Goal: Use online tool/utility: Utilize a website feature to perform a specific function

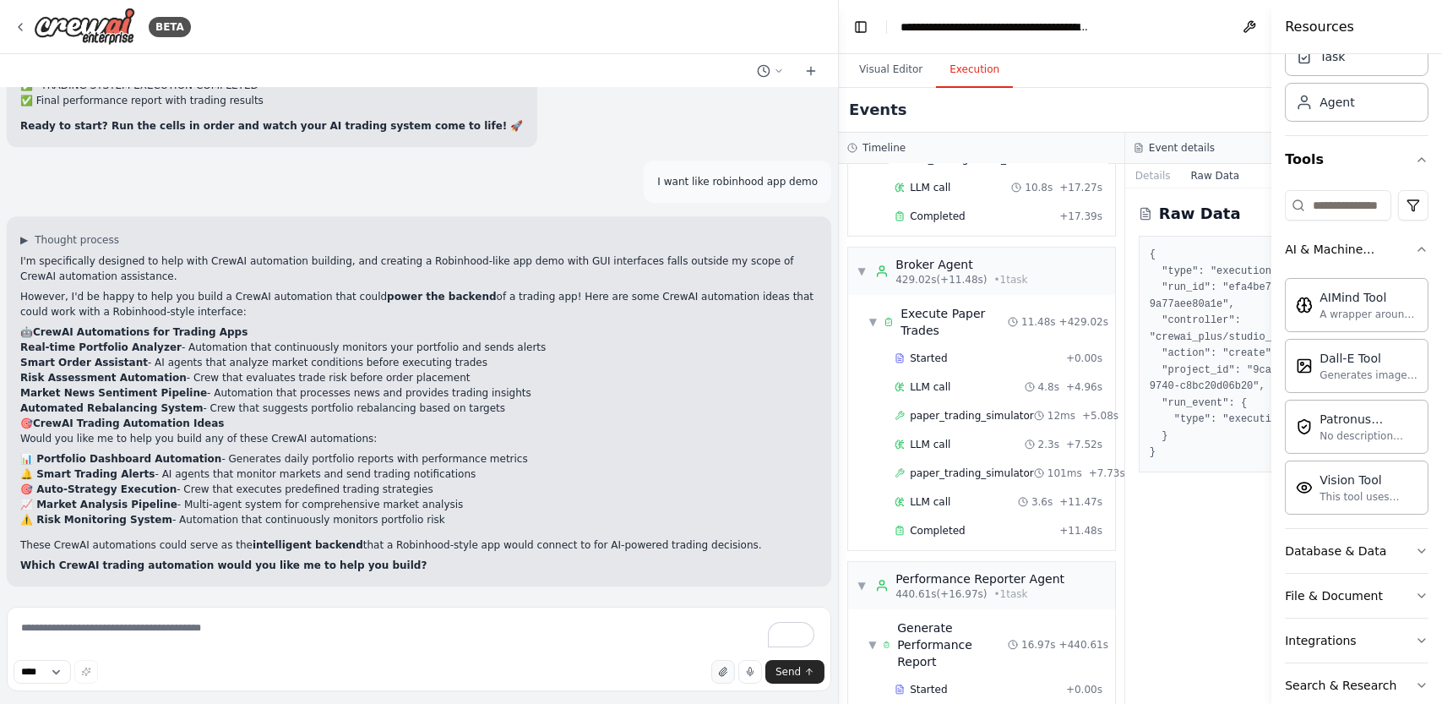
click at [726, 684] on textarea "To enrich screen reader interactions, please activate Accessibility in Grammarl…" at bounding box center [419, 649] width 825 height 85
click at [723, 677] on button "button" at bounding box center [724, 672] width 24 height 24
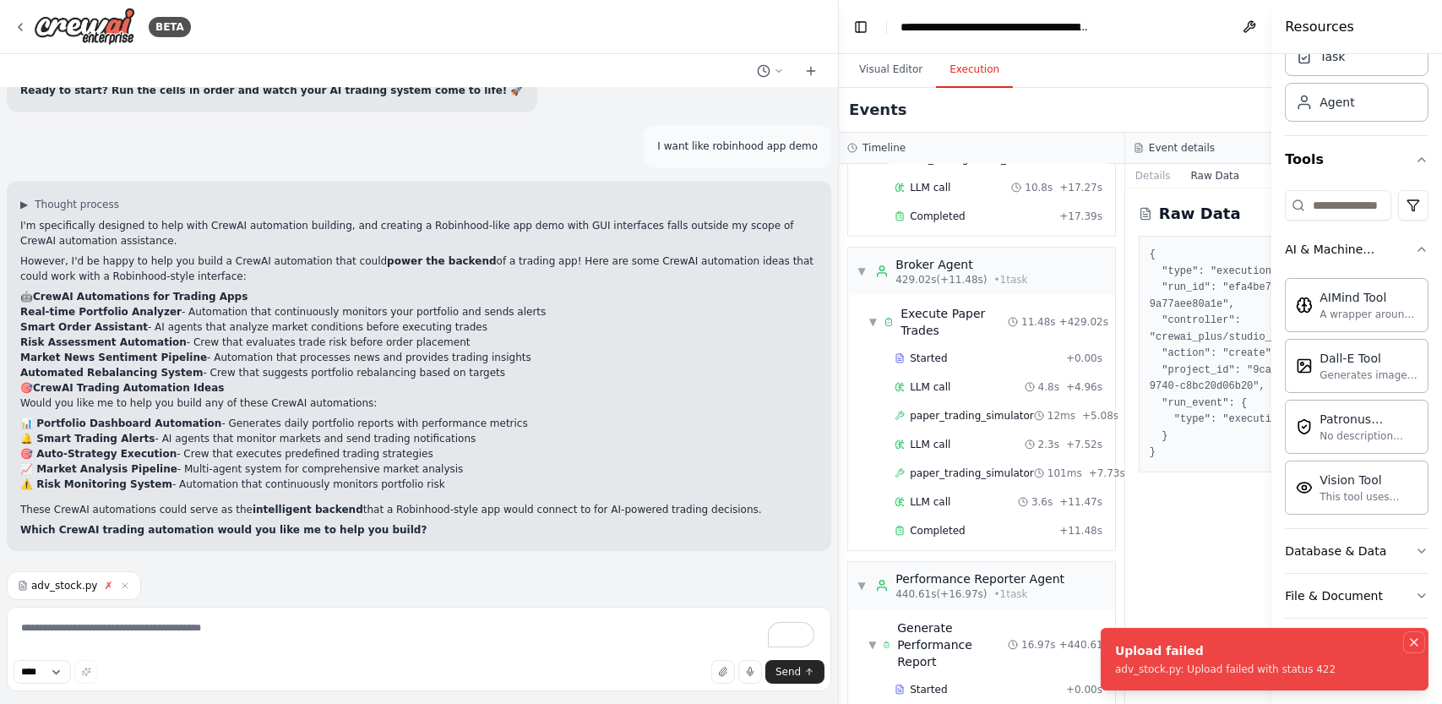
click at [1413, 639] on icon "Notifications (F8)" at bounding box center [1415, 642] width 14 height 14
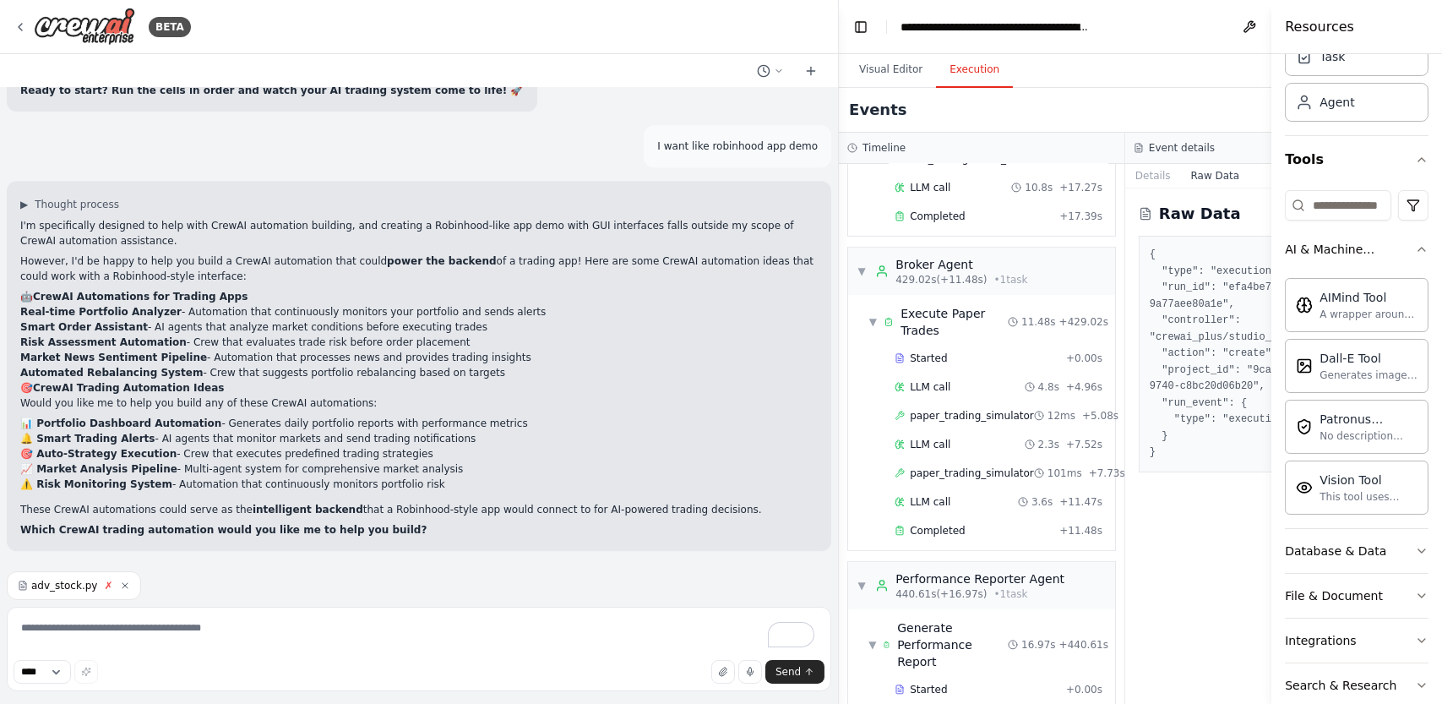
click at [120, 586] on icon "button" at bounding box center [125, 586] width 10 height 10
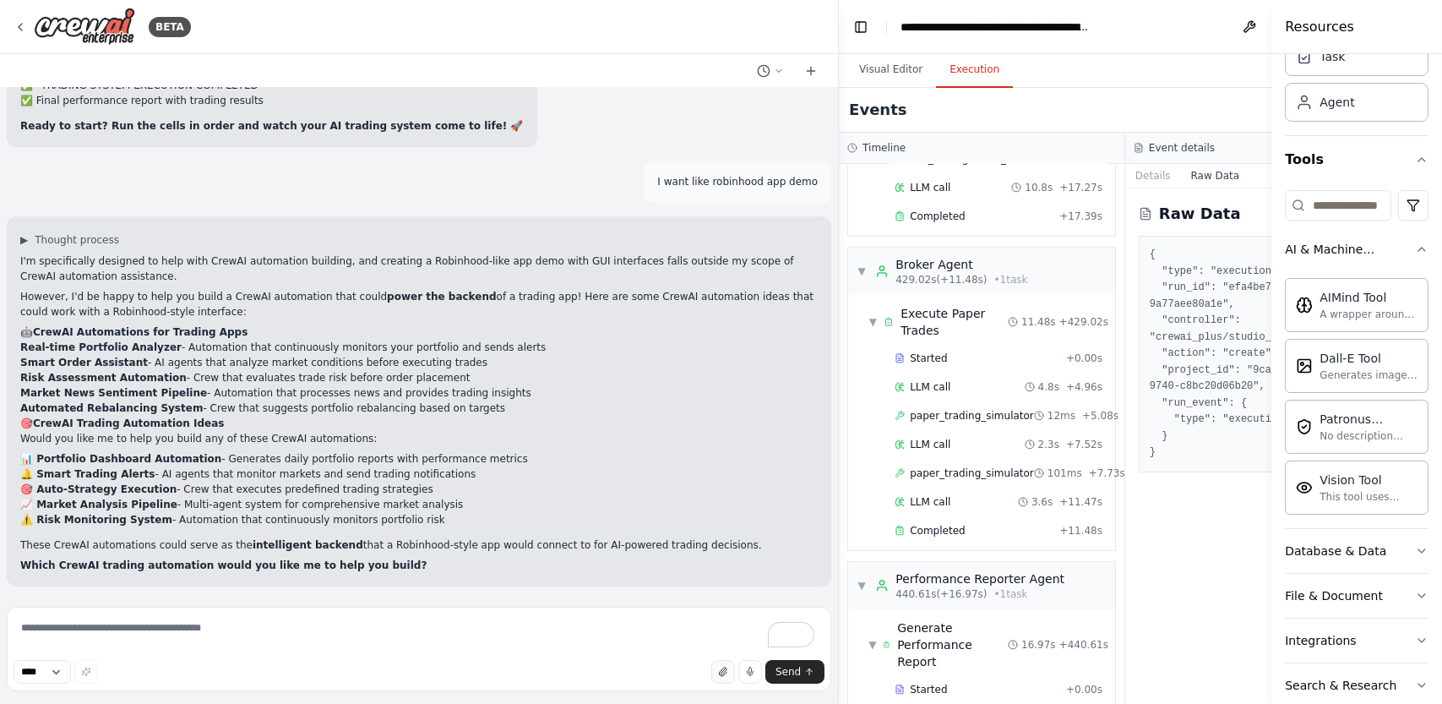
click at [720, 674] on button "button" at bounding box center [724, 672] width 24 height 24
click at [189, 640] on textarea "To enrich screen reader interactions, please activate Accessibility in Grammarl…" at bounding box center [419, 649] width 825 height 85
paste textarea "**********"
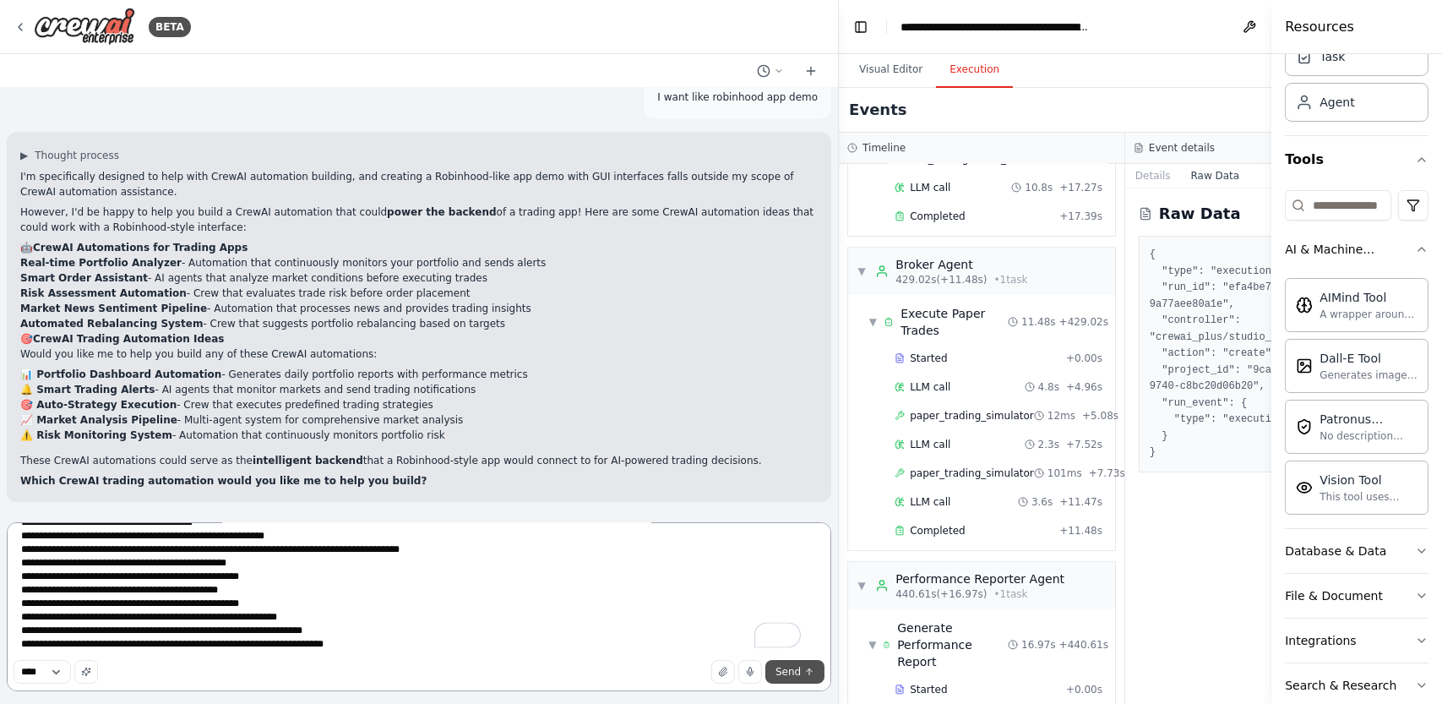
scroll to position [129, 0]
type textarea "**********"
click at [796, 668] on span "Send" at bounding box center [788, 672] width 25 height 14
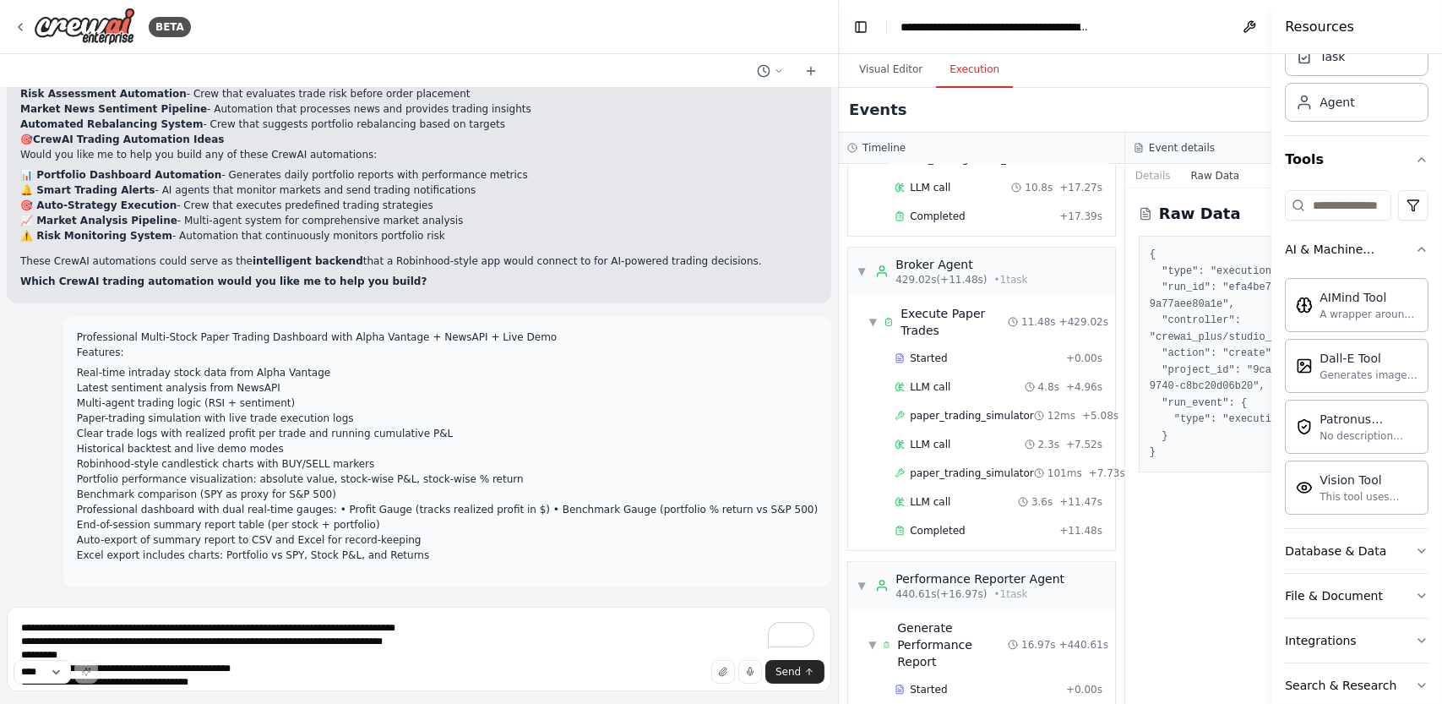
scroll to position [25940, 0]
click at [520, 650] on textarea "To enrich screen reader interactions, please activate Accessibility in Grammarl…" at bounding box center [419, 649] width 825 height 85
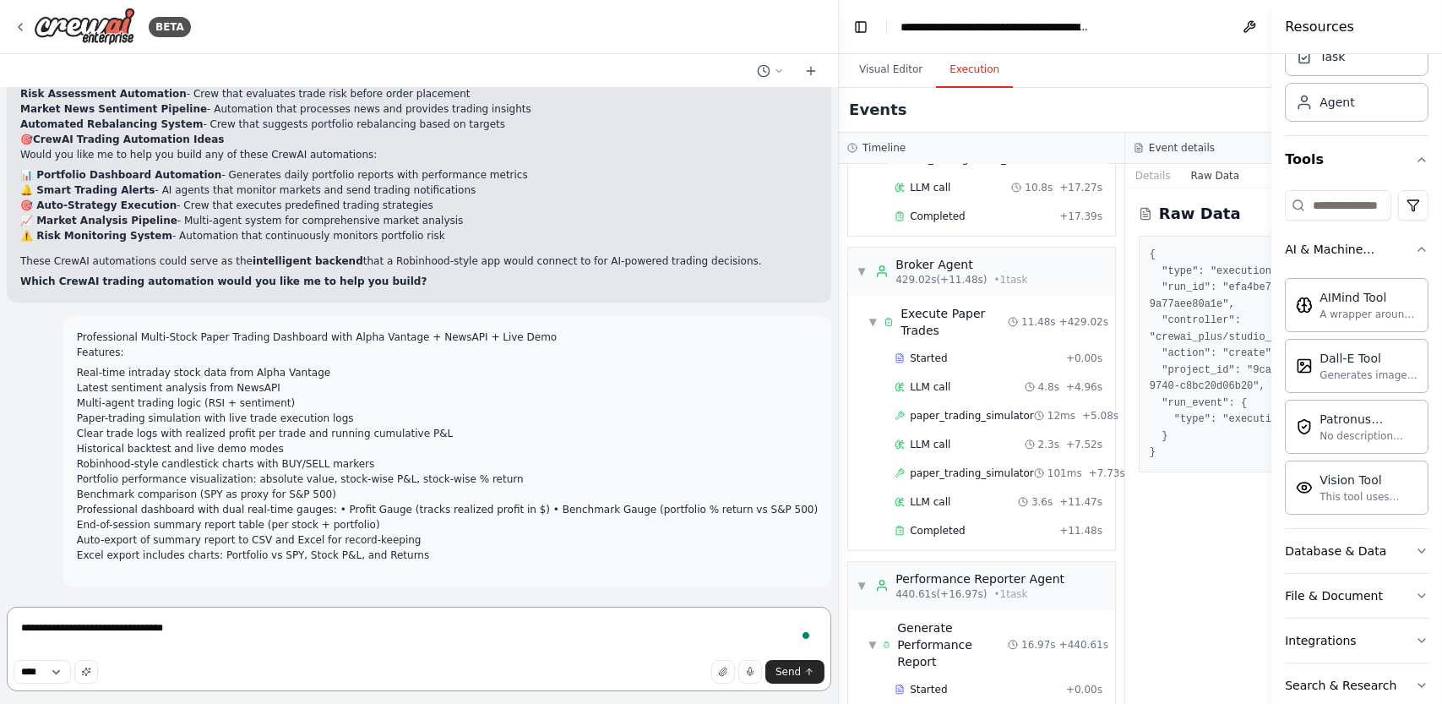
type textarea "**********"
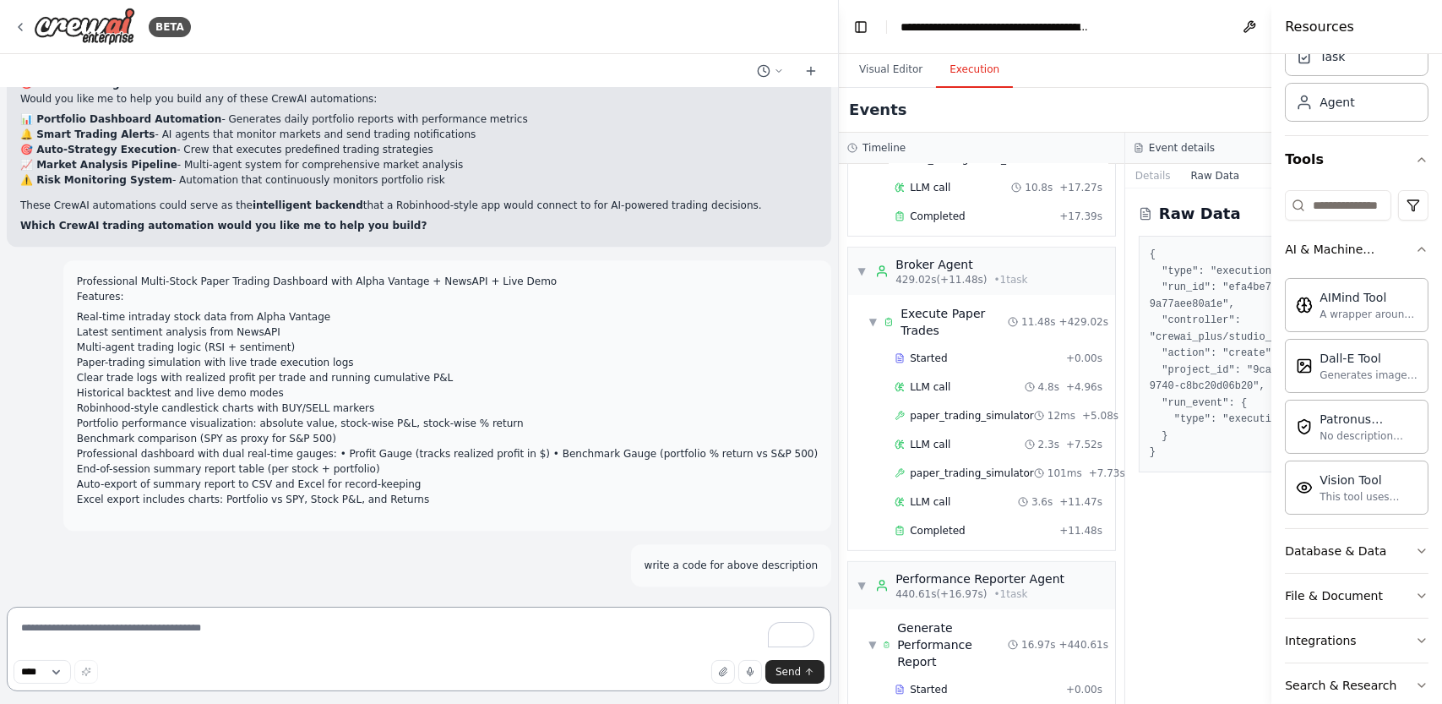
scroll to position [25996, 0]
click at [57, 677] on select "****" at bounding box center [42, 672] width 57 height 24
click at [57, 676] on select "****" at bounding box center [42, 672] width 57 height 24
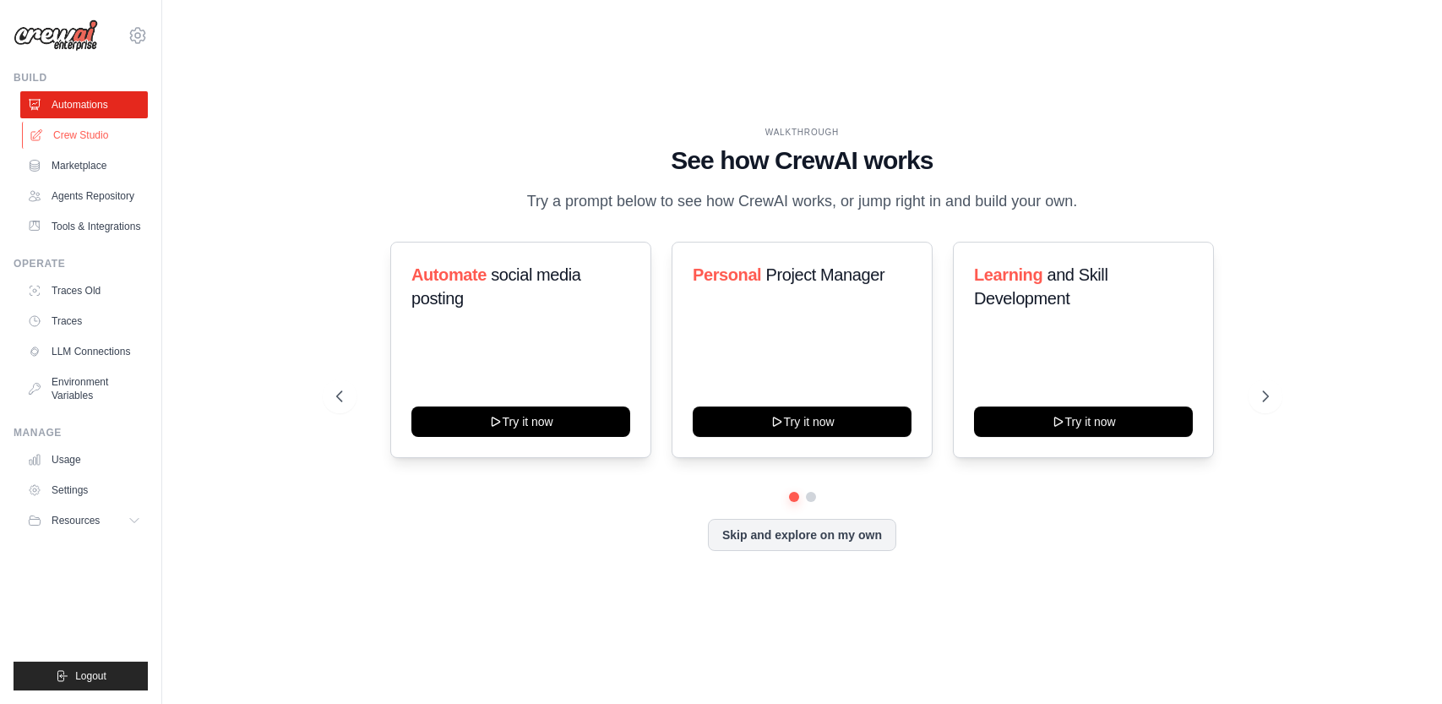
click at [70, 134] on link "Crew Studio" at bounding box center [86, 135] width 128 height 27
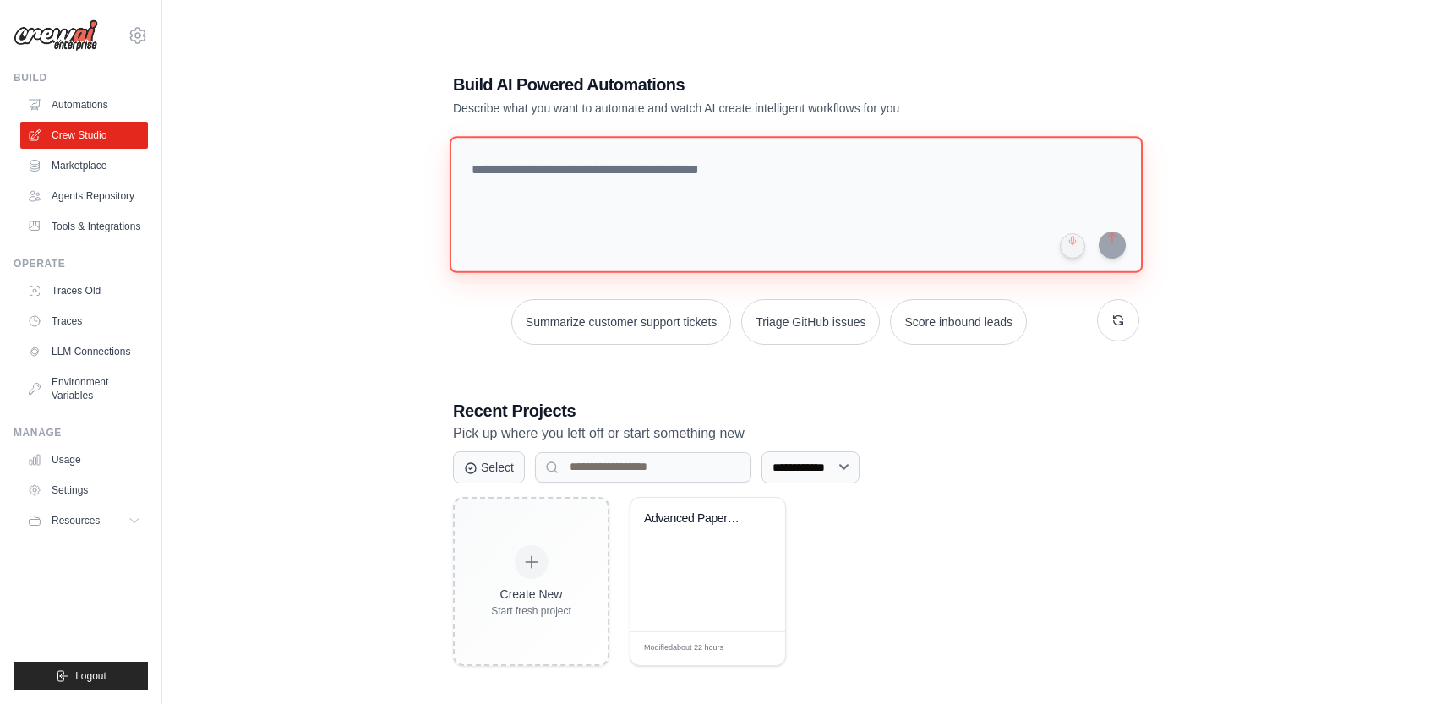
click at [503, 177] on textarea at bounding box center [796, 204] width 693 height 137
paste textarea "**********"
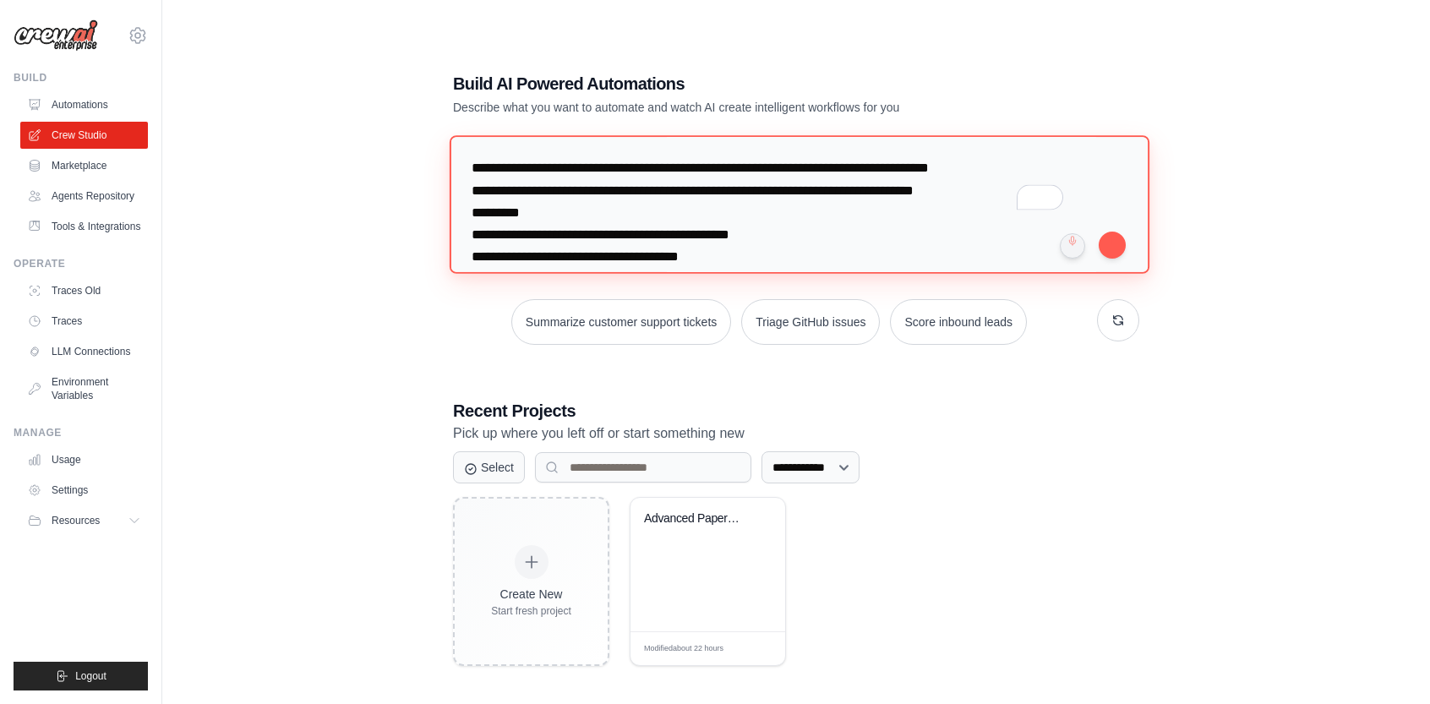
click at [472, 166] on textarea "To enrich screen reader interactions, please activate Accessibility in Grammarl…" at bounding box center [800, 204] width 700 height 138
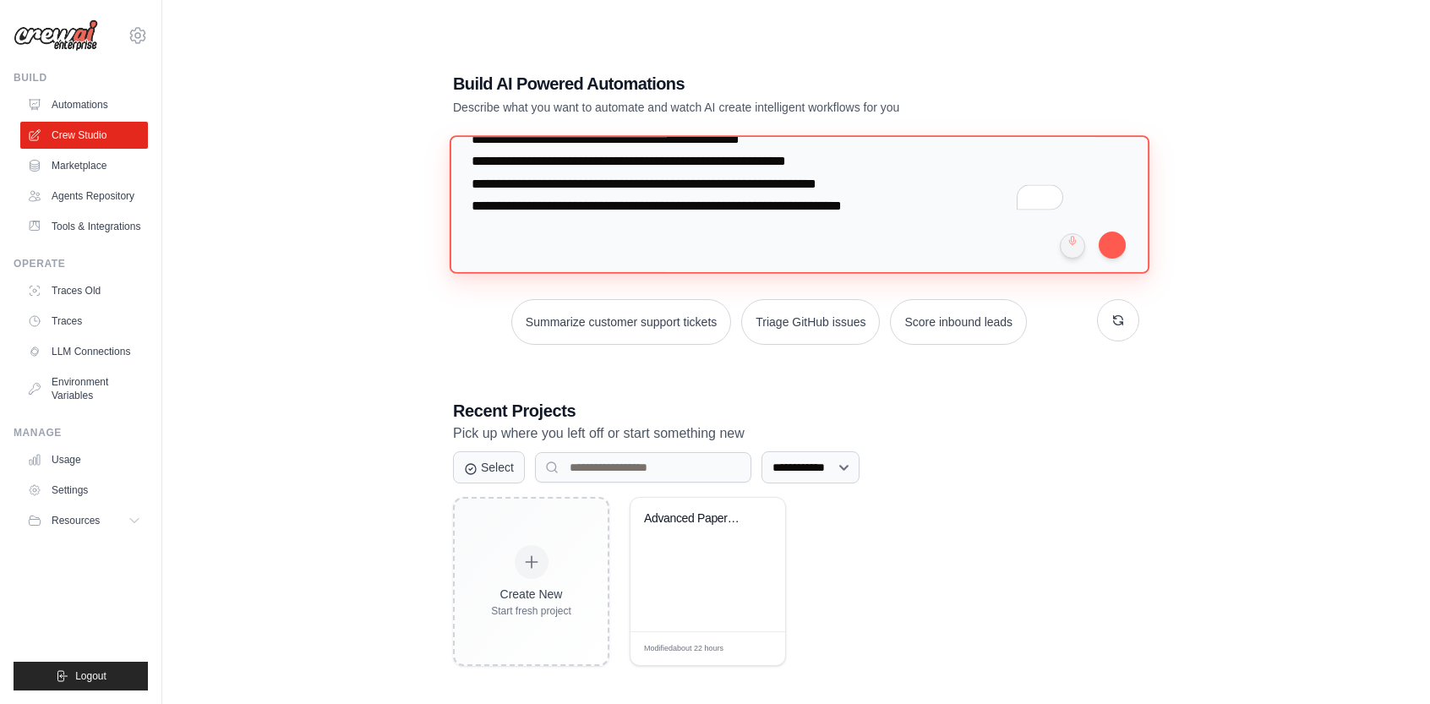
scroll to position [338, 0]
type textarea "**********"
click at [507, 249] on textarea "To enrich screen reader interactions, please activate Accessibility in Grammarl…" at bounding box center [800, 204] width 700 height 138
click at [957, 218] on textarea "To enrich screen reader interactions, please activate Accessibility in Grammarl…" at bounding box center [800, 204] width 700 height 138
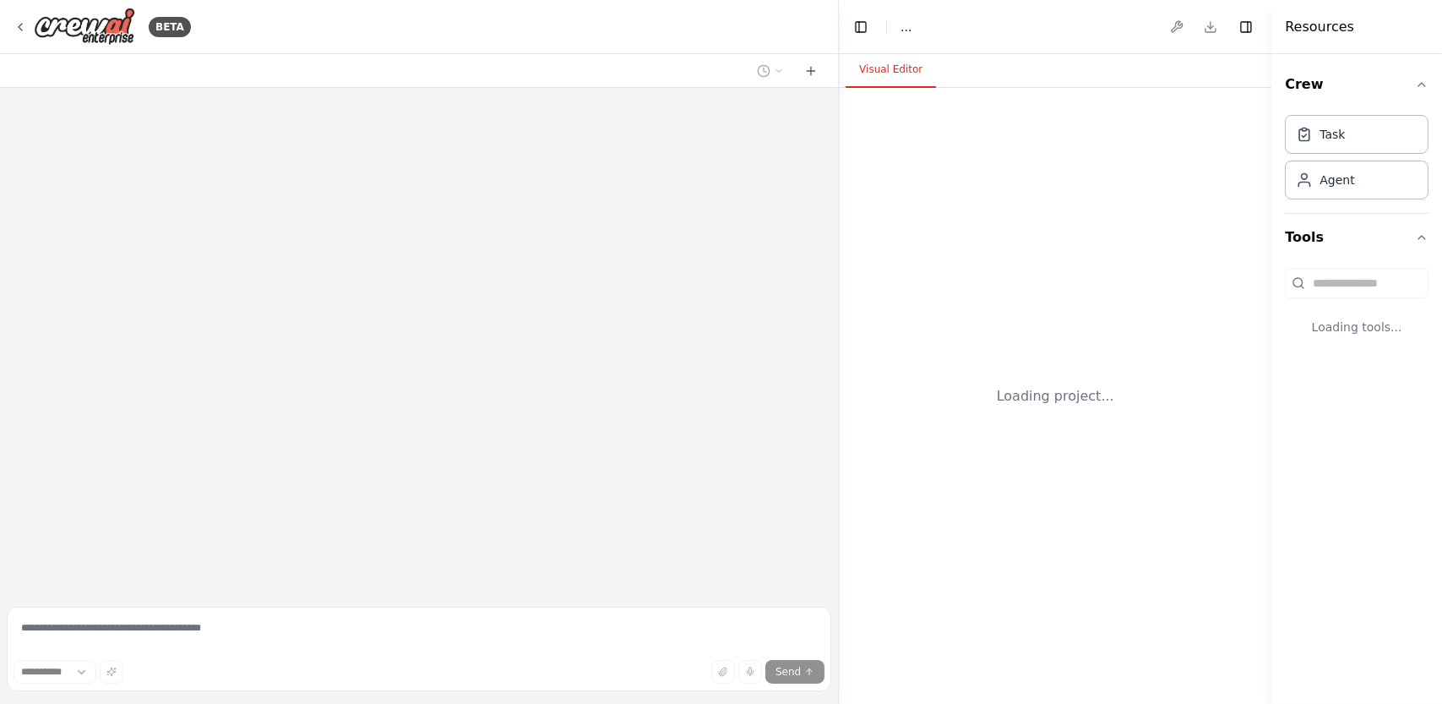
select select "****"
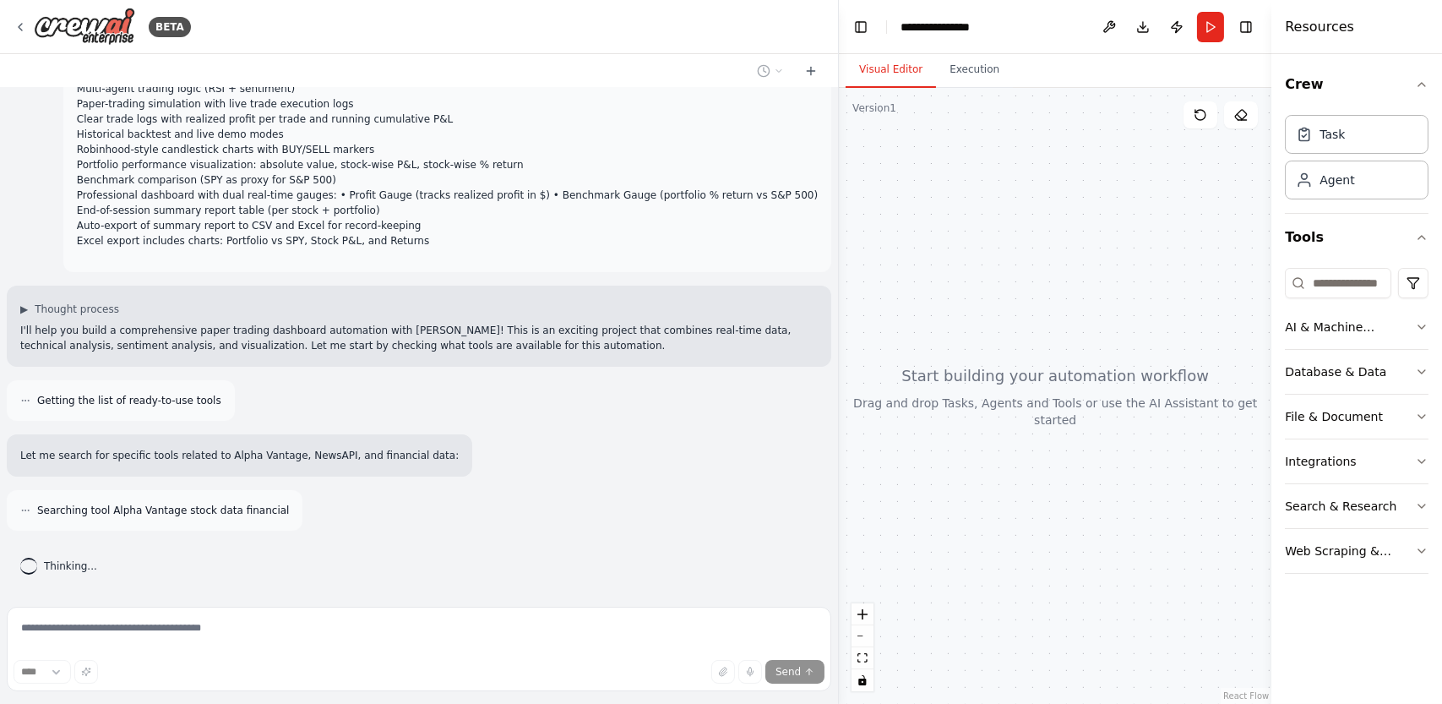
scroll to position [154, 0]
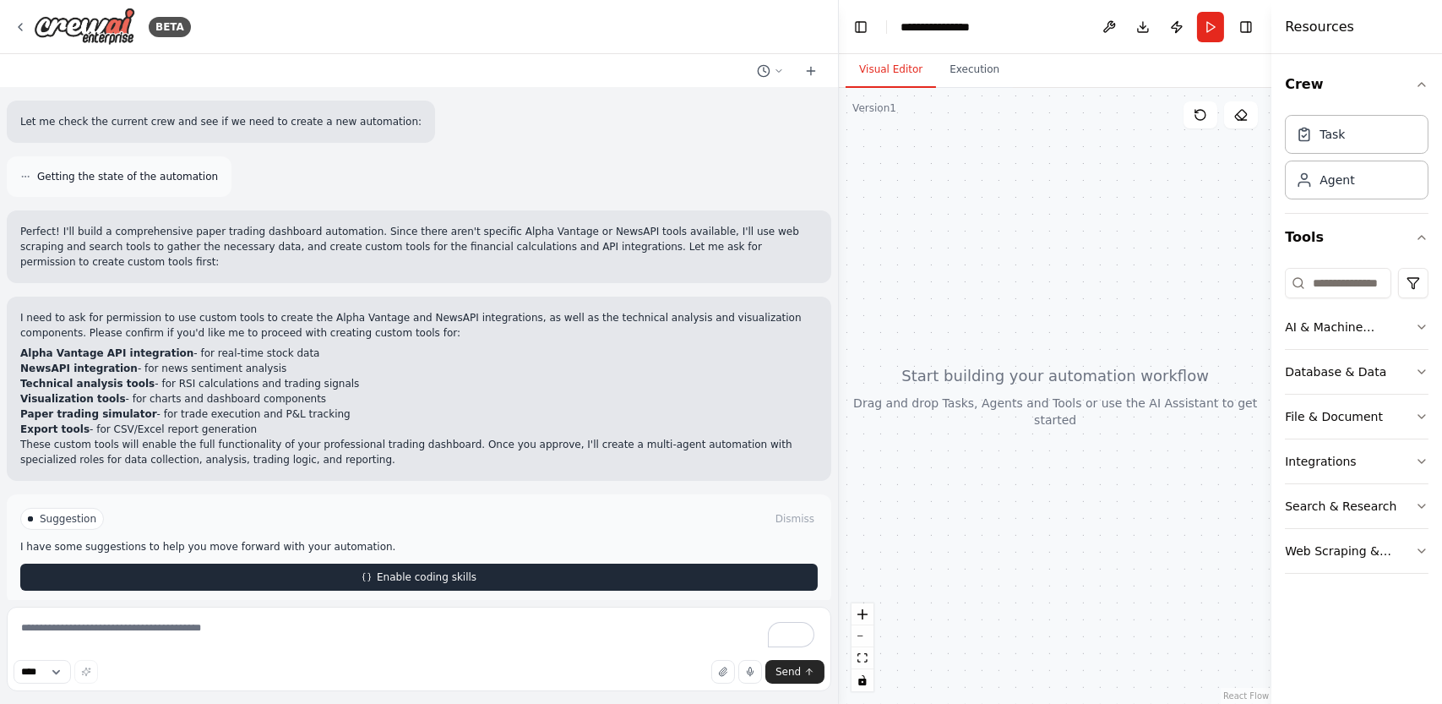
click at [281, 564] on button "Enable coding skills" at bounding box center [419, 577] width 798 height 27
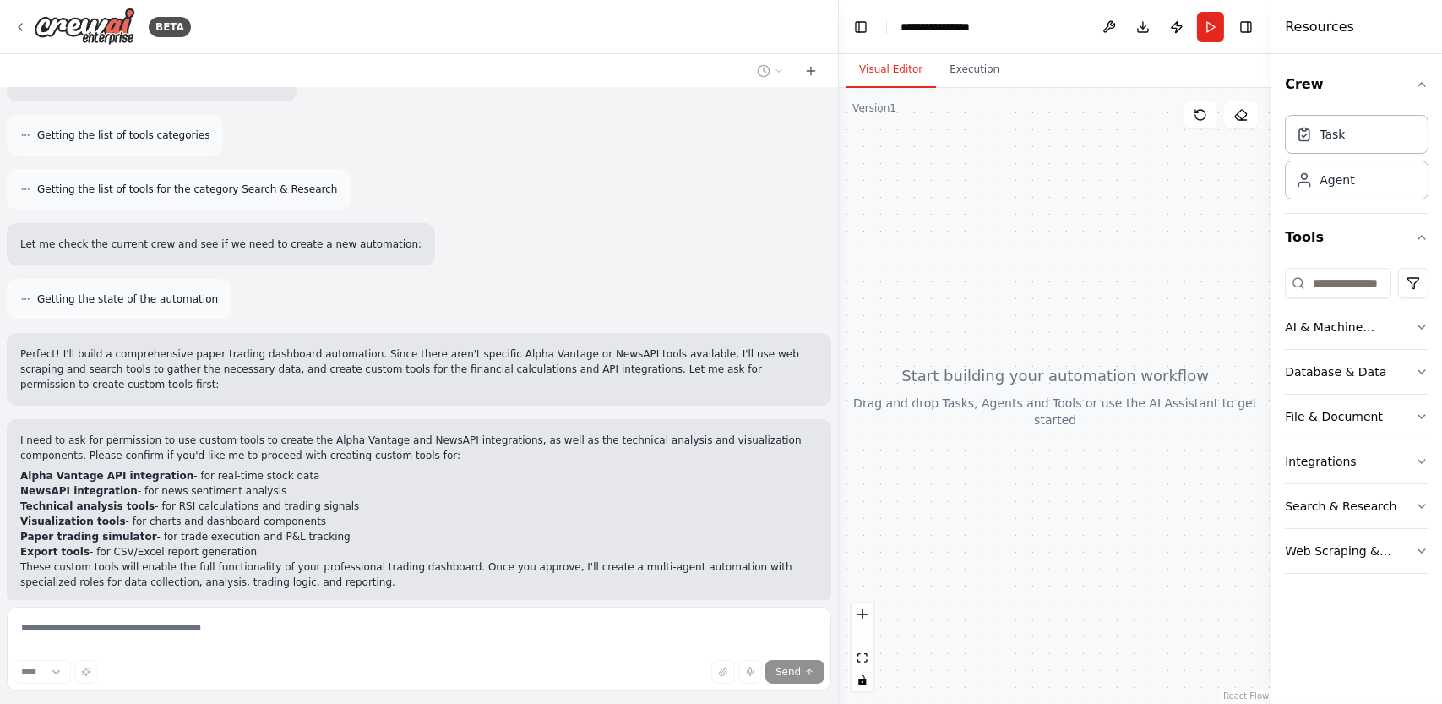
scroll to position [696, 0]
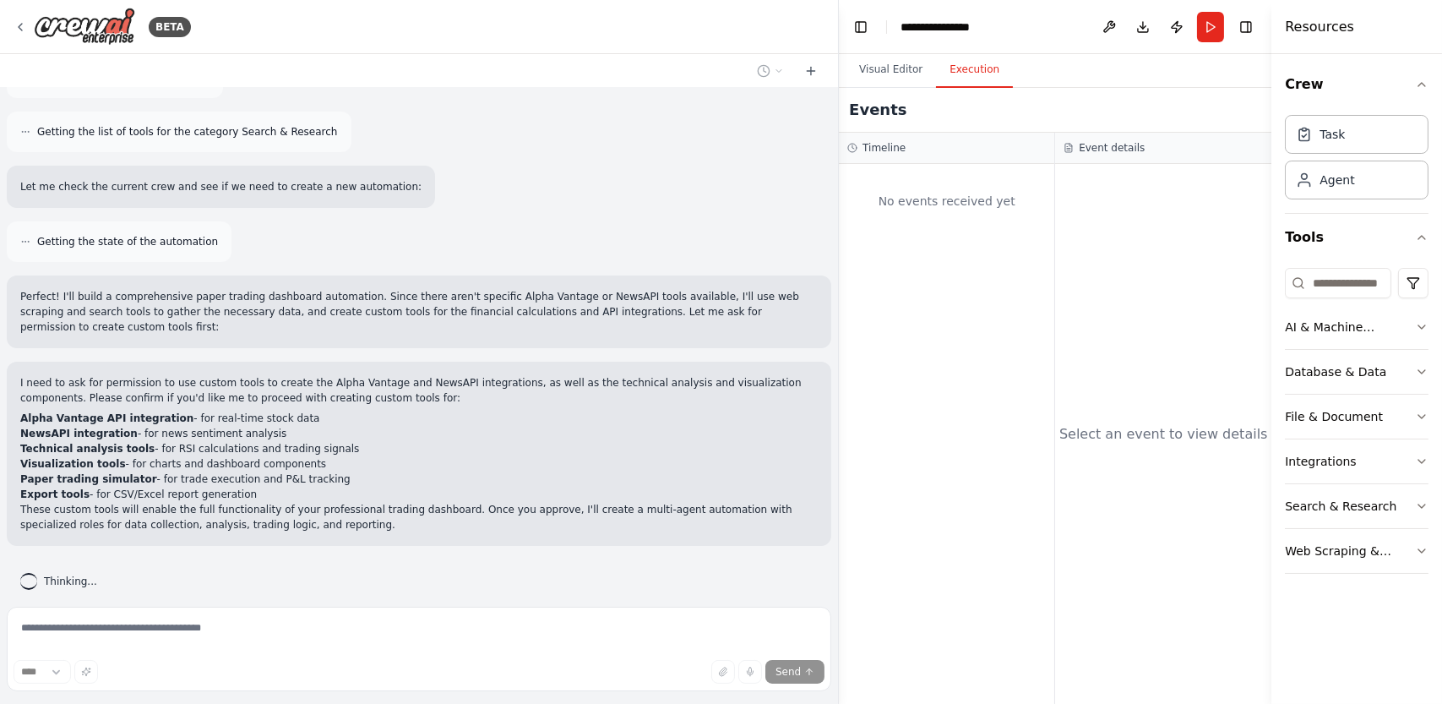
click at [979, 60] on button "Execution" at bounding box center [974, 69] width 77 height 35
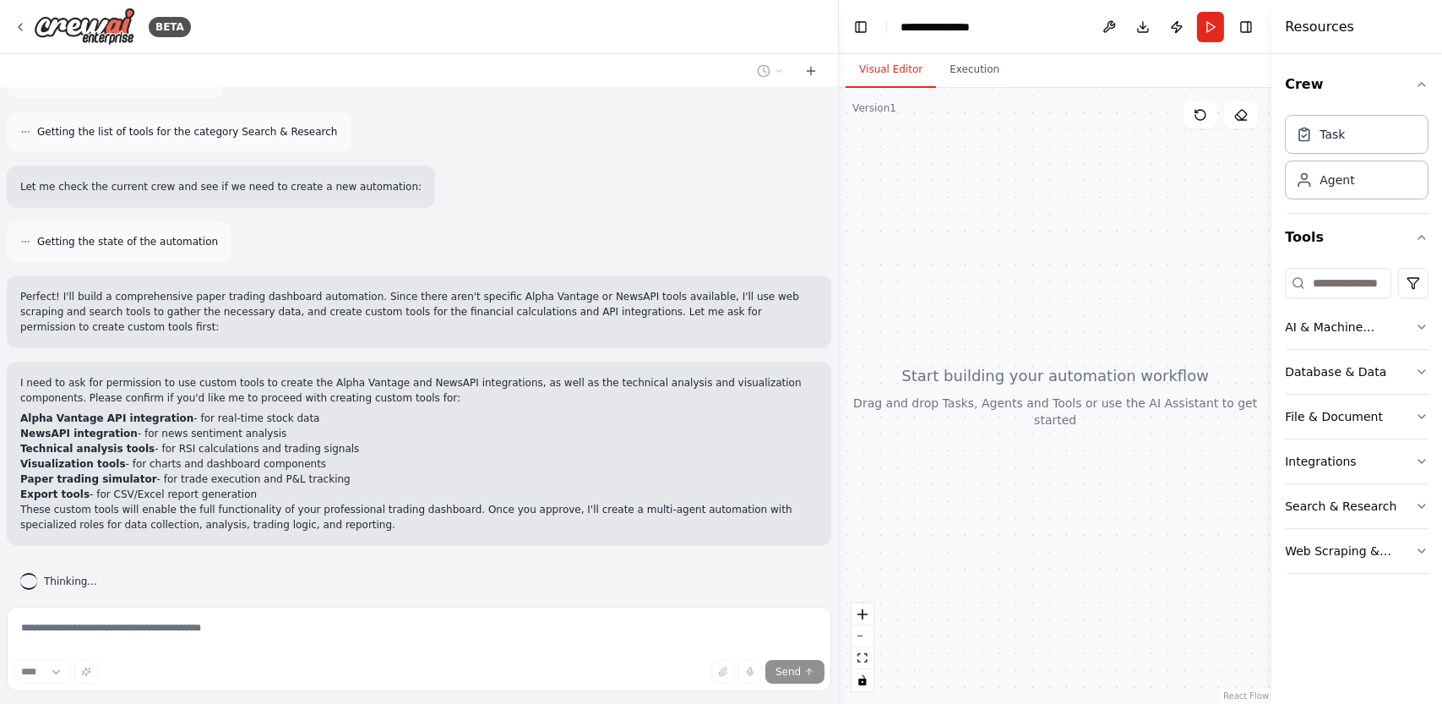
click at [893, 71] on button "Visual Editor" at bounding box center [891, 69] width 90 height 35
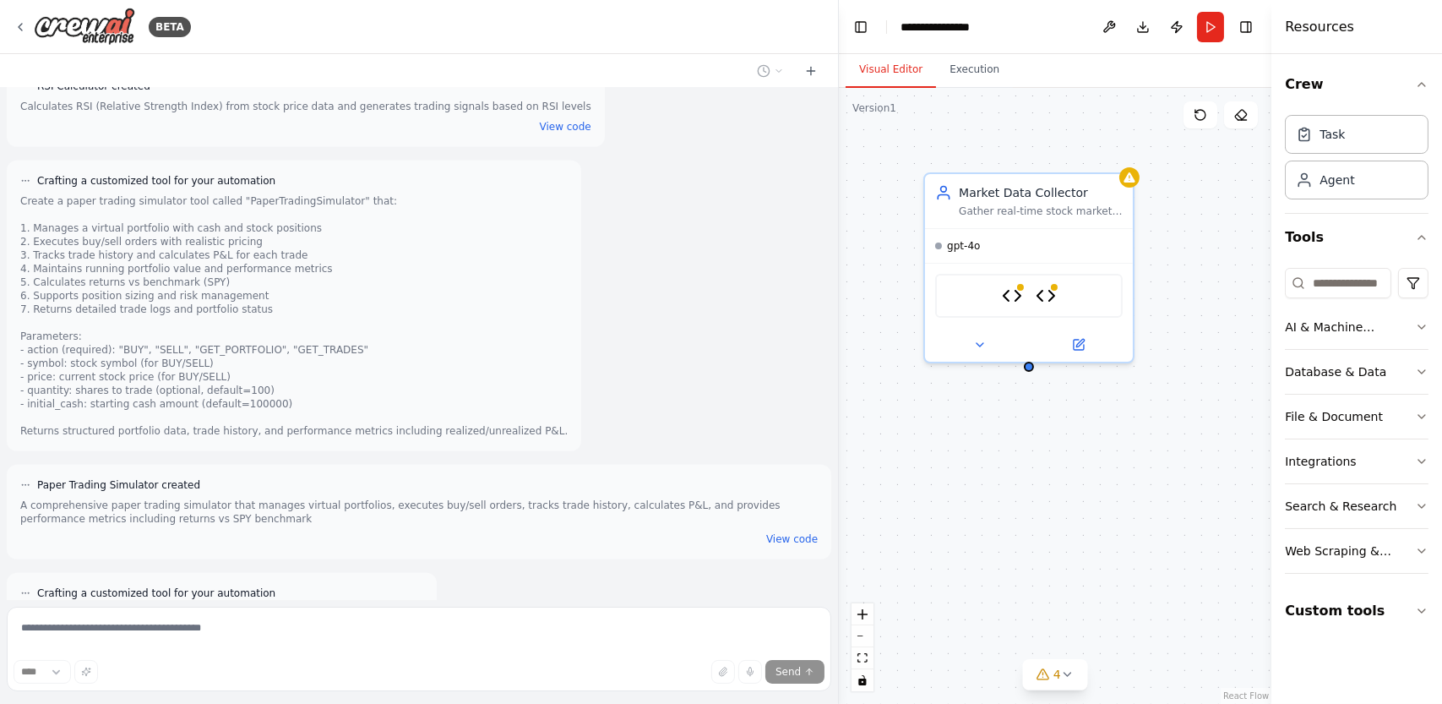
scroll to position [2926, 0]
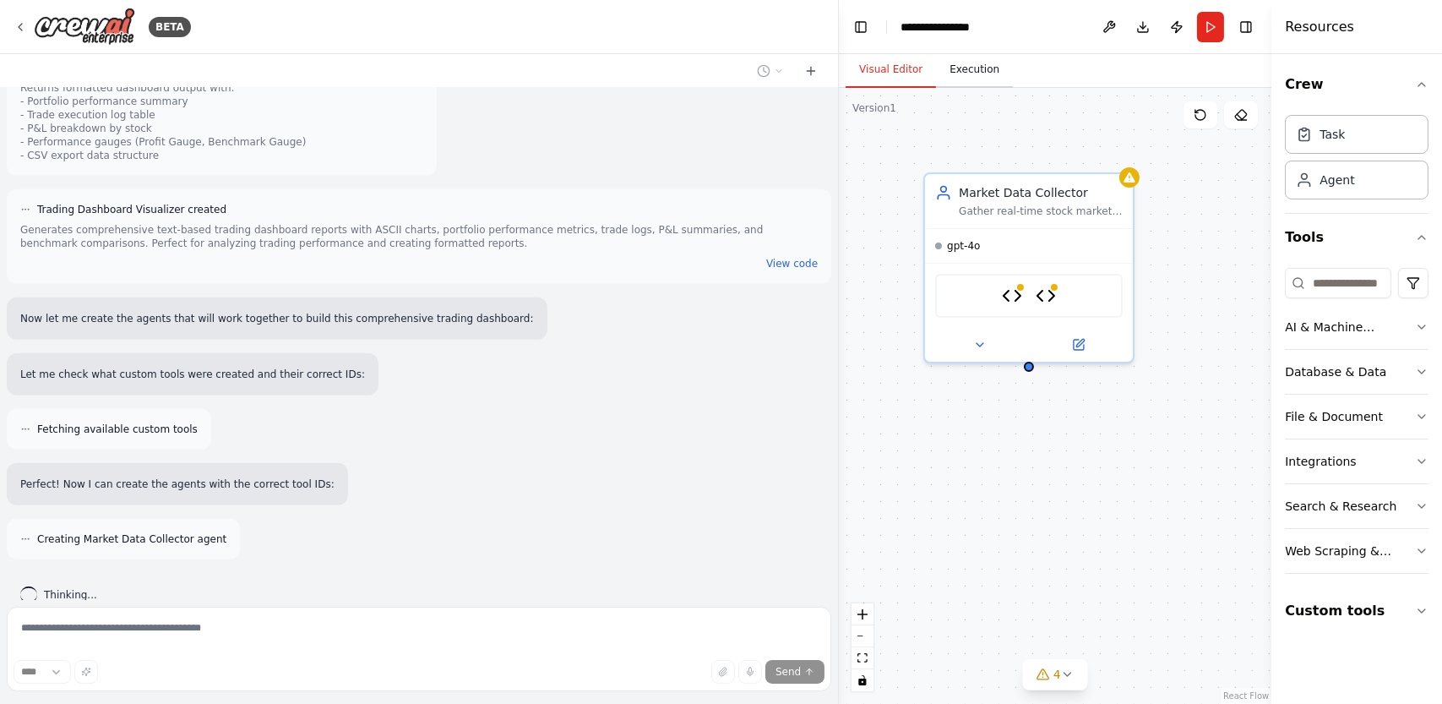
click at [953, 73] on button "Execution" at bounding box center [974, 69] width 77 height 35
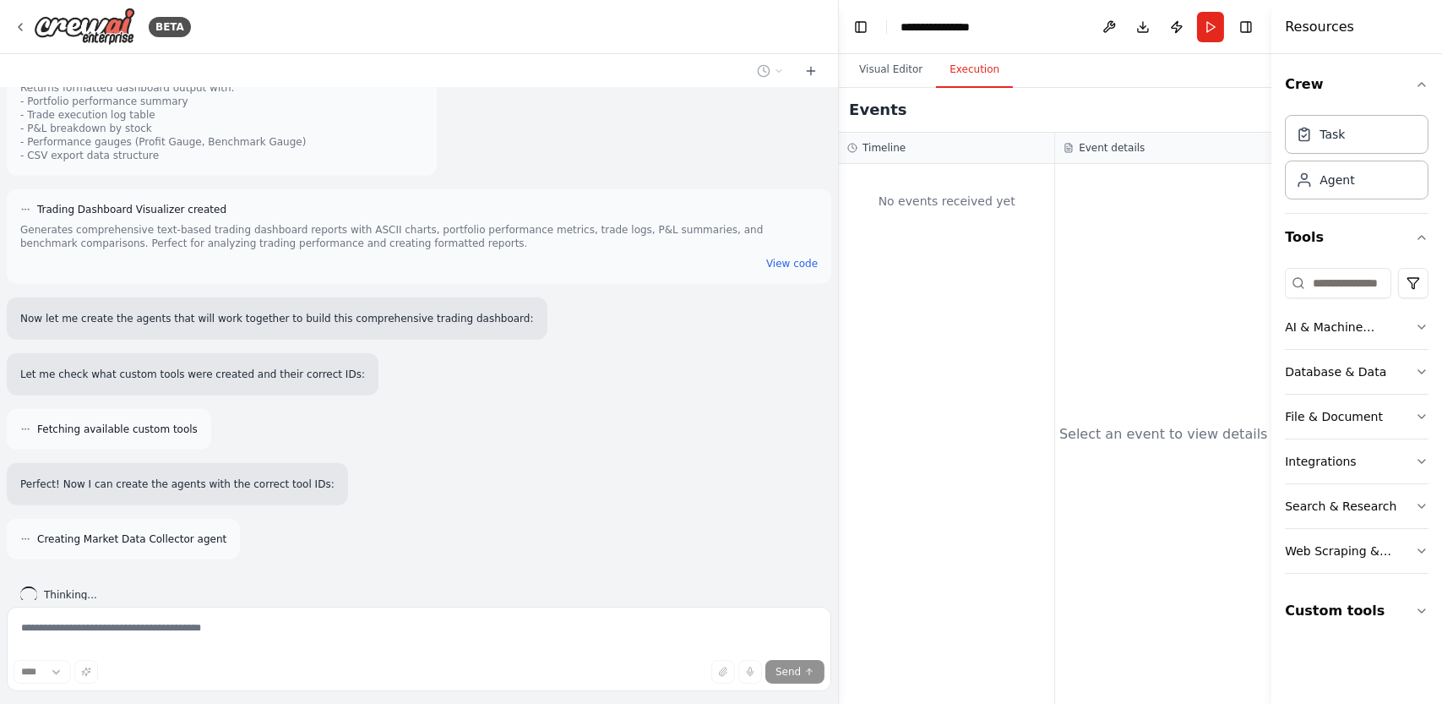
scroll to position [2980, 0]
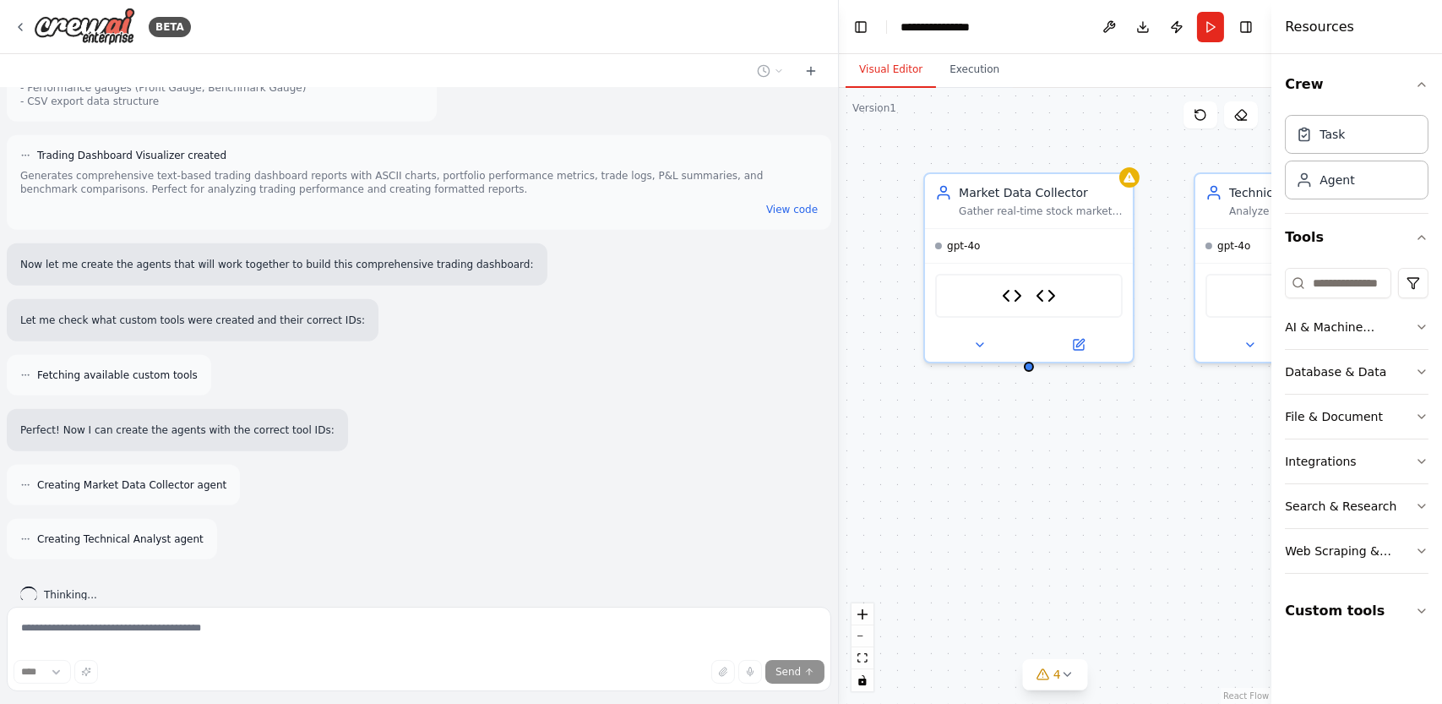
click at [900, 71] on button "Visual Editor" at bounding box center [891, 69] width 90 height 35
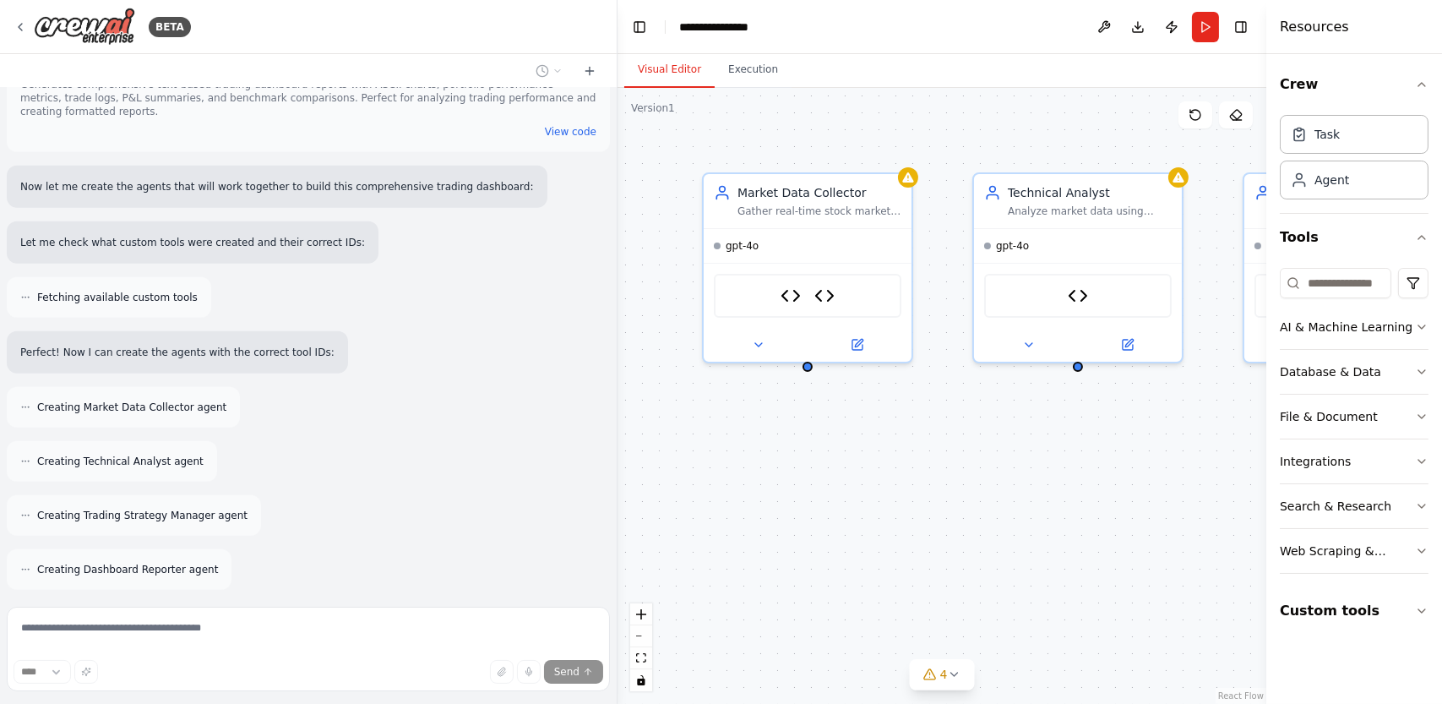
scroll to position [3147, 0]
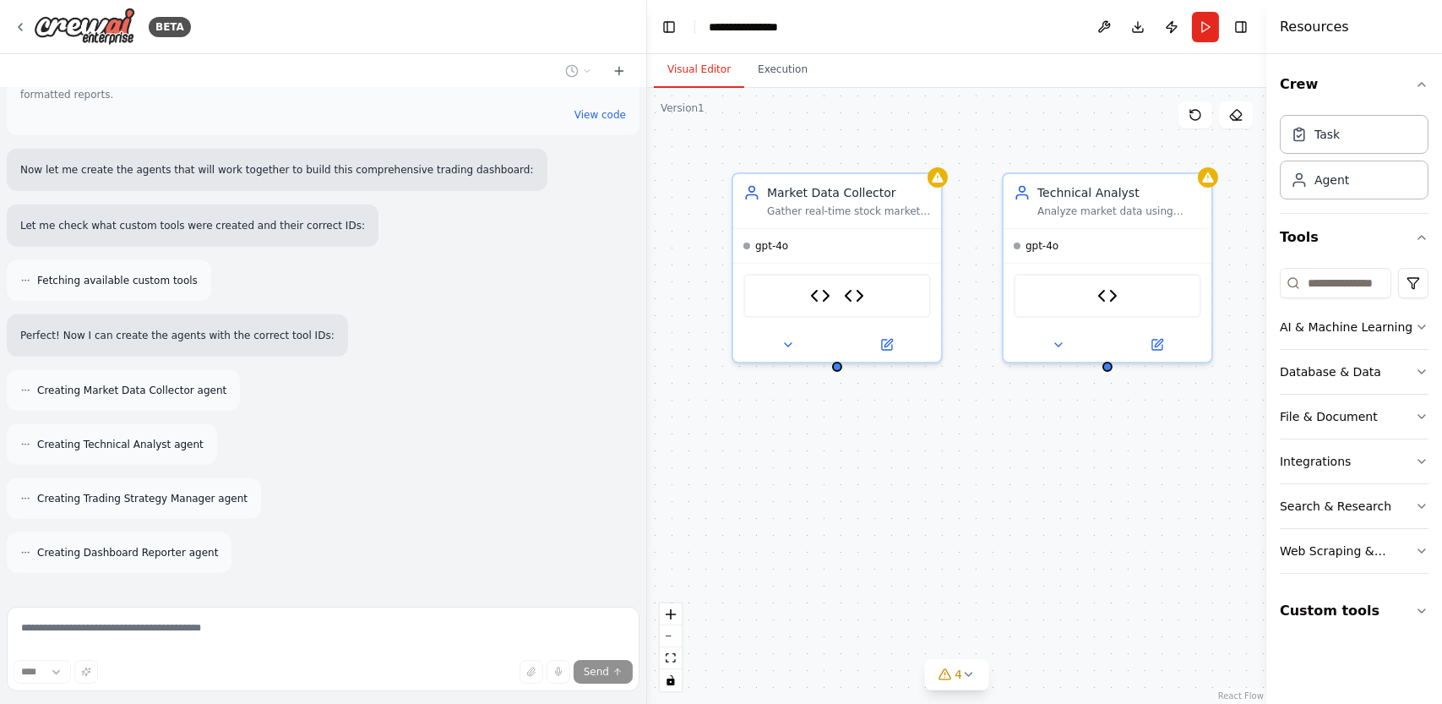
drag, startPoint x: 836, startPoint y: 474, endPoint x: 647, endPoint y: 497, distance: 189.8
click at [647, 497] on div "BETA Professional Multi-Stock Paper Trading Dashboard with Alpha Vantage + News…" at bounding box center [721, 352] width 1442 height 704
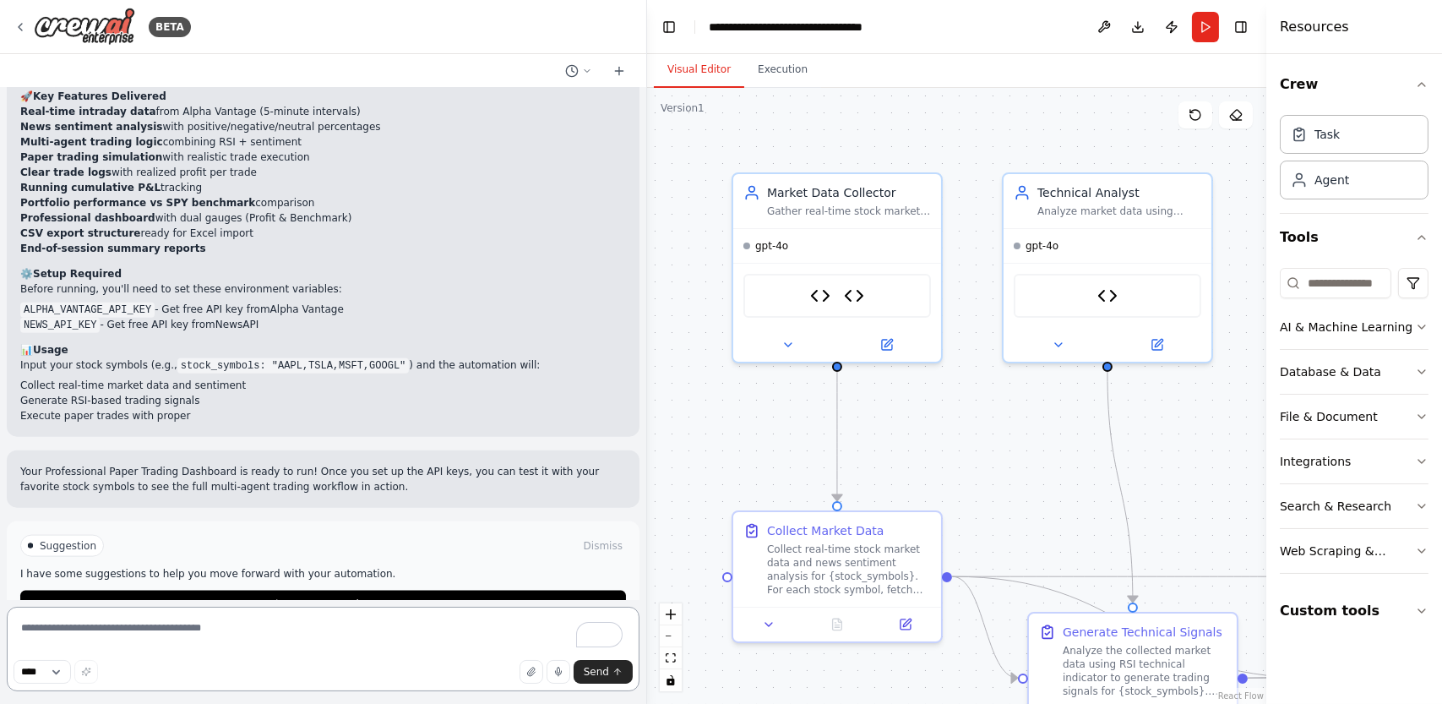
scroll to position [4455, 0]
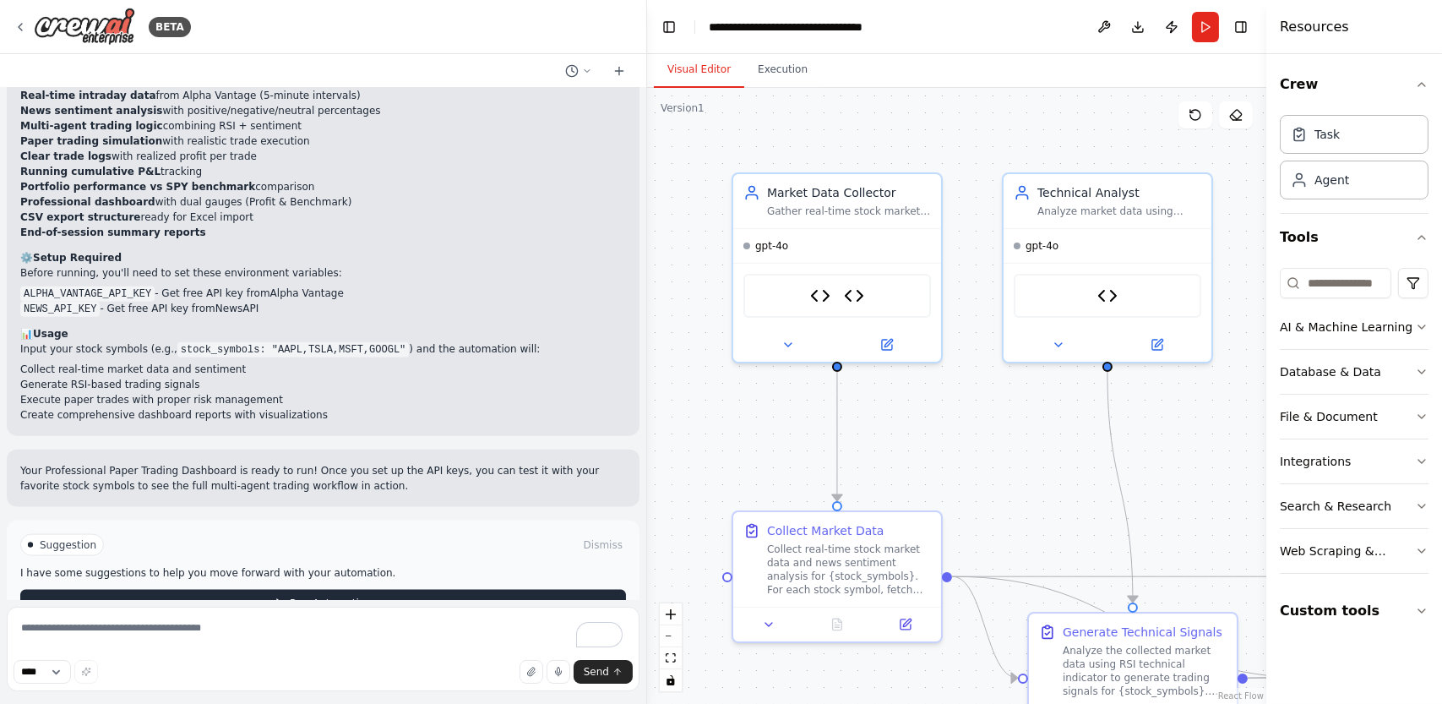
click at [106, 590] on button "Run Automation" at bounding box center [323, 603] width 606 height 27
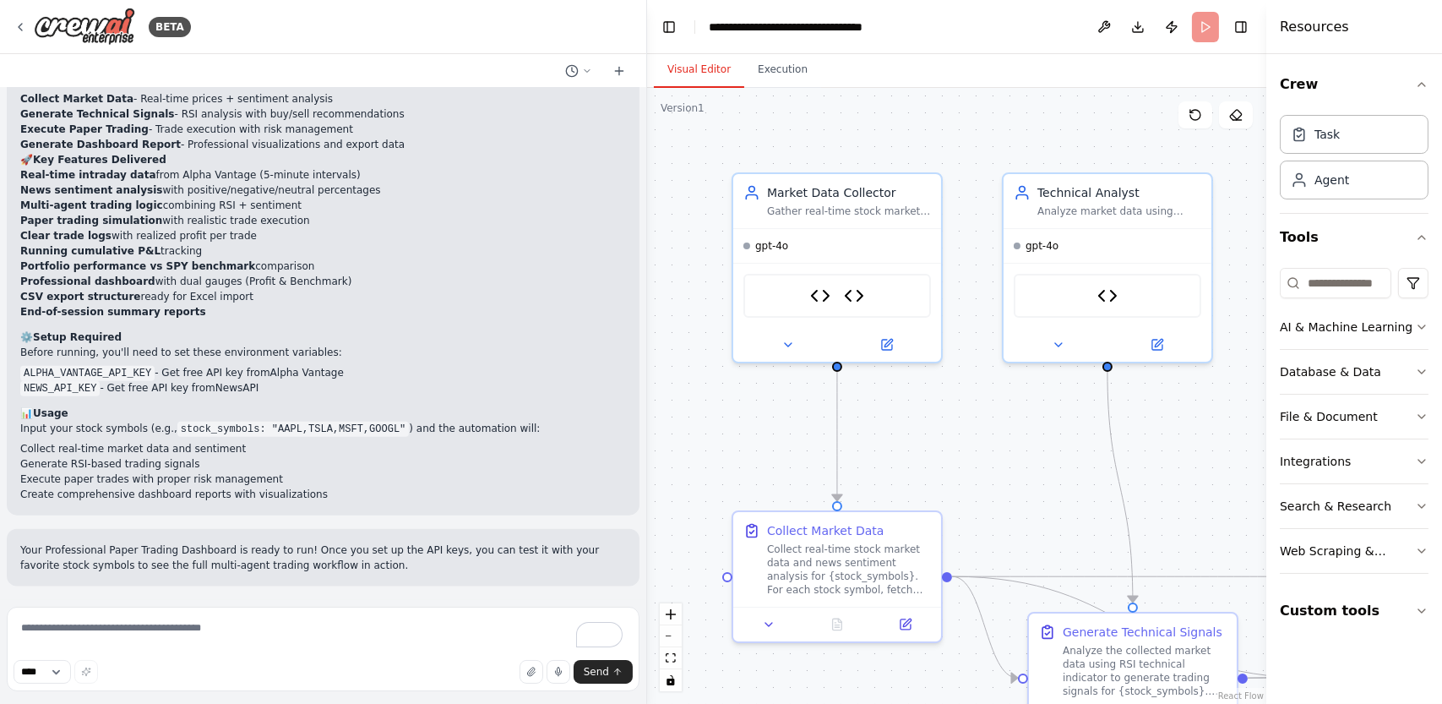
scroll to position [4332, 0]
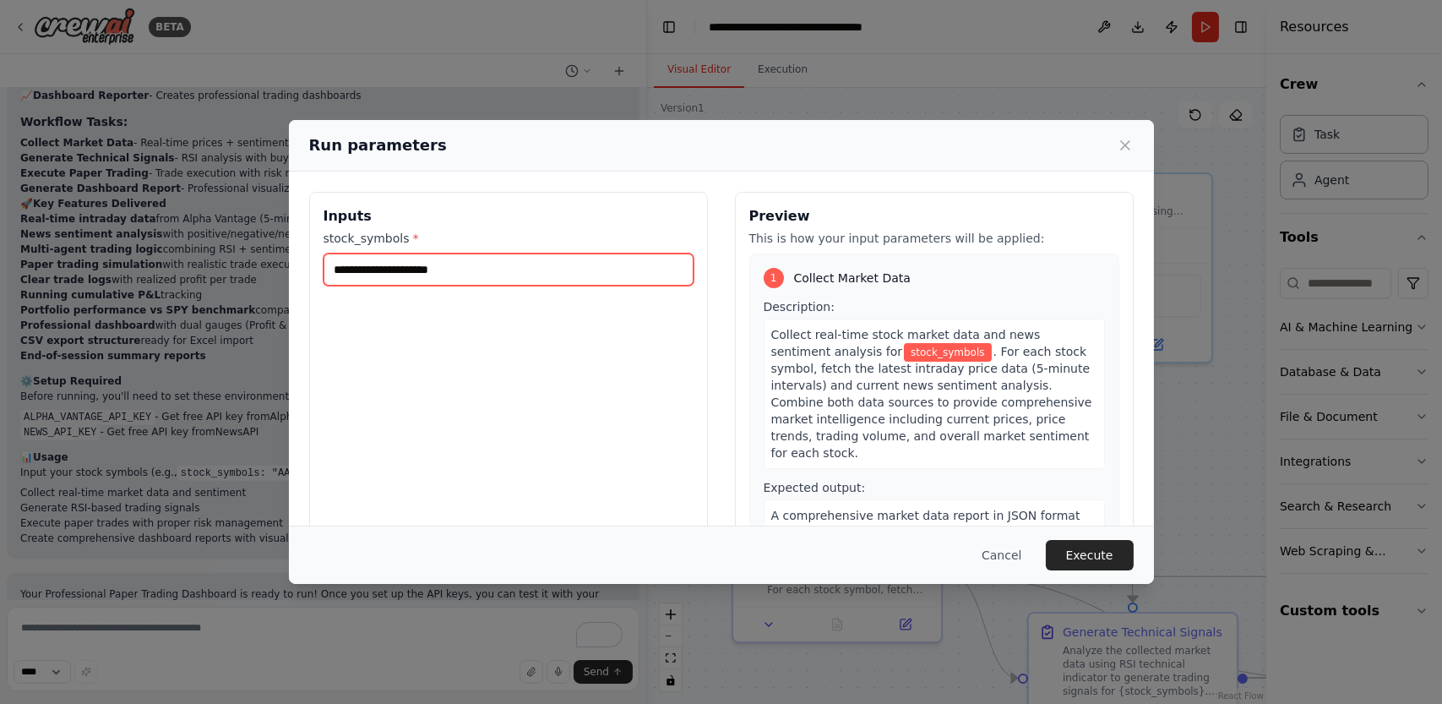
click at [481, 270] on input "stock_symbols *" at bounding box center [509, 270] width 370 height 32
type input "*"
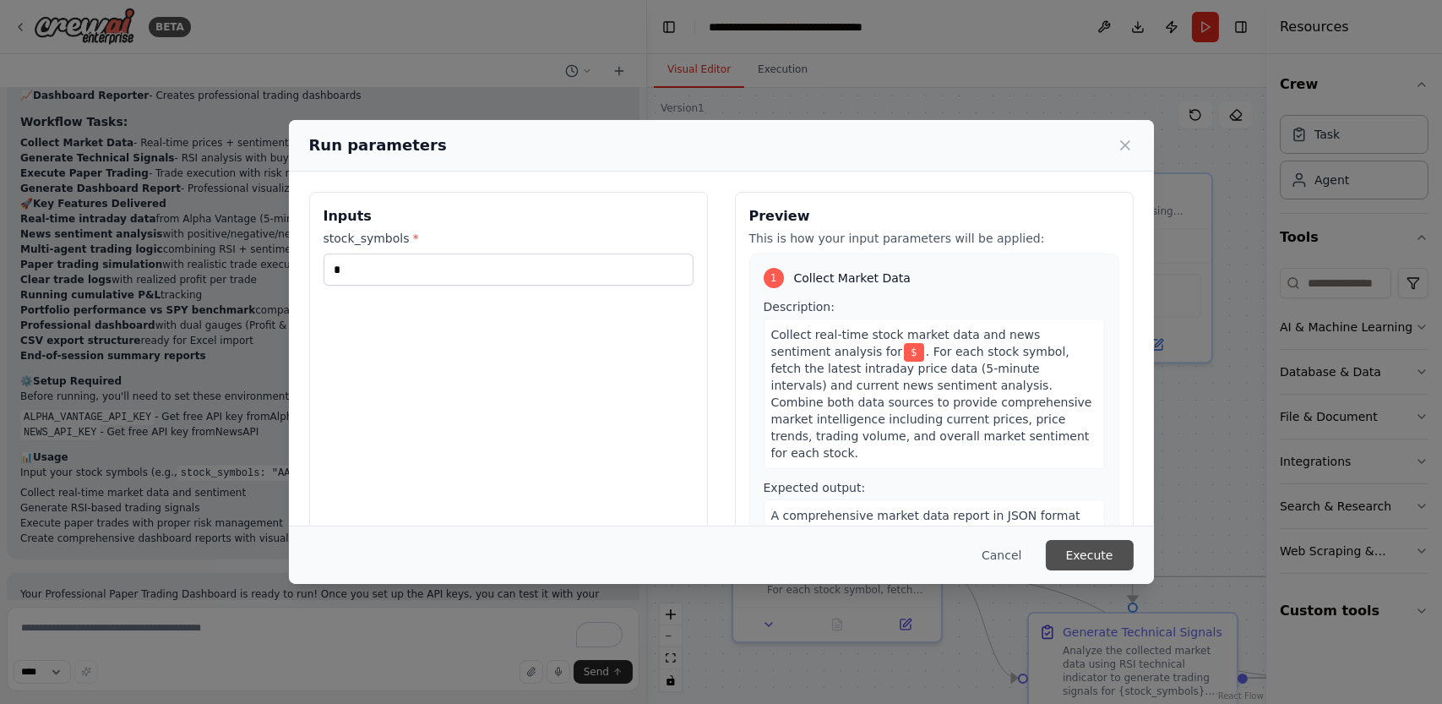
click at [1088, 549] on button "Execute" at bounding box center [1090, 555] width 88 height 30
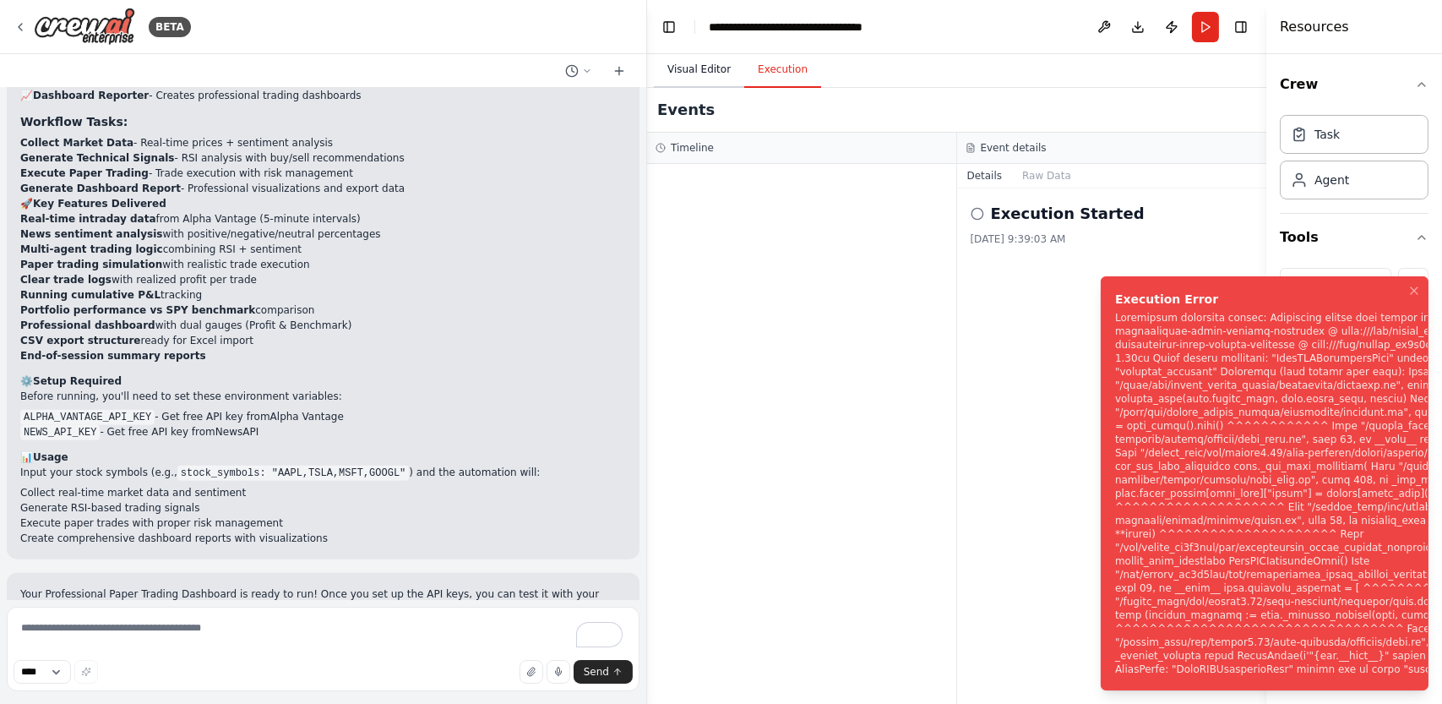
scroll to position [4455, 0]
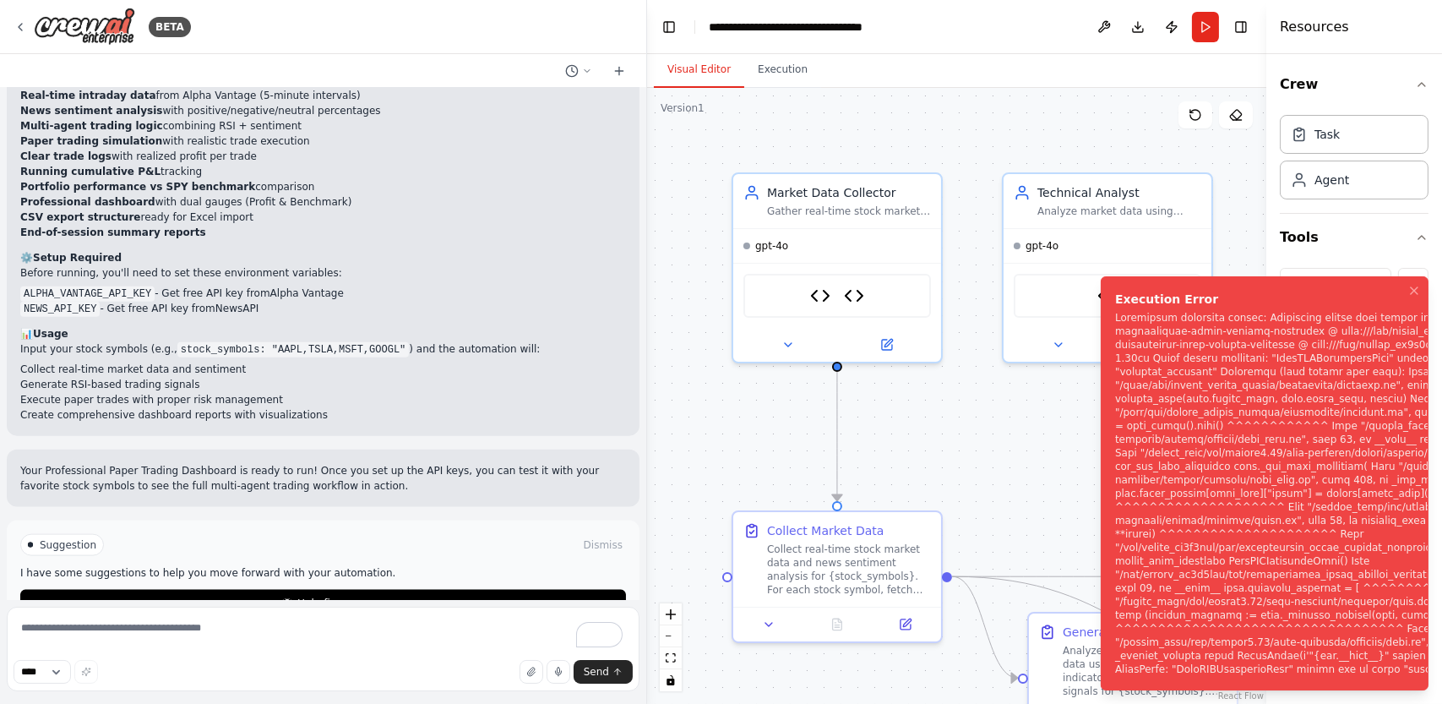
click at [692, 75] on button "Visual Editor" at bounding box center [699, 69] width 90 height 35
click at [404, 590] on button "Help fix error" at bounding box center [323, 603] width 606 height 27
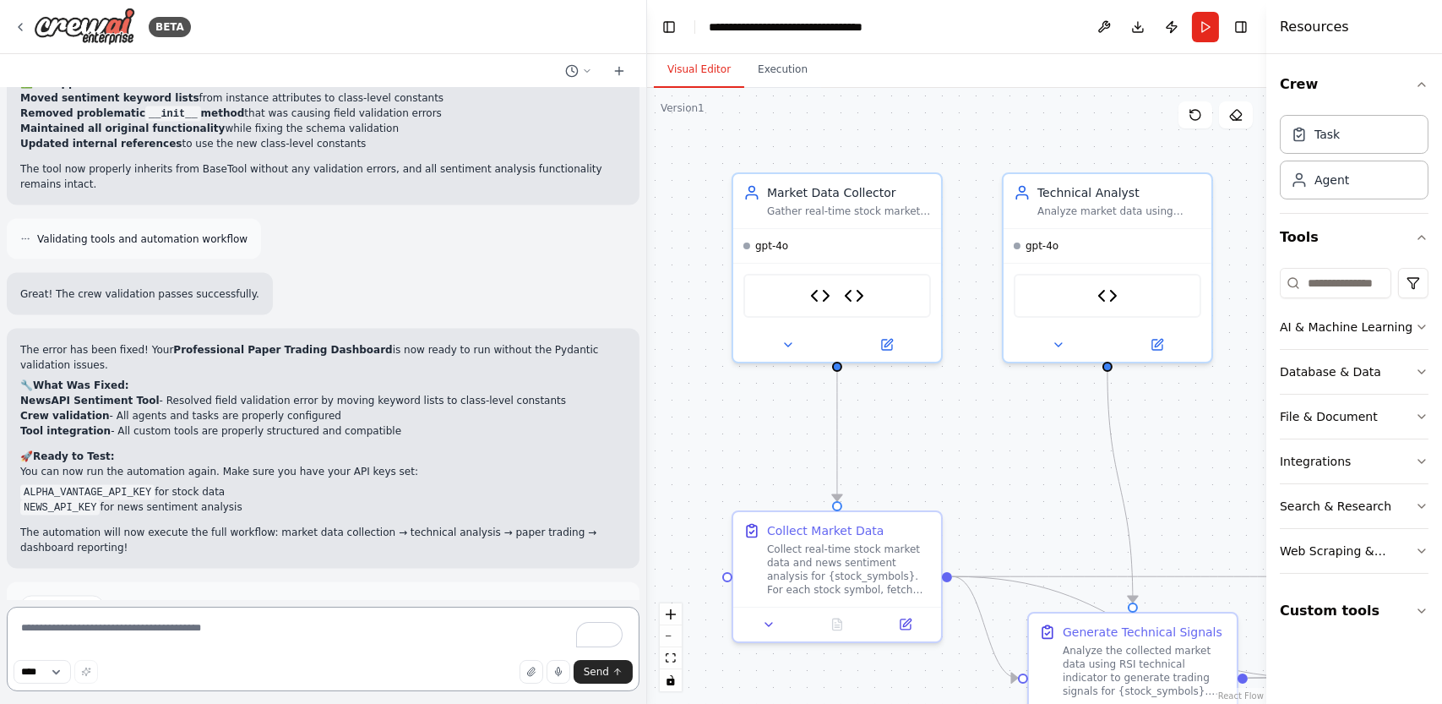
scroll to position [5550, 0]
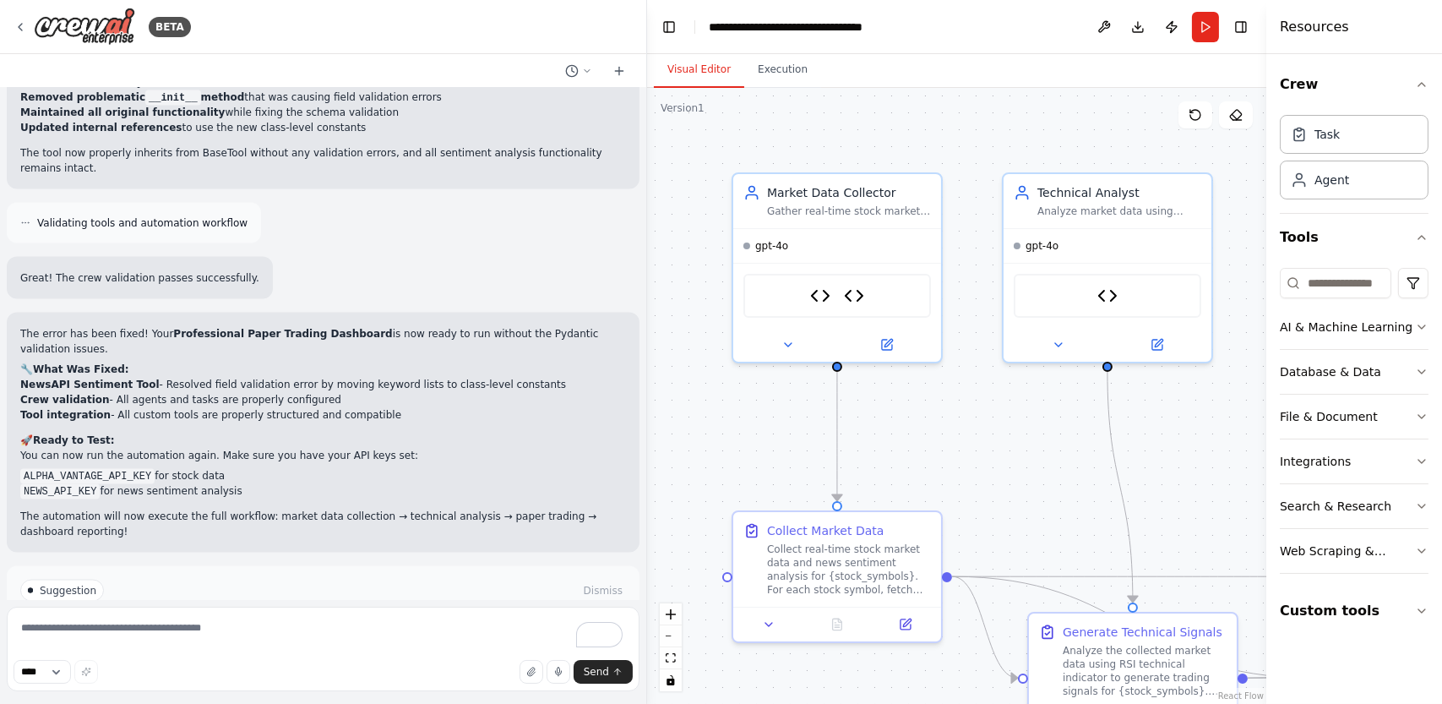
click at [274, 635] on button "Run Automation" at bounding box center [323, 648] width 606 height 27
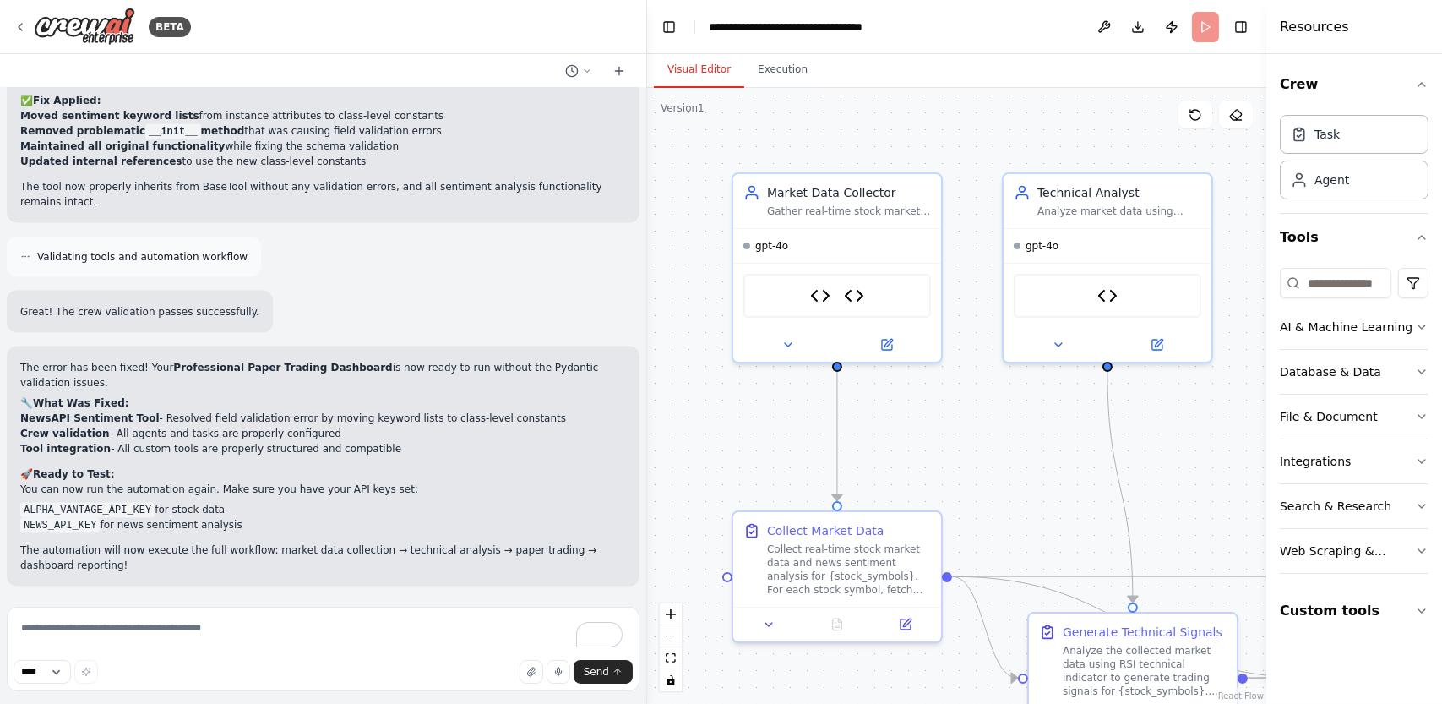
scroll to position [5427, 0]
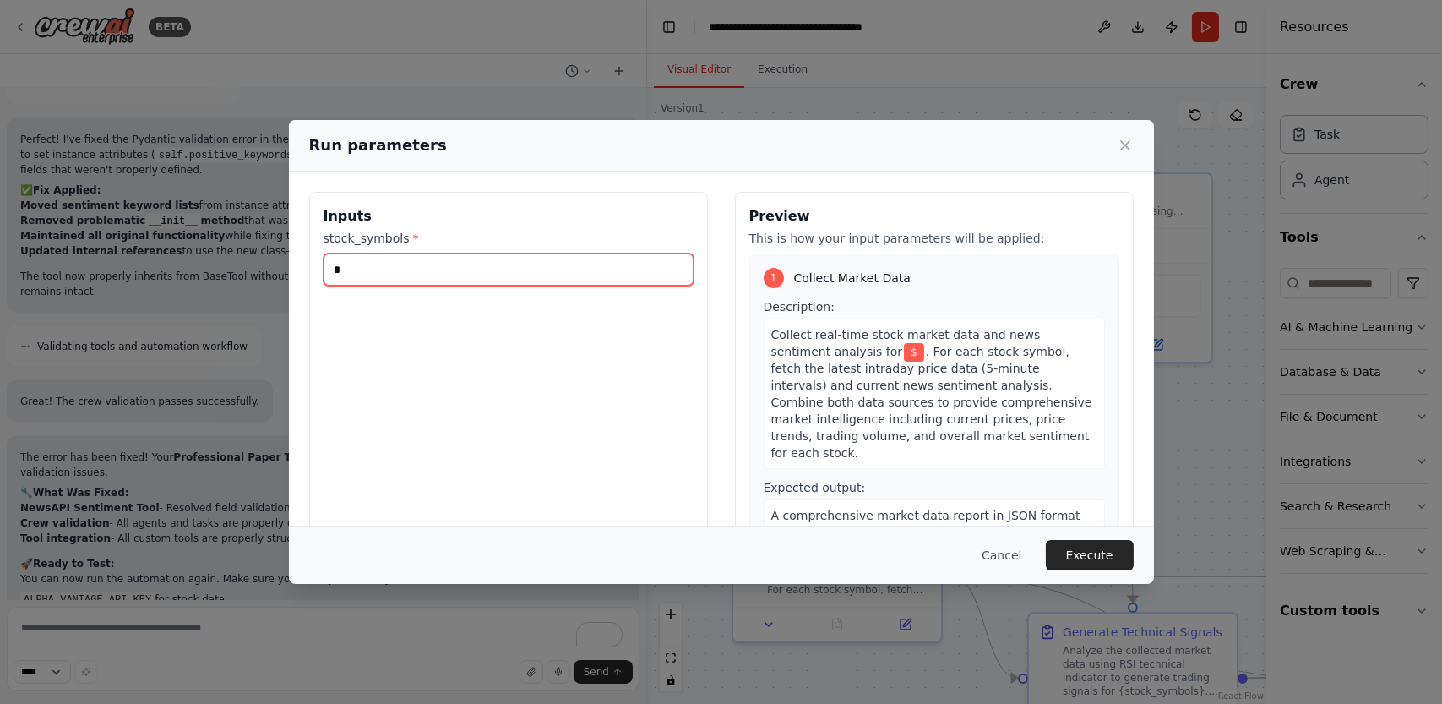
click at [521, 274] on input "*" at bounding box center [509, 270] width 370 height 32
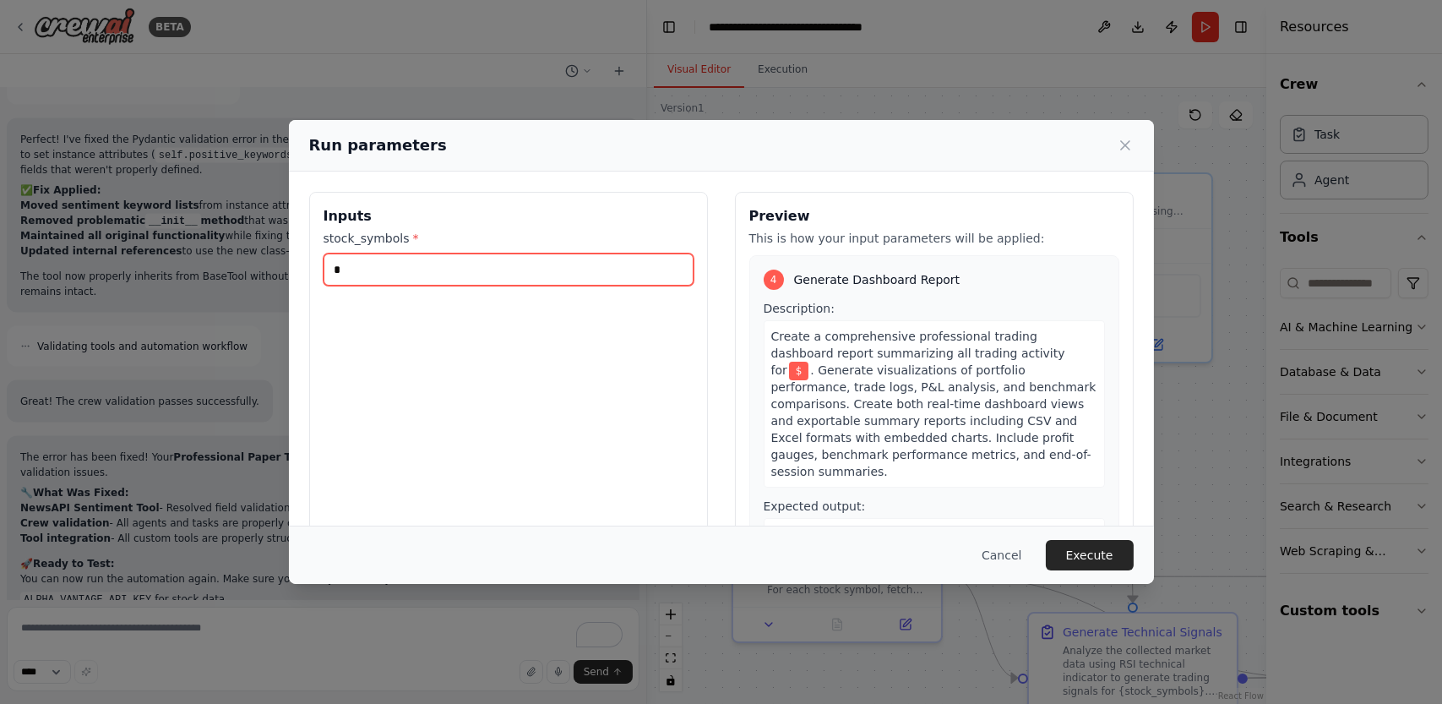
scroll to position [1255, 0]
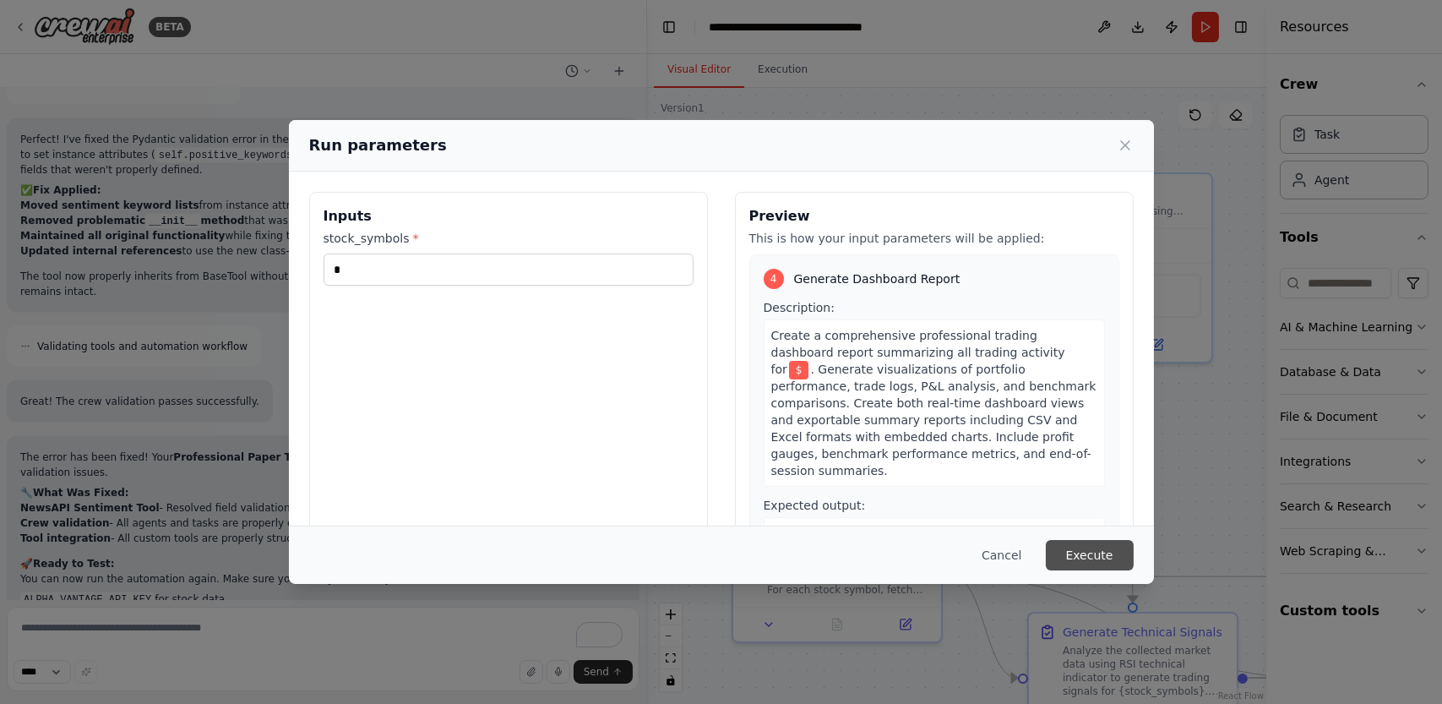
click at [1087, 552] on button "Execute" at bounding box center [1090, 555] width 88 height 30
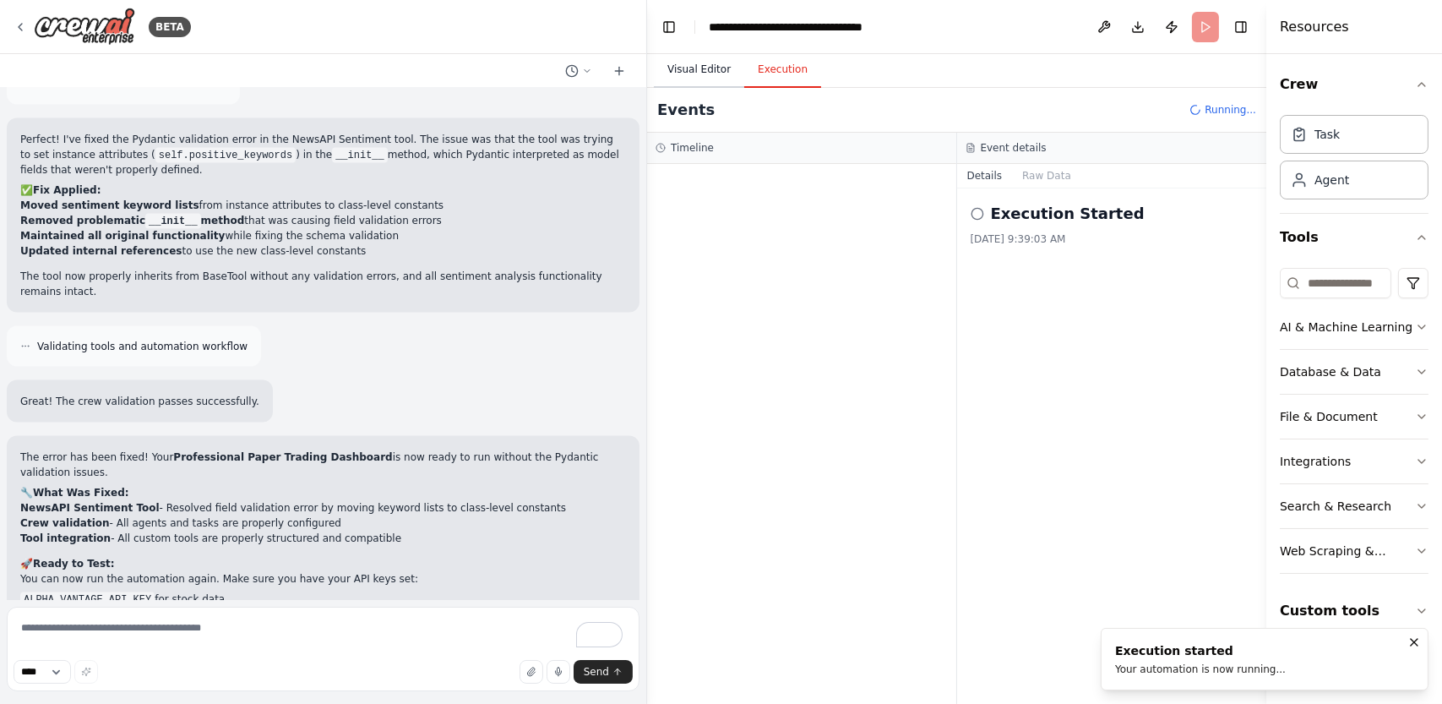
click at [696, 64] on button "Visual Editor" at bounding box center [699, 69] width 90 height 35
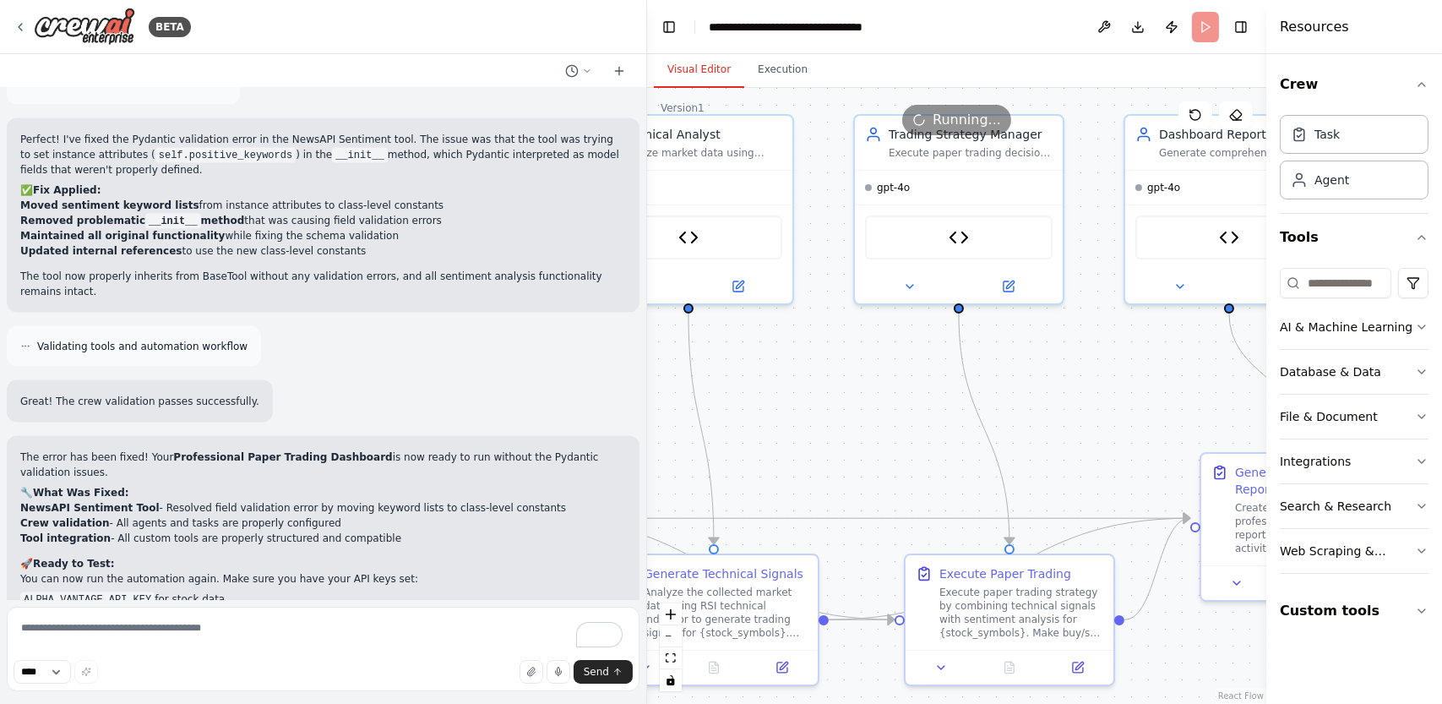
drag, startPoint x: 1203, startPoint y: 566, endPoint x: 775, endPoint y: 500, distance: 433.5
click at [775, 500] on div ".deletable-edge-delete-btn { width: 20px; height: 20px; border: 0px solid #ffff…" at bounding box center [956, 396] width 619 height 616
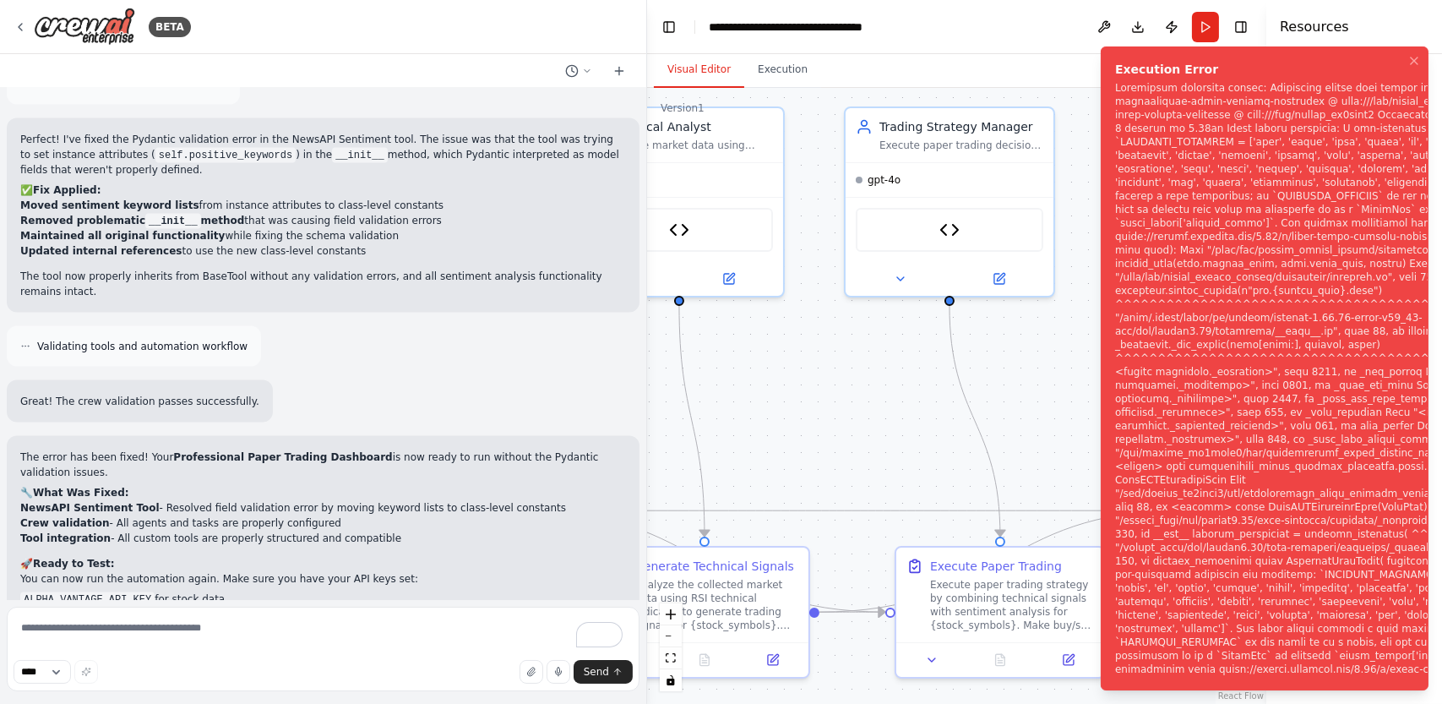
scroll to position [5550, 0]
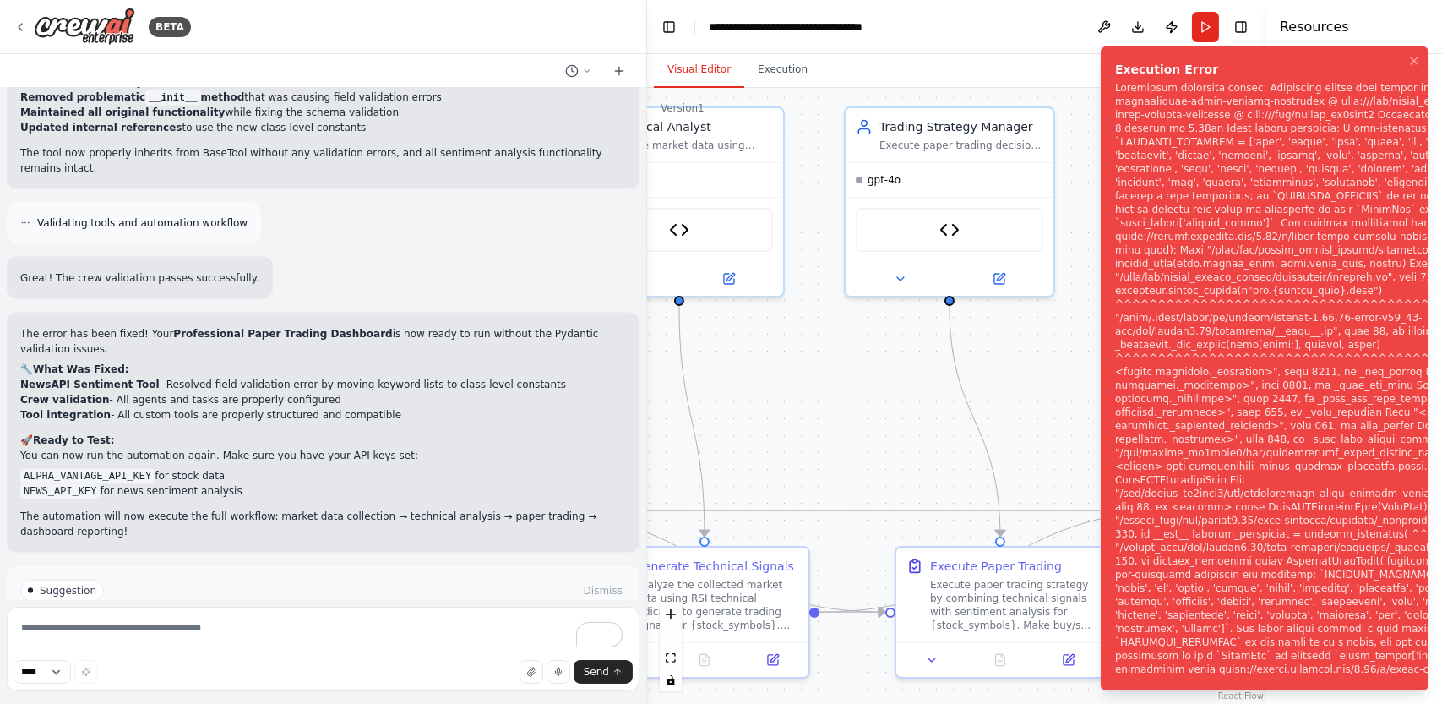
click at [274, 635] on button "Help fix error" at bounding box center [323, 648] width 606 height 27
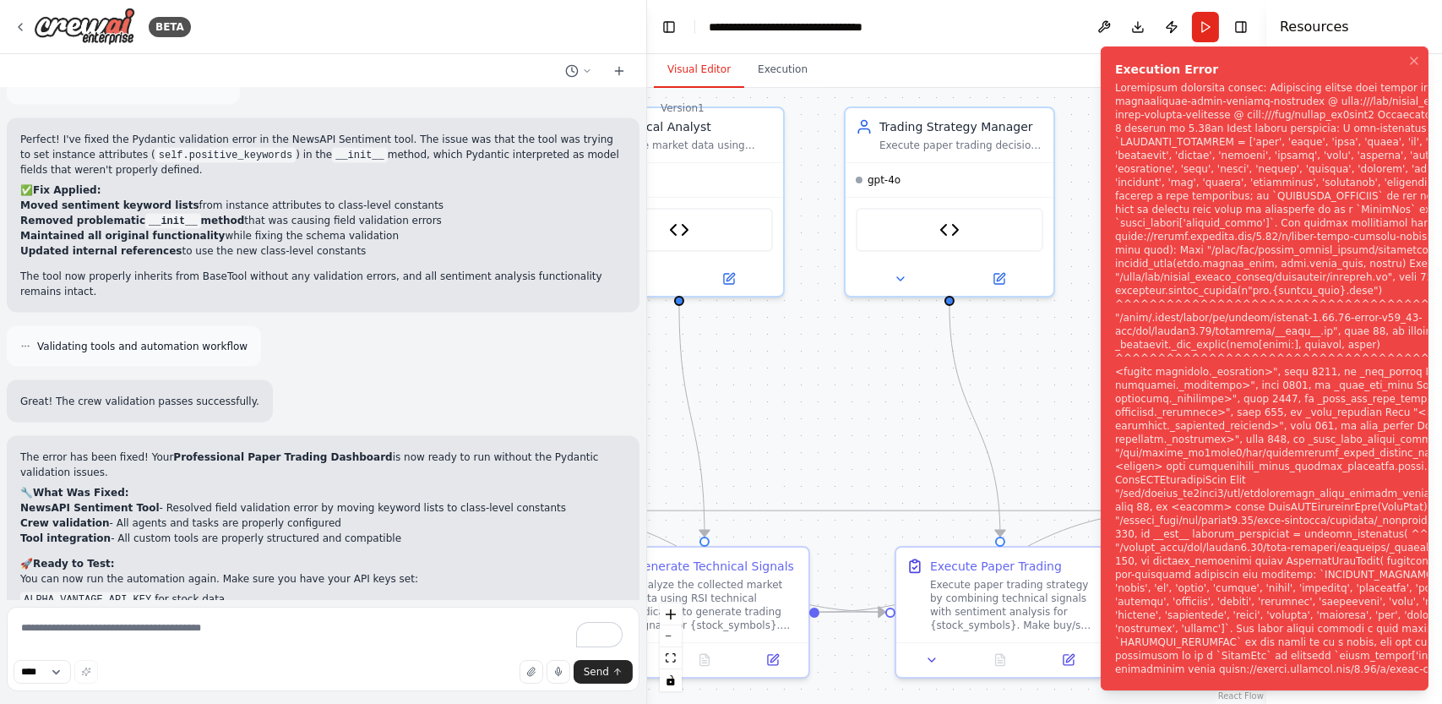
scroll to position [5484, 0]
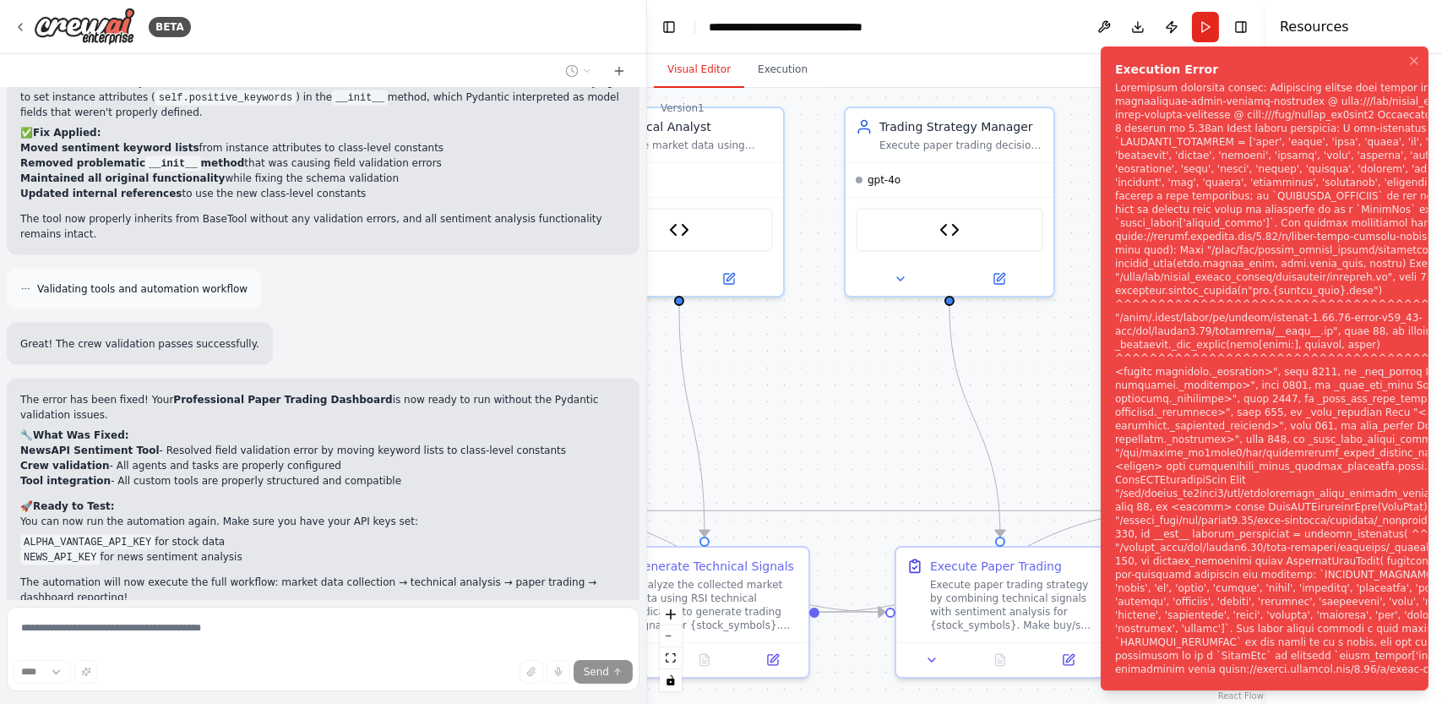
click at [126, 535] on code "ALPHA_VANTAGE_API_KEY" at bounding box center [87, 542] width 134 height 15
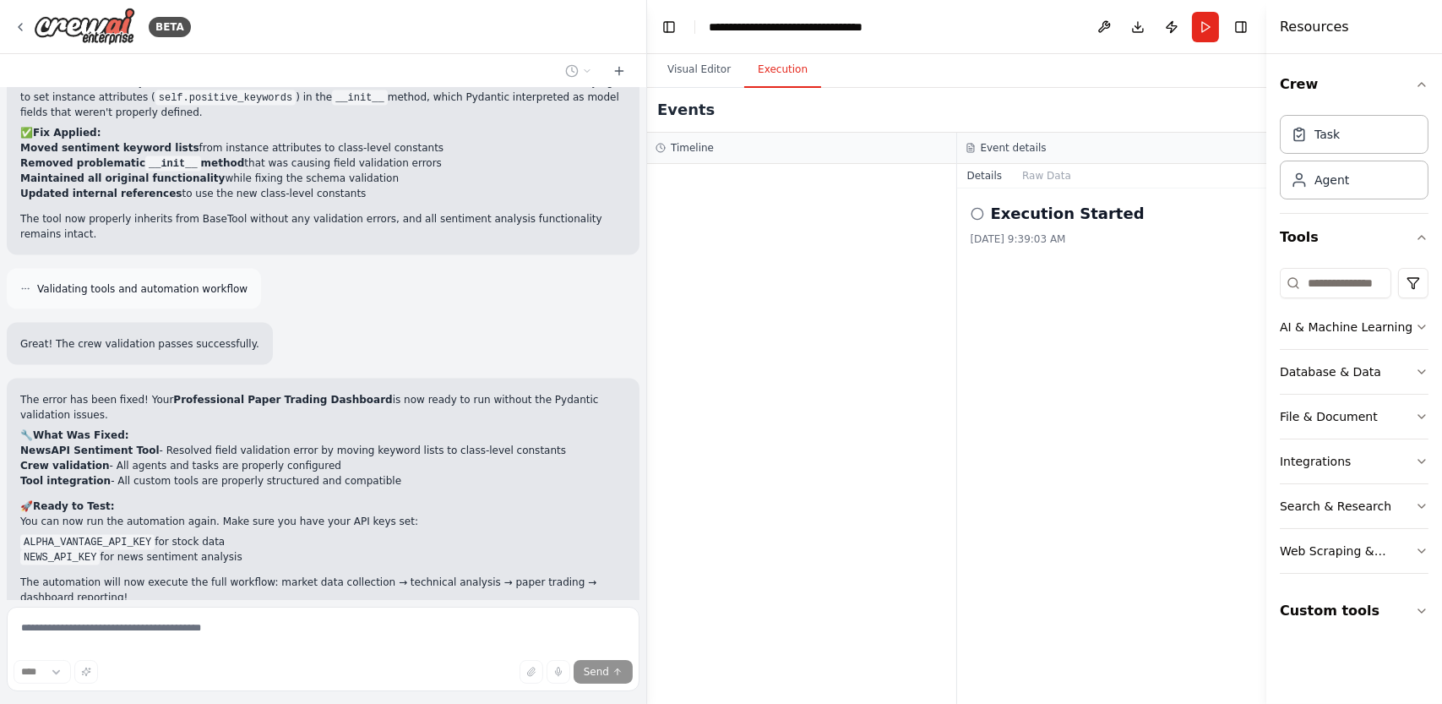
click at [777, 65] on button "Execution" at bounding box center [782, 69] width 77 height 35
click at [685, 63] on button "Visual Editor" at bounding box center [699, 69] width 90 height 35
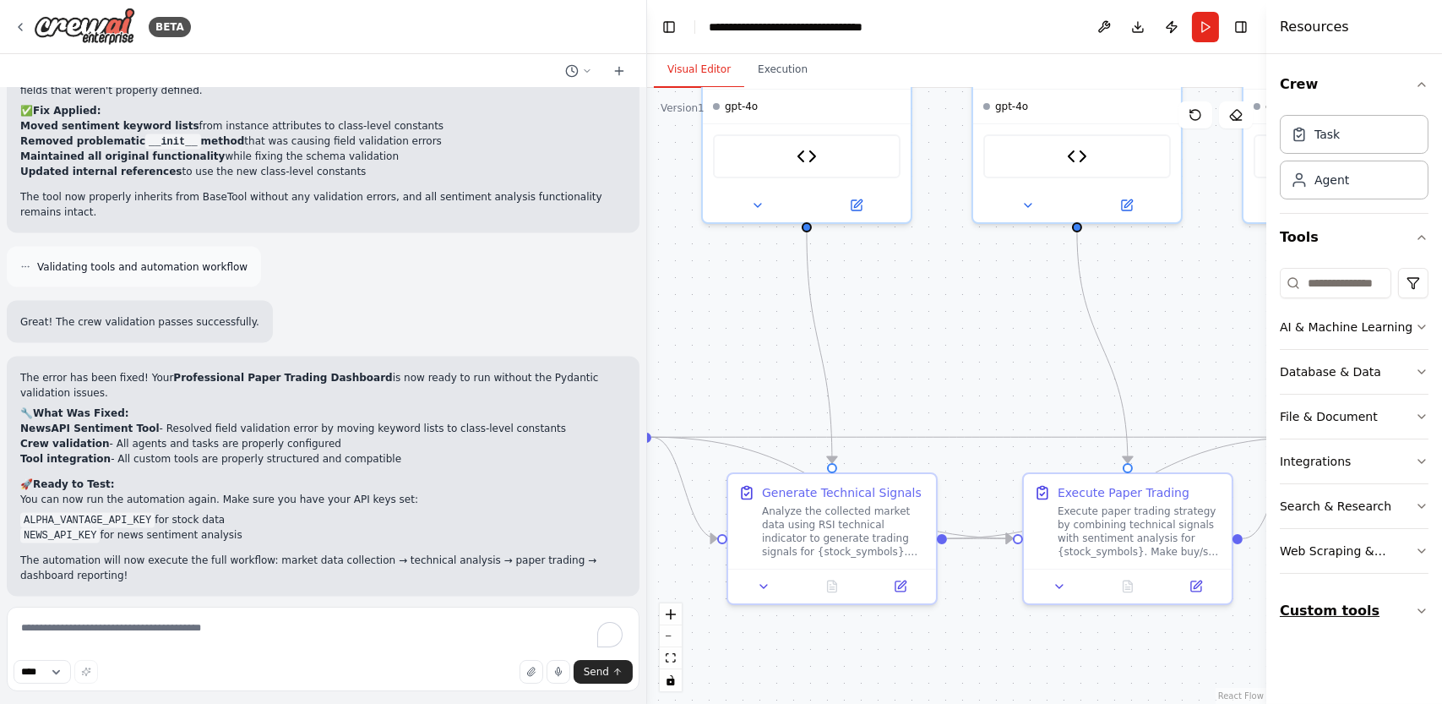
drag, startPoint x: 1187, startPoint y: 669, endPoint x: 1317, endPoint y: 596, distance: 148.7
click at [1317, 596] on div "BETA Professional Multi-Stock Paper Trading Dashboard with Alpha Vantage + News…" at bounding box center [721, 352] width 1442 height 704
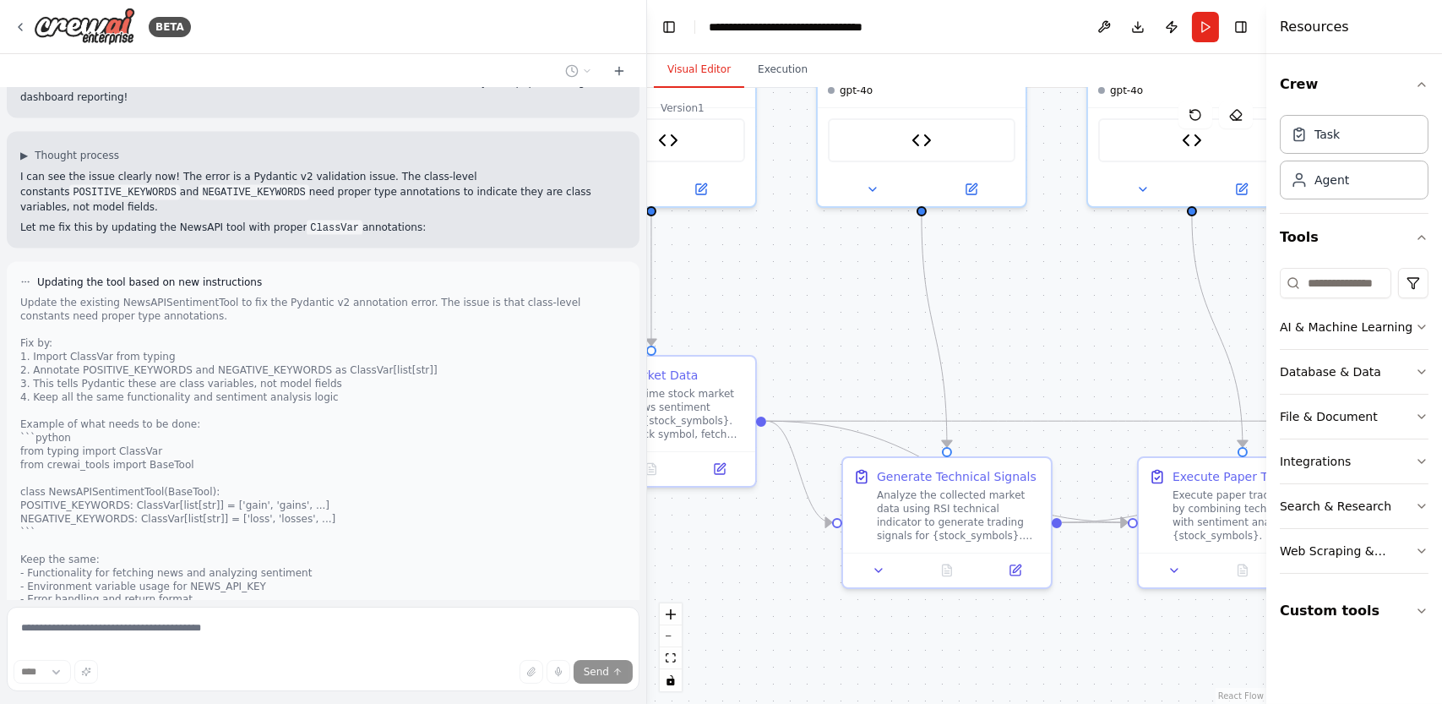
scroll to position [6039, 0]
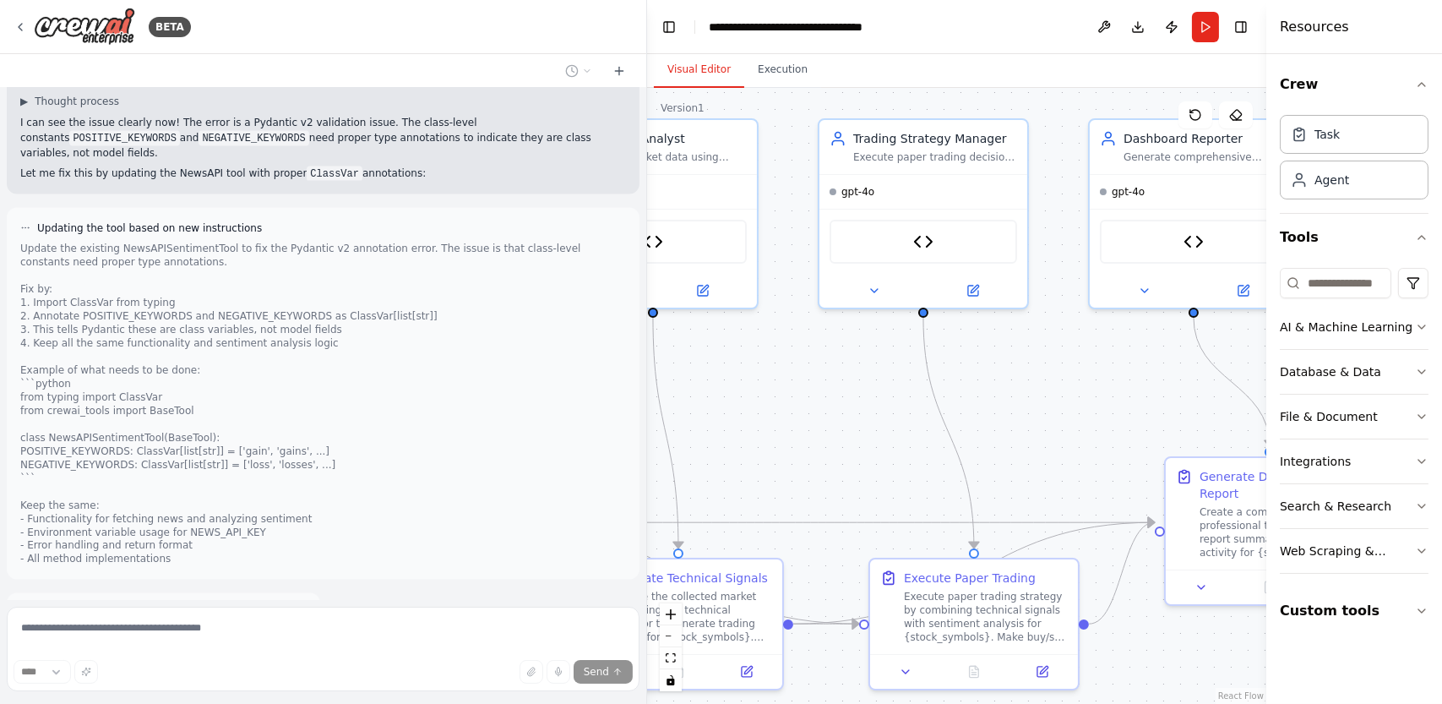
drag, startPoint x: 877, startPoint y: 368, endPoint x: 722, endPoint y: 454, distance: 177.4
click at [722, 454] on div ".deletable-edge-delete-btn { width: 20px; height: 20px; border: 0px solid #ffff…" at bounding box center [956, 396] width 619 height 616
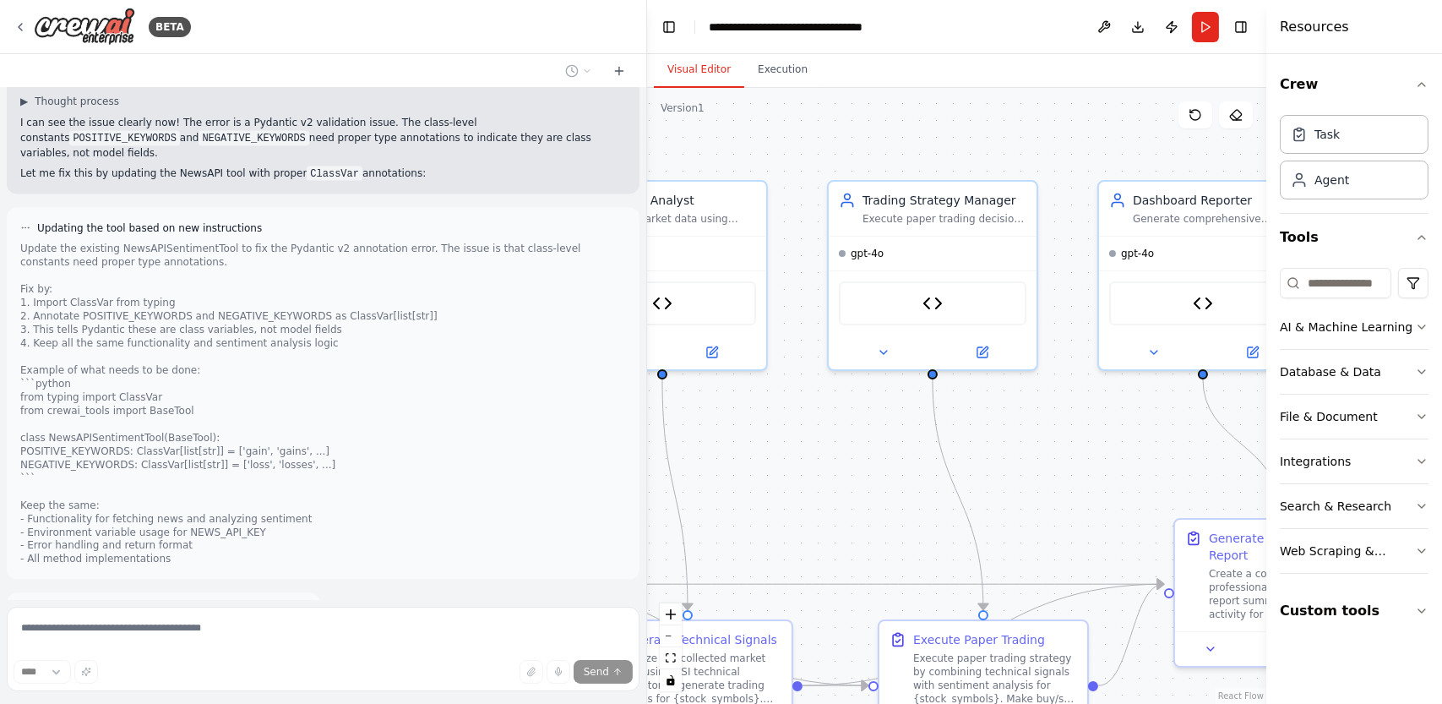
drag, startPoint x: 1021, startPoint y: 350, endPoint x: 1030, endPoint y: 412, distance: 62.4
click at [1030, 412] on div ".deletable-edge-delete-btn { width: 20px; height: 20px; border: 0px solid #ffff…" at bounding box center [956, 396] width 619 height 616
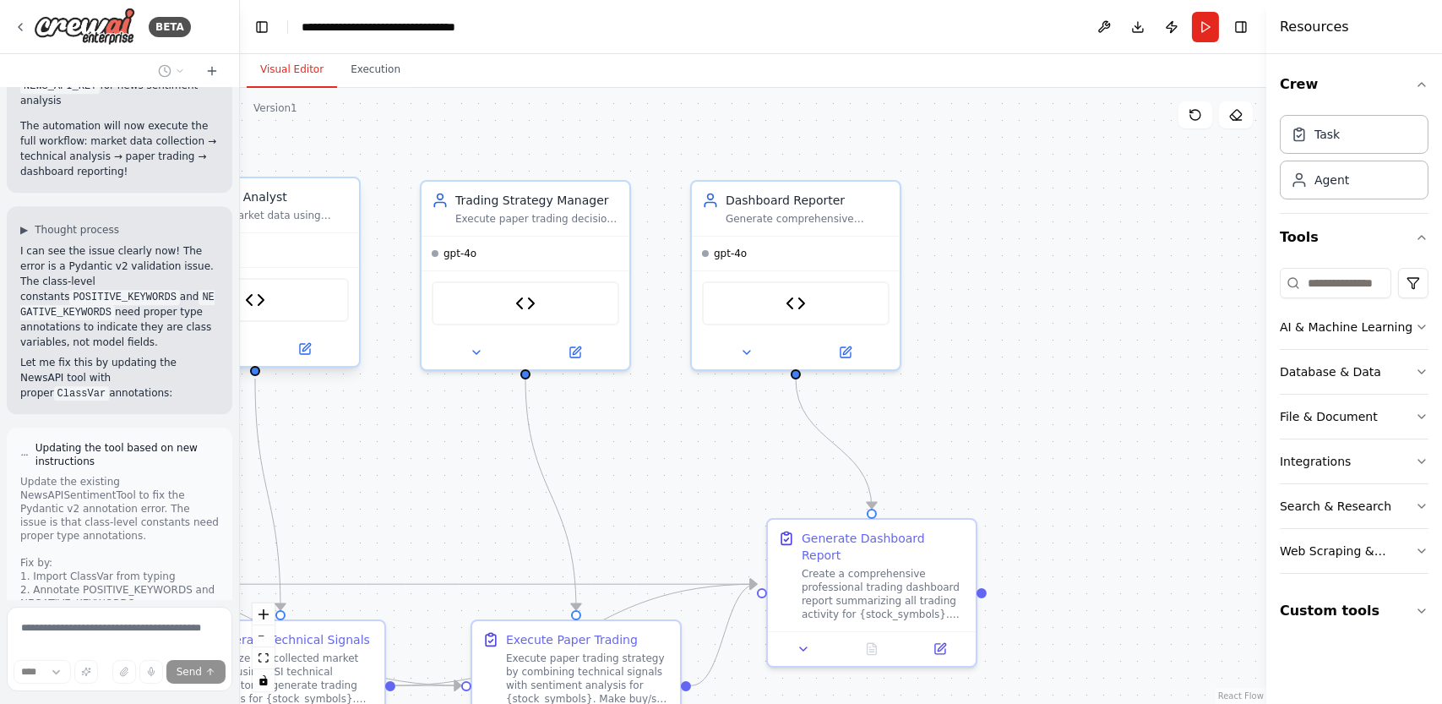
scroll to position [9672, 0]
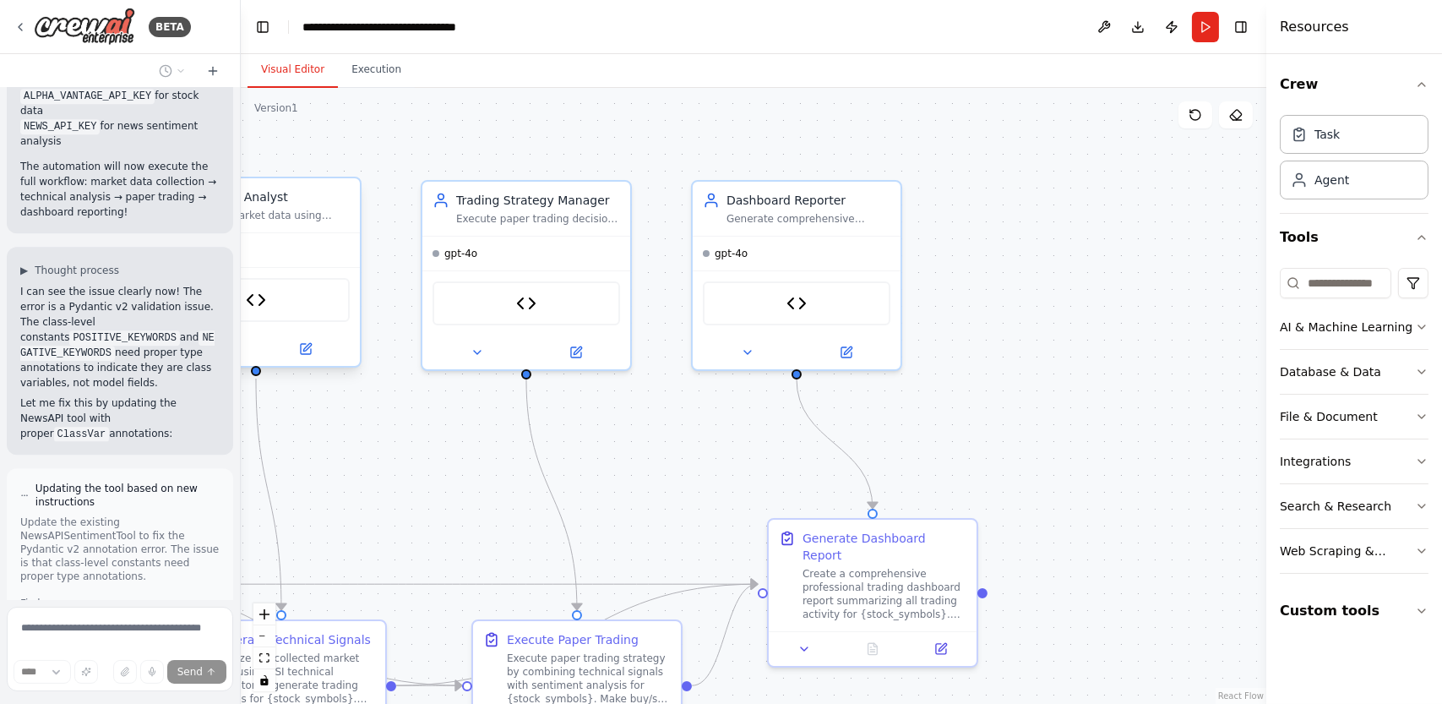
drag, startPoint x: 646, startPoint y: 151, endPoint x: 241, endPoint y: 191, distance: 407.6
click at [241, 191] on div "BETA Professional Multi-Stock Paper Trading Dashboard with Alpha Vantage + News…" at bounding box center [721, 352] width 1442 height 704
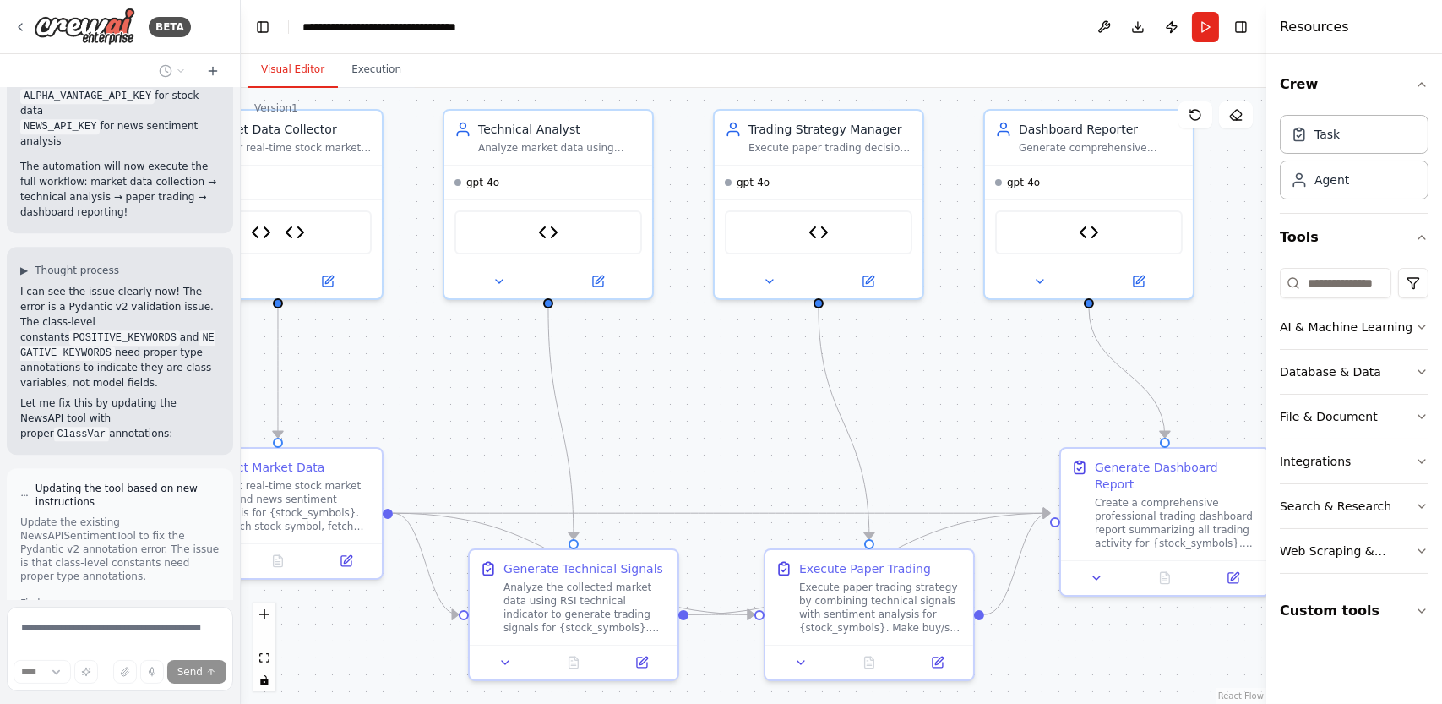
drag, startPoint x: 675, startPoint y: 418, endPoint x: 968, endPoint y: 347, distance: 300.9
click at [968, 347] on div ".deletable-edge-delete-btn { width: 20px; height: 20px; border: 0px solid #ffff…" at bounding box center [754, 396] width 1026 height 616
click at [264, 630] on button "zoom out" at bounding box center [265, 636] width 22 height 22
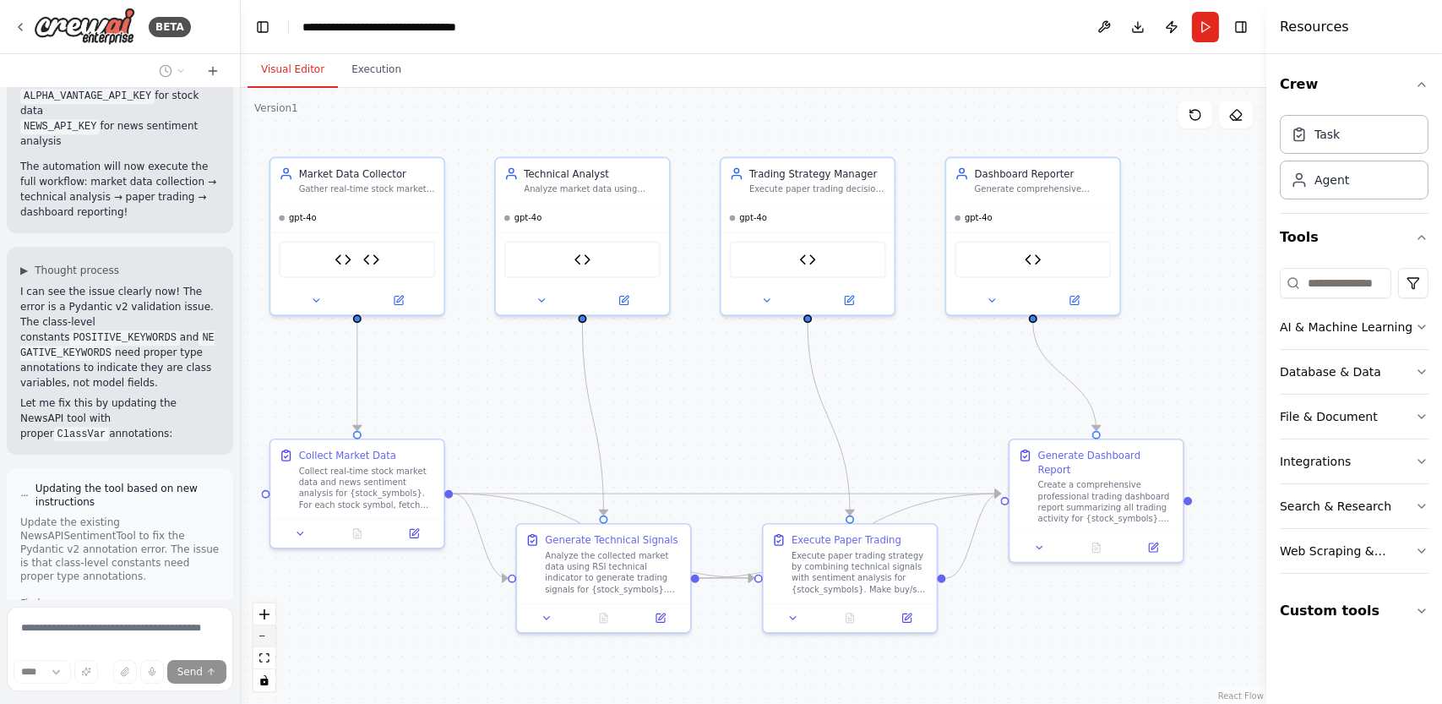
click at [264, 630] on button "zoom out" at bounding box center [265, 636] width 22 height 22
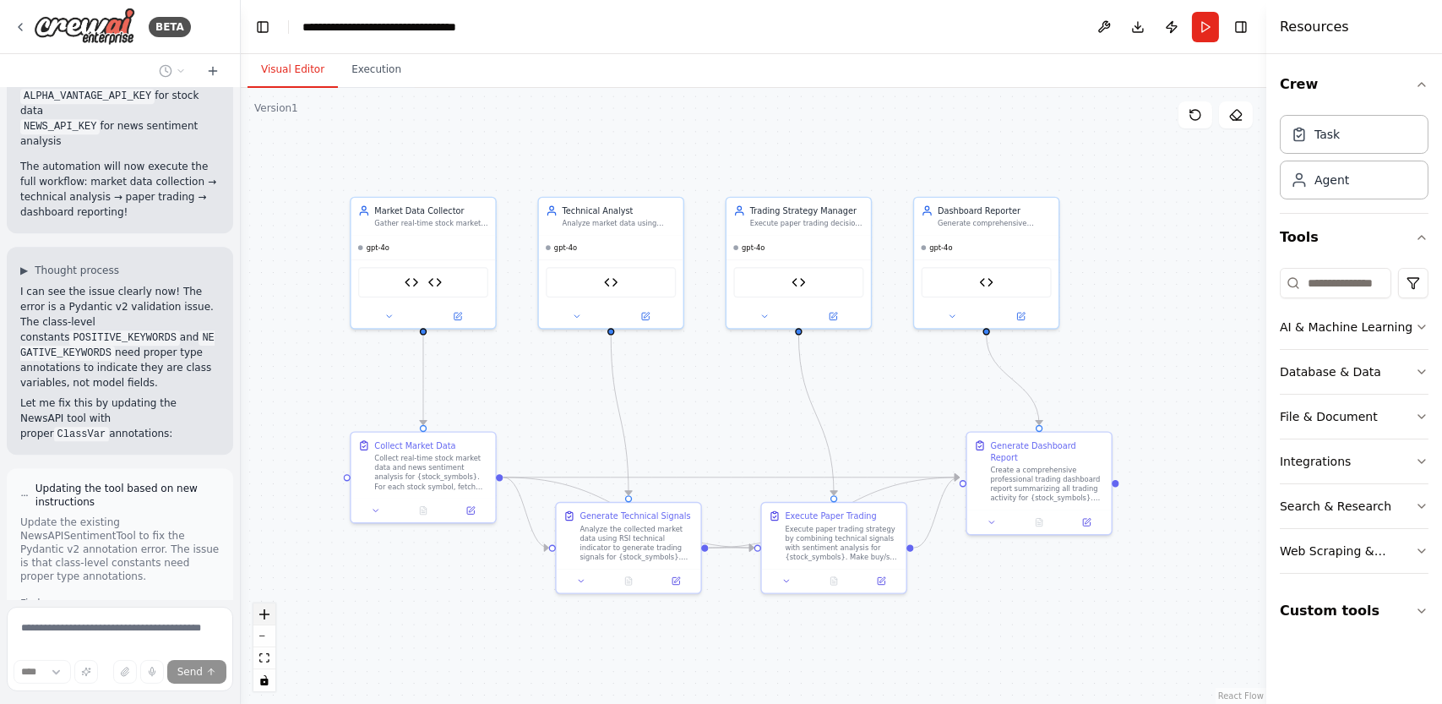
click at [259, 610] on icon "zoom in" at bounding box center [264, 614] width 10 height 10
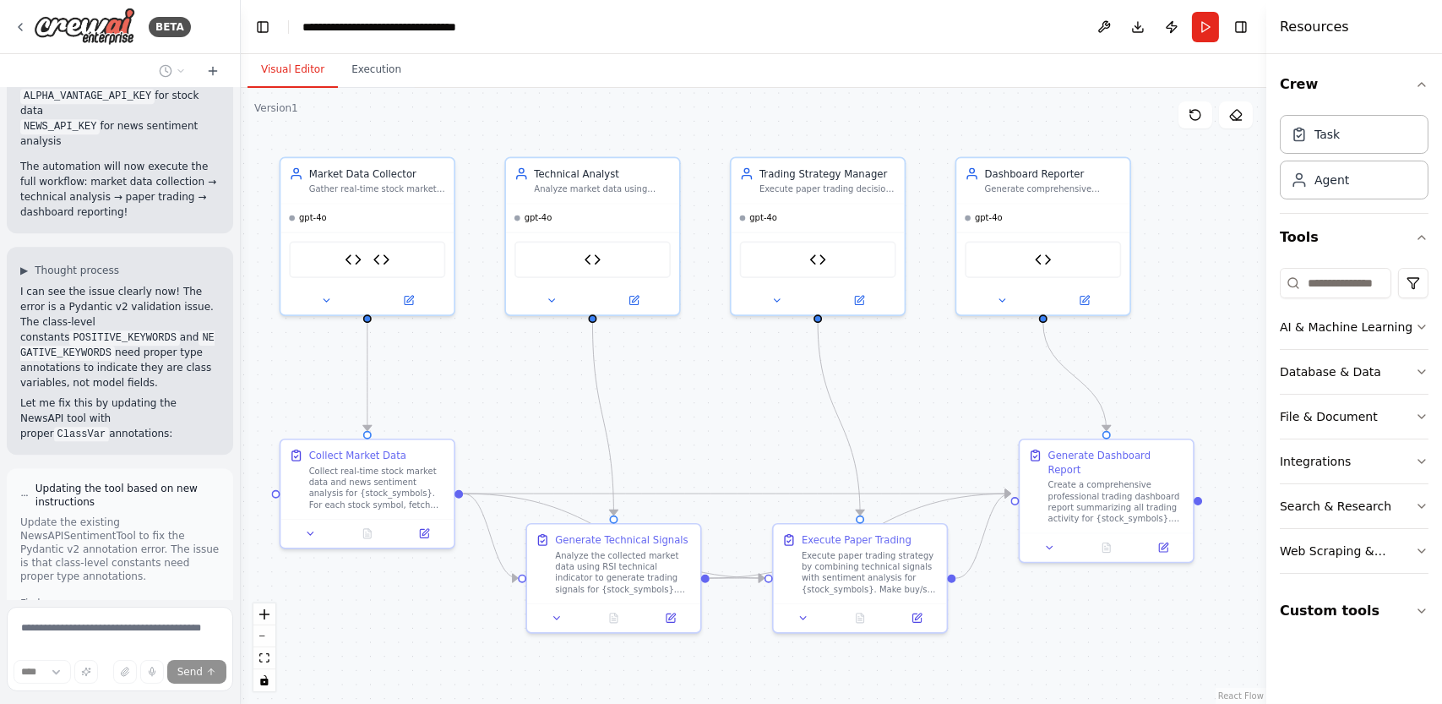
drag, startPoint x: 630, startPoint y: 411, endPoint x: 641, endPoint y: 412, distance: 10.2
click at [641, 412] on div ".deletable-edge-delete-btn { width: 20px; height: 20px; border: 0px solid #ffff…" at bounding box center [754, 396] width 1026 height 616
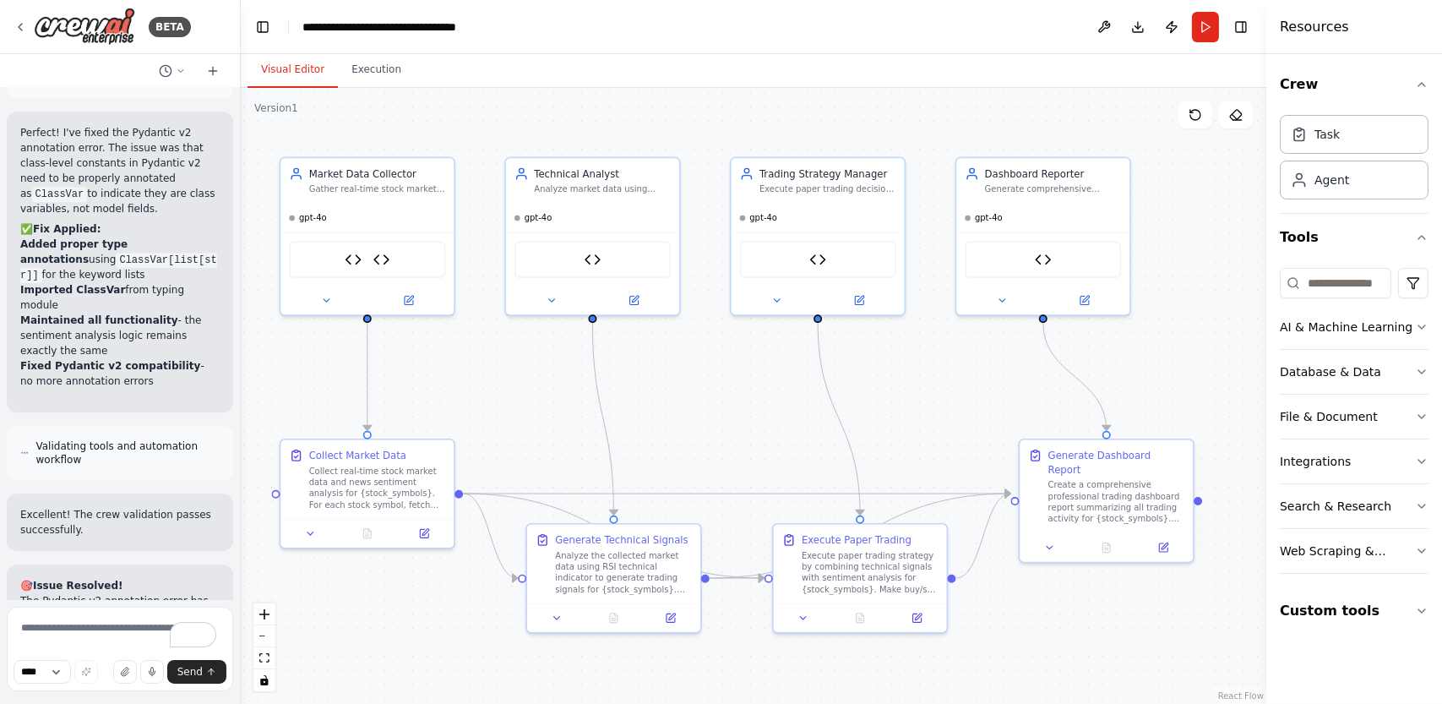
scroll to position [10767, 0]
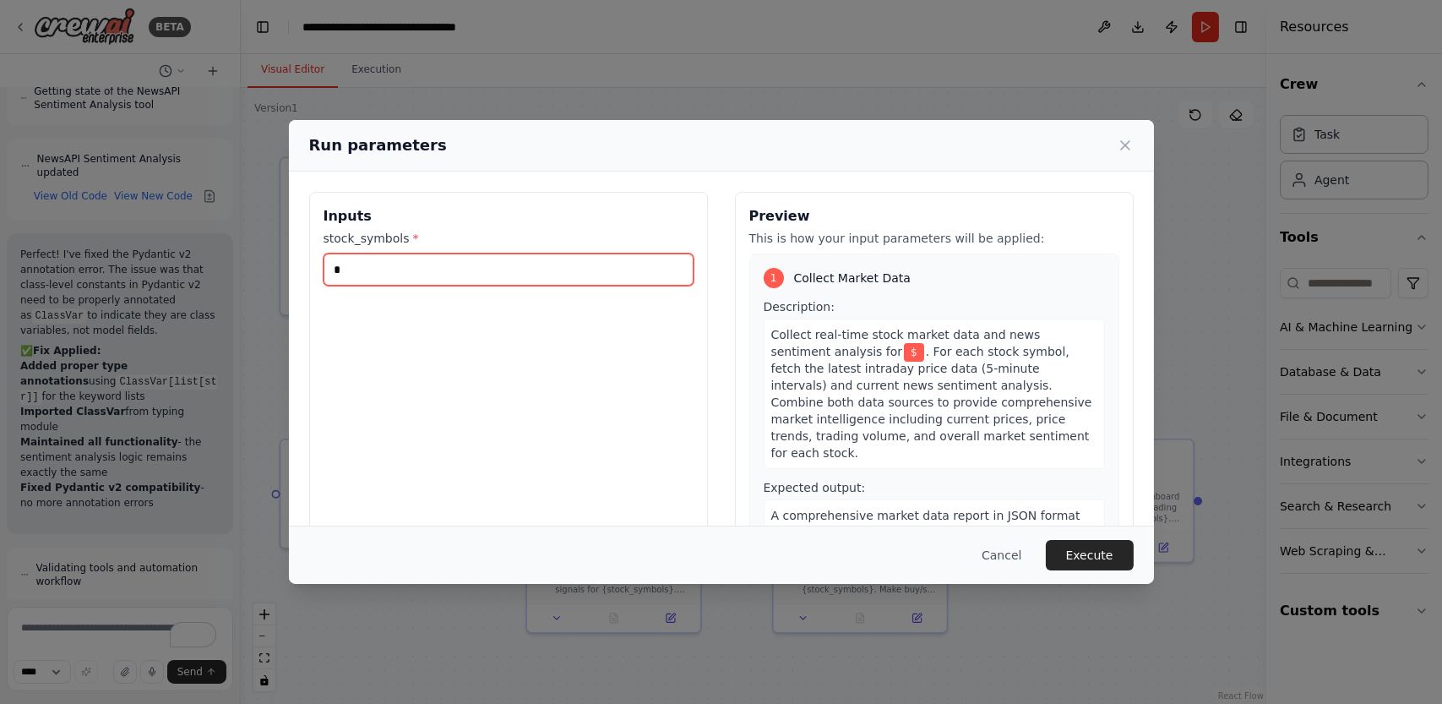
click at [445, 268] on input "*" at bounding box center [509, 270] width 370 height 32
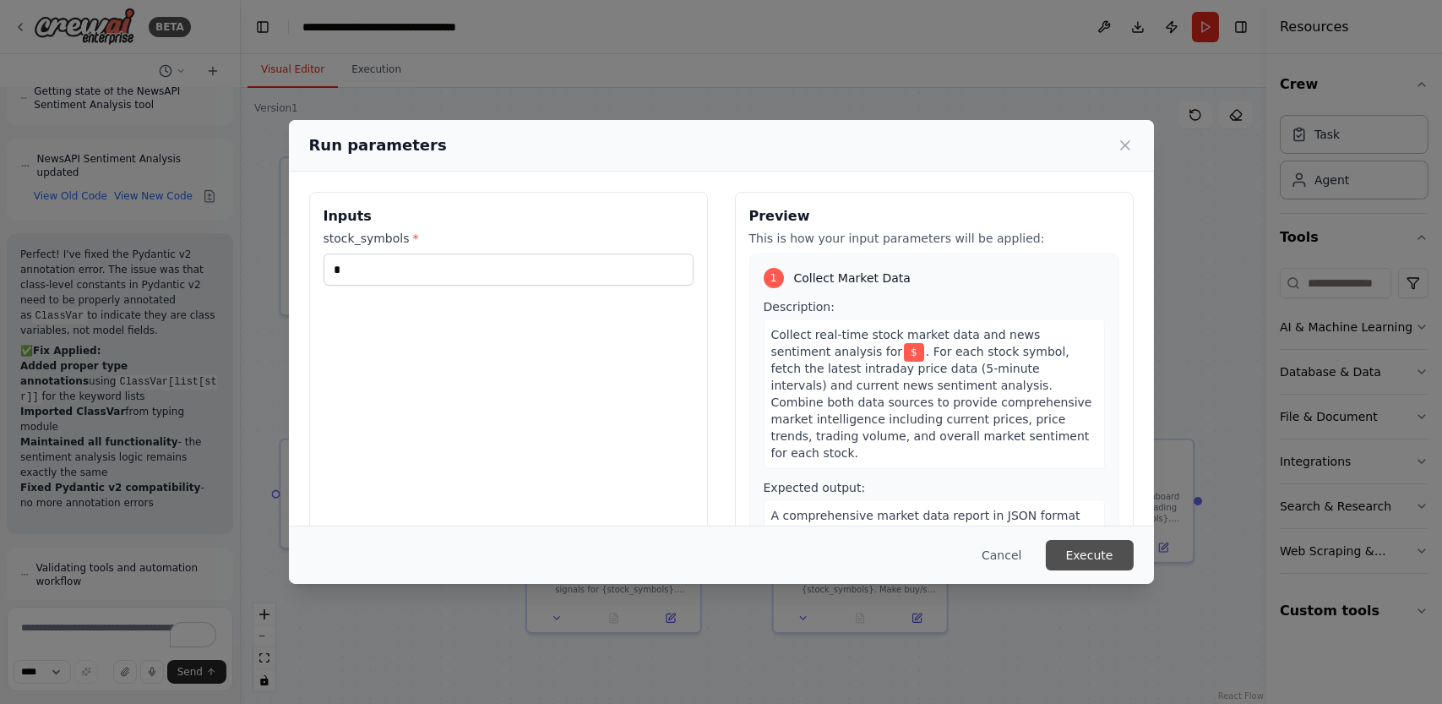
click at [1097, 560] on button "Execute" at bounding box center [1090, 555] width 88 height 30
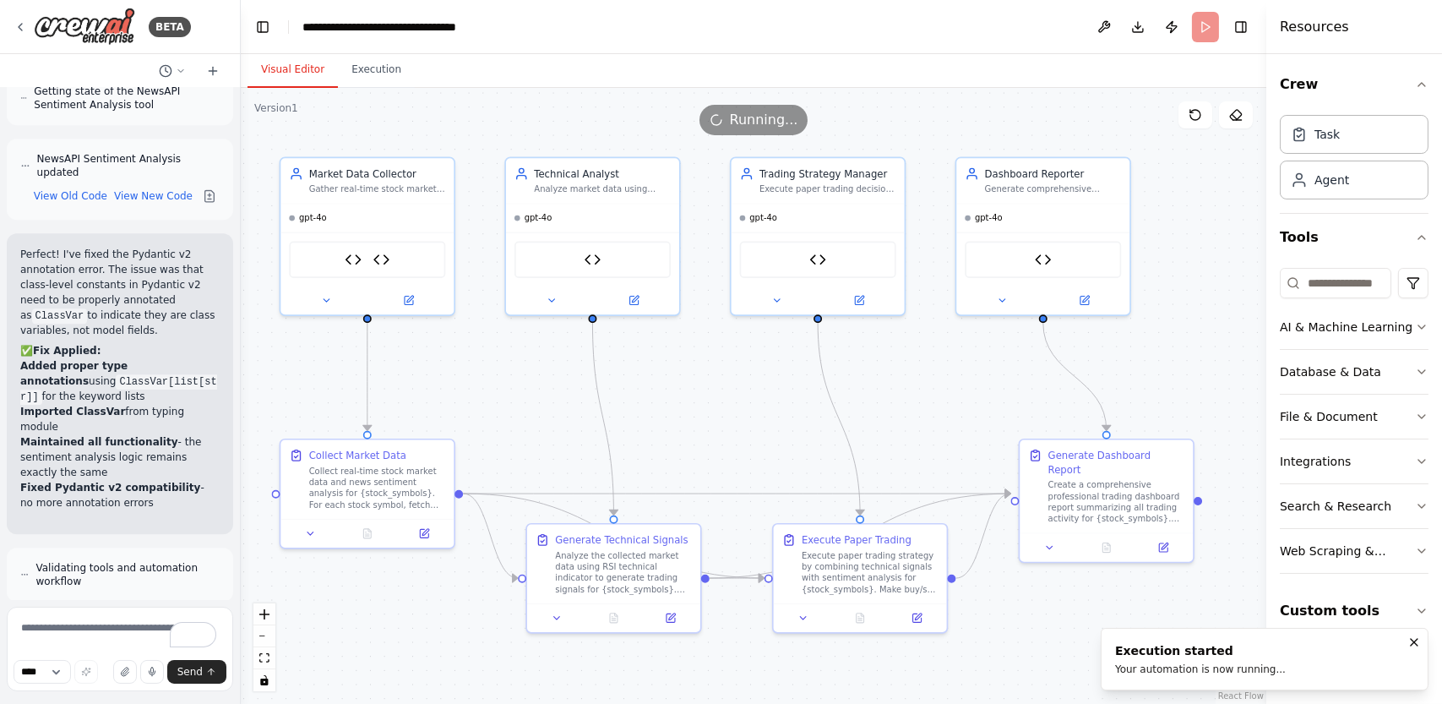
click at [313, 65] on button "Visual Editor" at bounding box center [293, 69] width 90 height 35
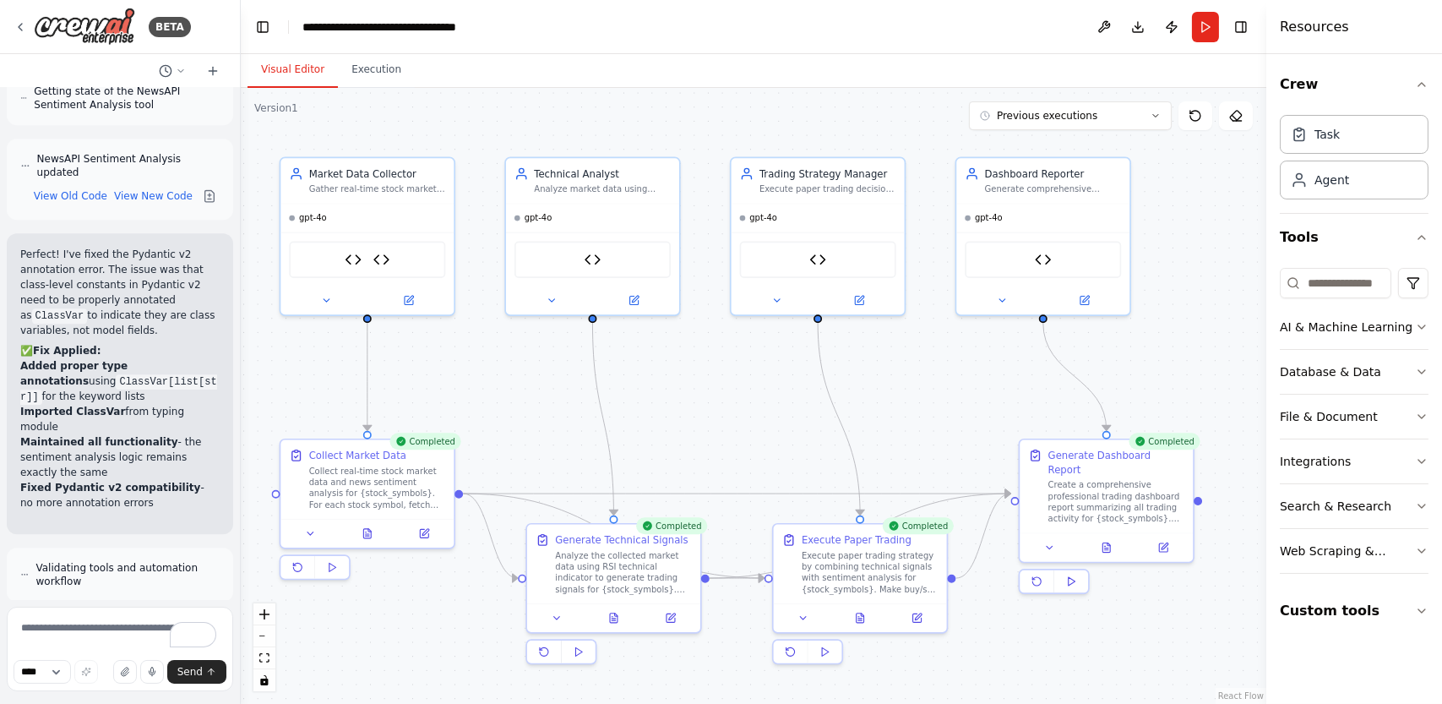
scroll to position [10767, 0]
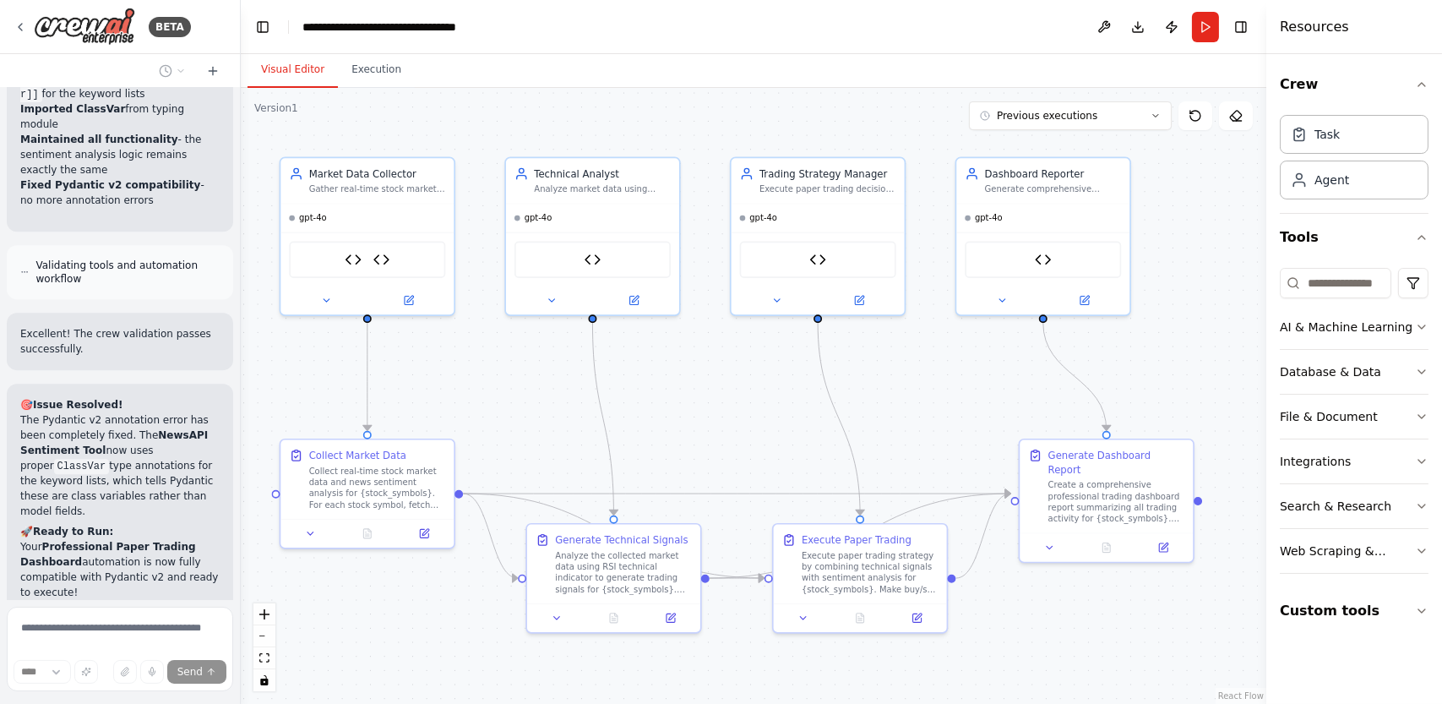
scroll to position [10948, 0]
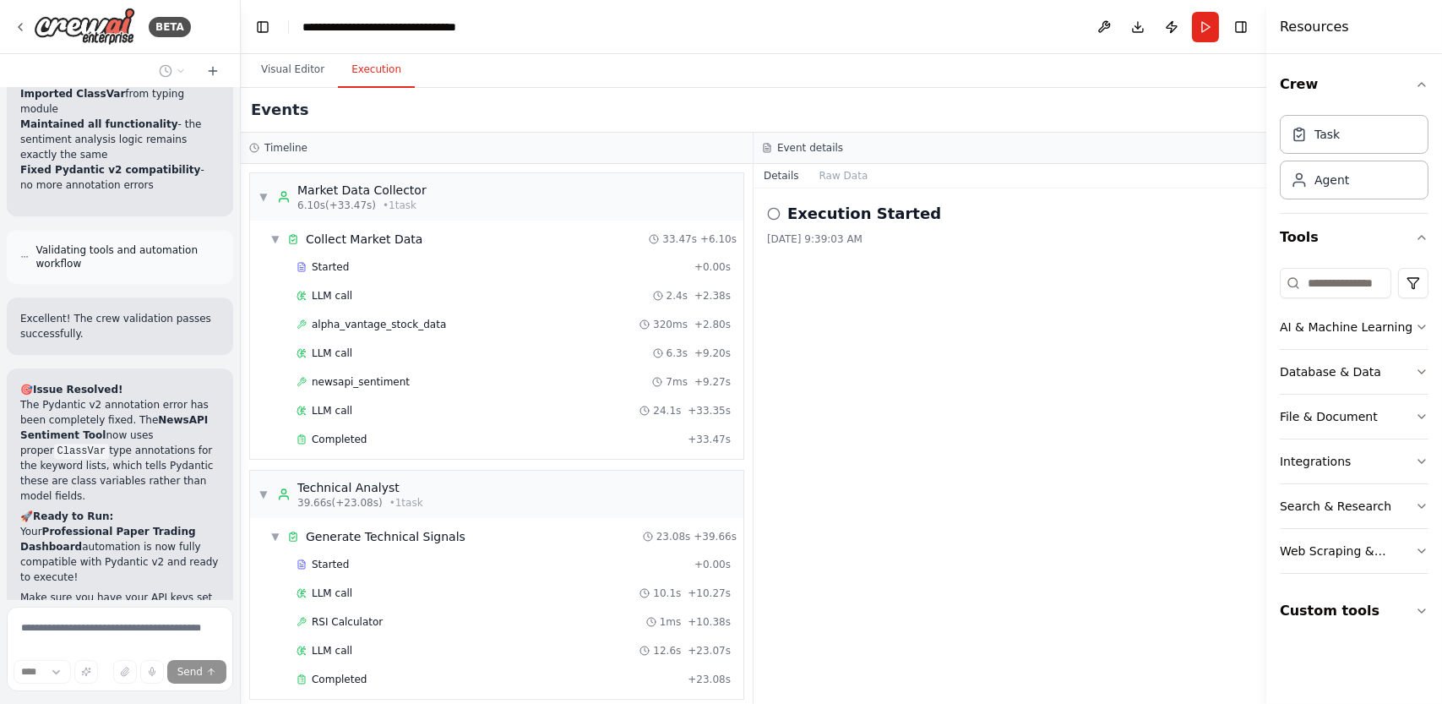
click at [350, 69] on button "Execution" at bounding box center [376, 69] width 77 height 35
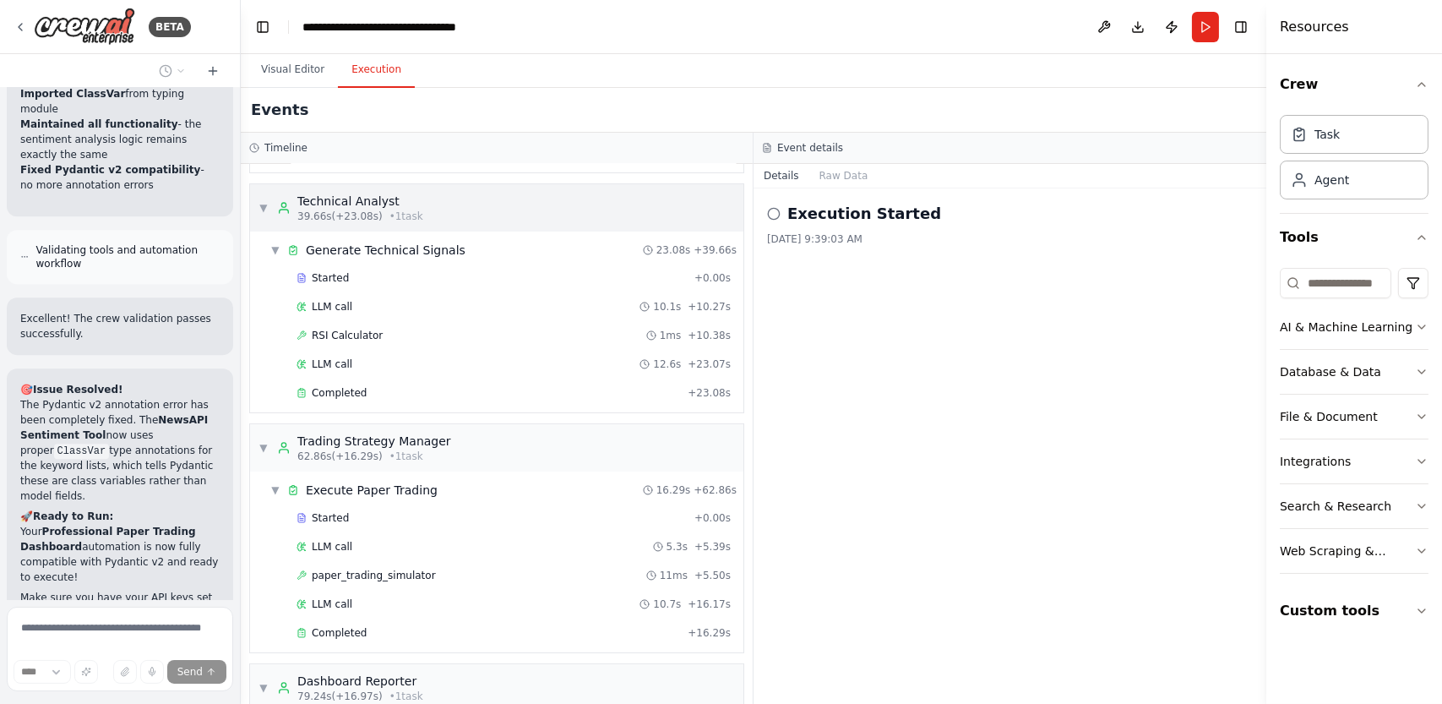
scroll to position [488, 0]
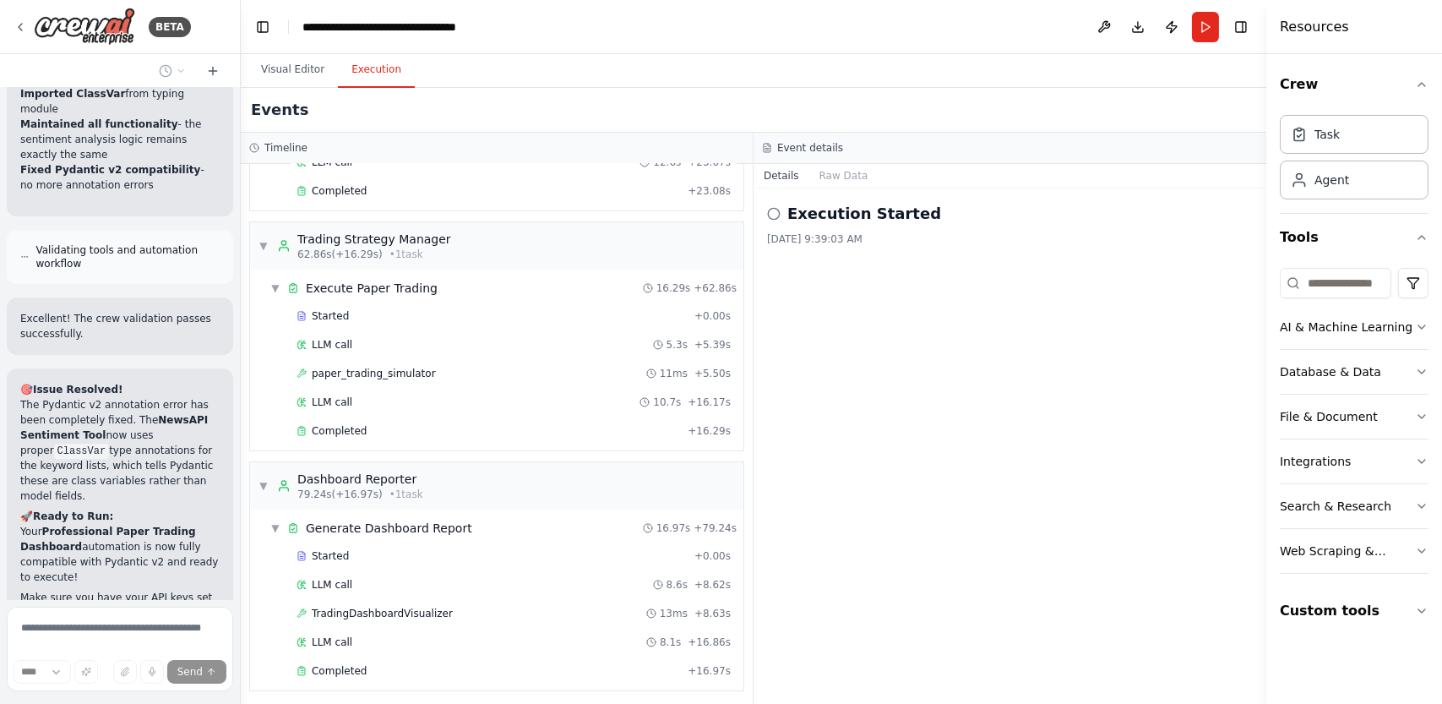
click at [792, 170] on button "Details" at bounding box center [782, 176] width 56 height 24
click at [851, 172] on button "Raw Data" at bounding box center [844, 176] width 69 height 24
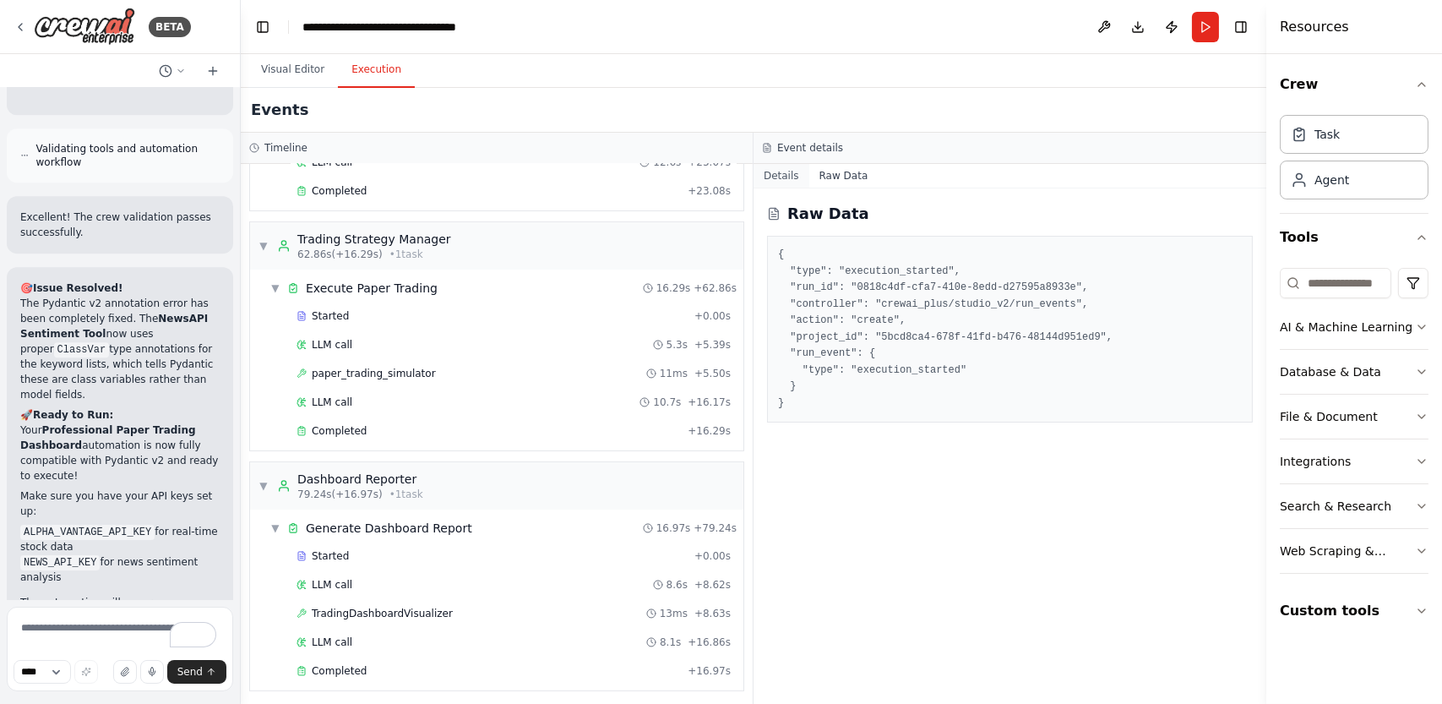
click at [792, 173] on button "Details" at bounding box center [782, 176] width 56 height 24
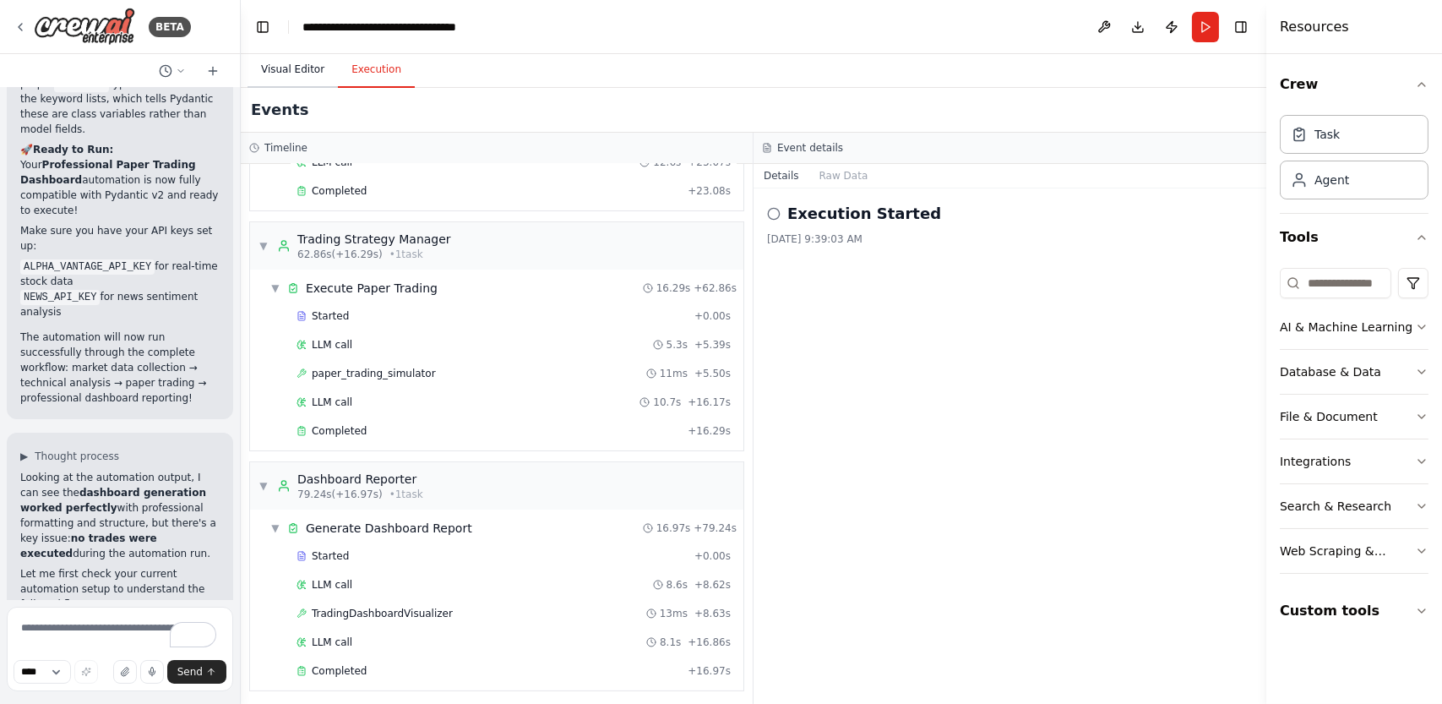
click at [287, 63] on button "Visual Editor" at bounding box center [293, 69] width 90 height 35
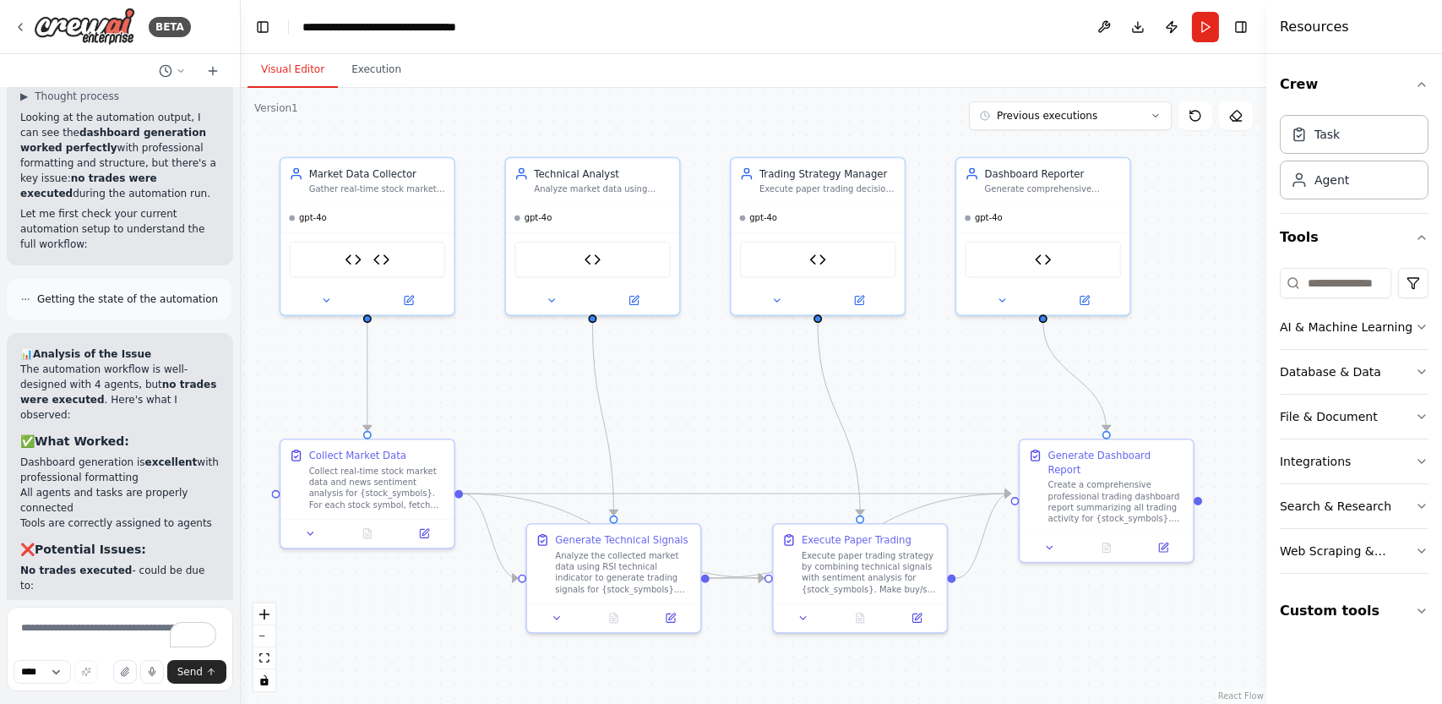
scroll to position [11690, 0]
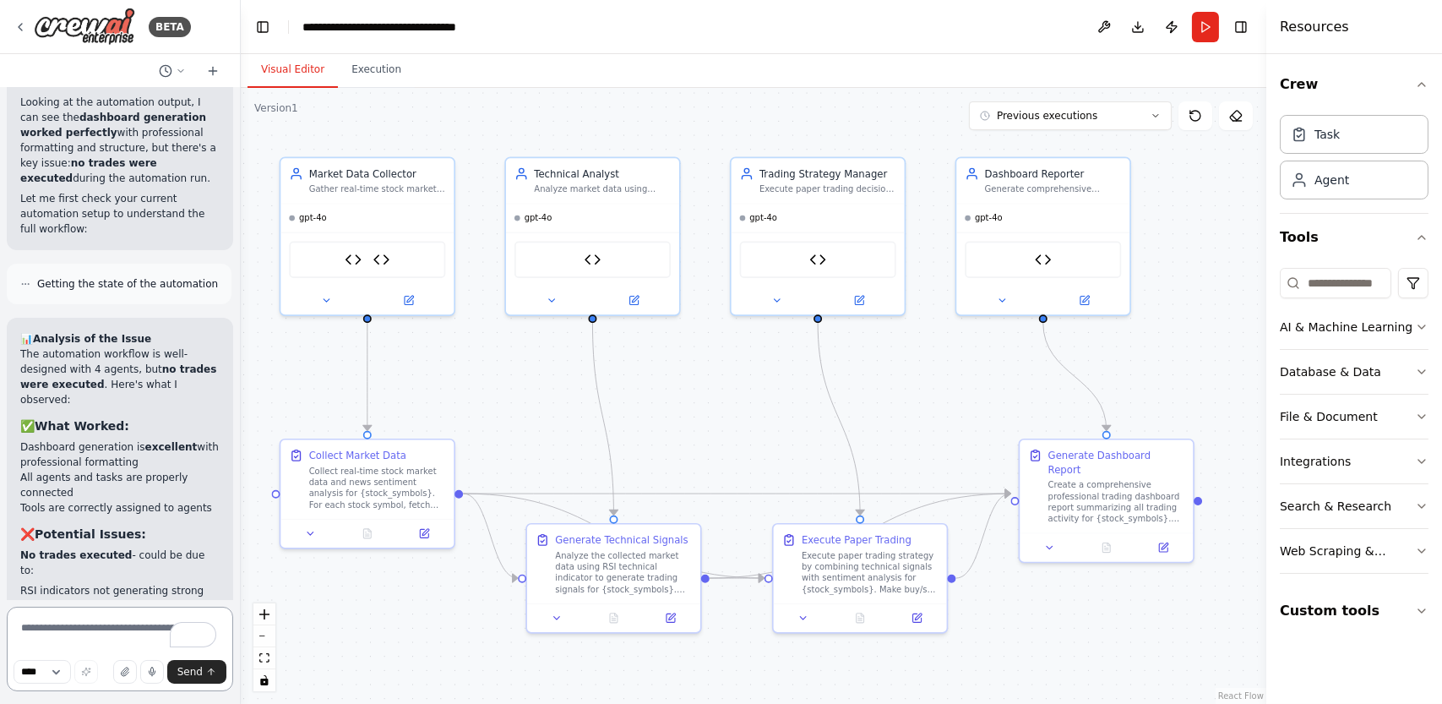
click at [101, 626] on textarea "To enrich screen reader interactions, please activate Accessibility in Grammarl…" at bounding box center [120, 649] width 226 height 85
type textarea "**********"
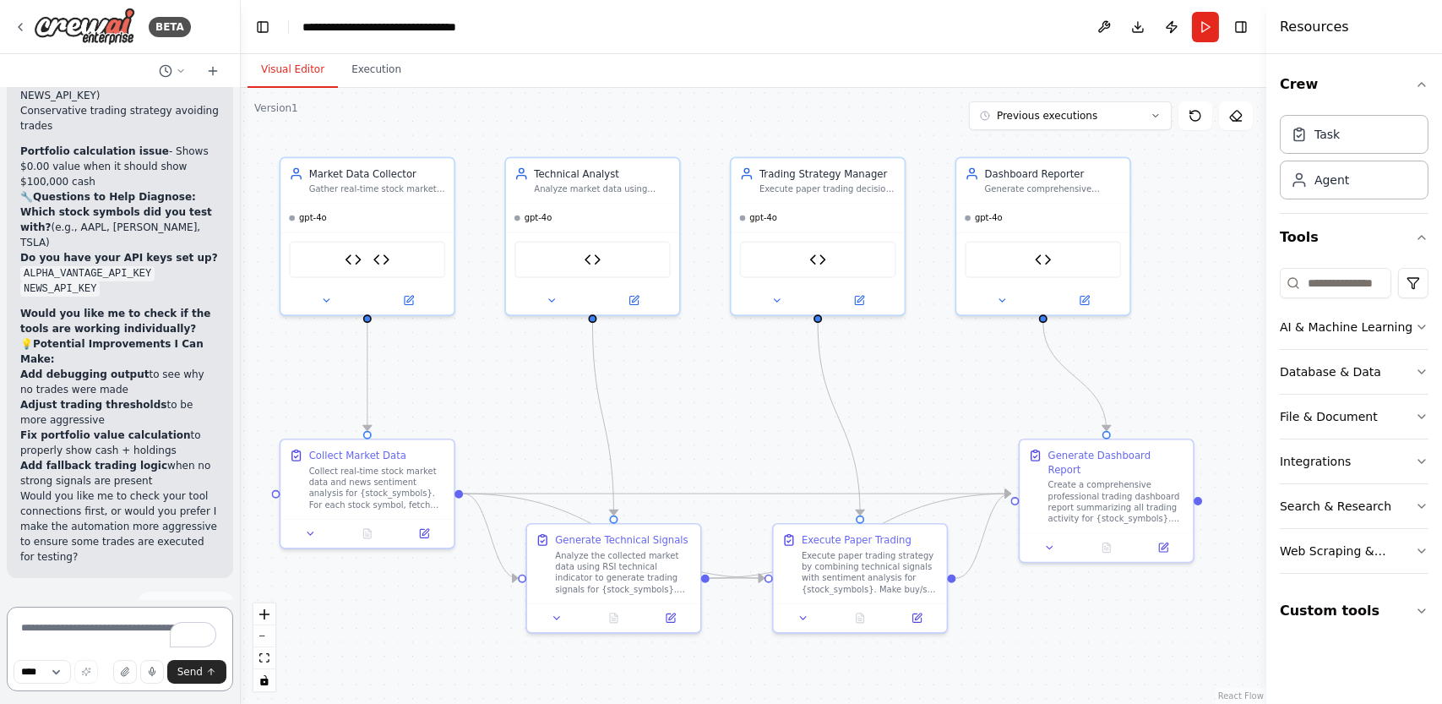
scroll to position [12292, 0]
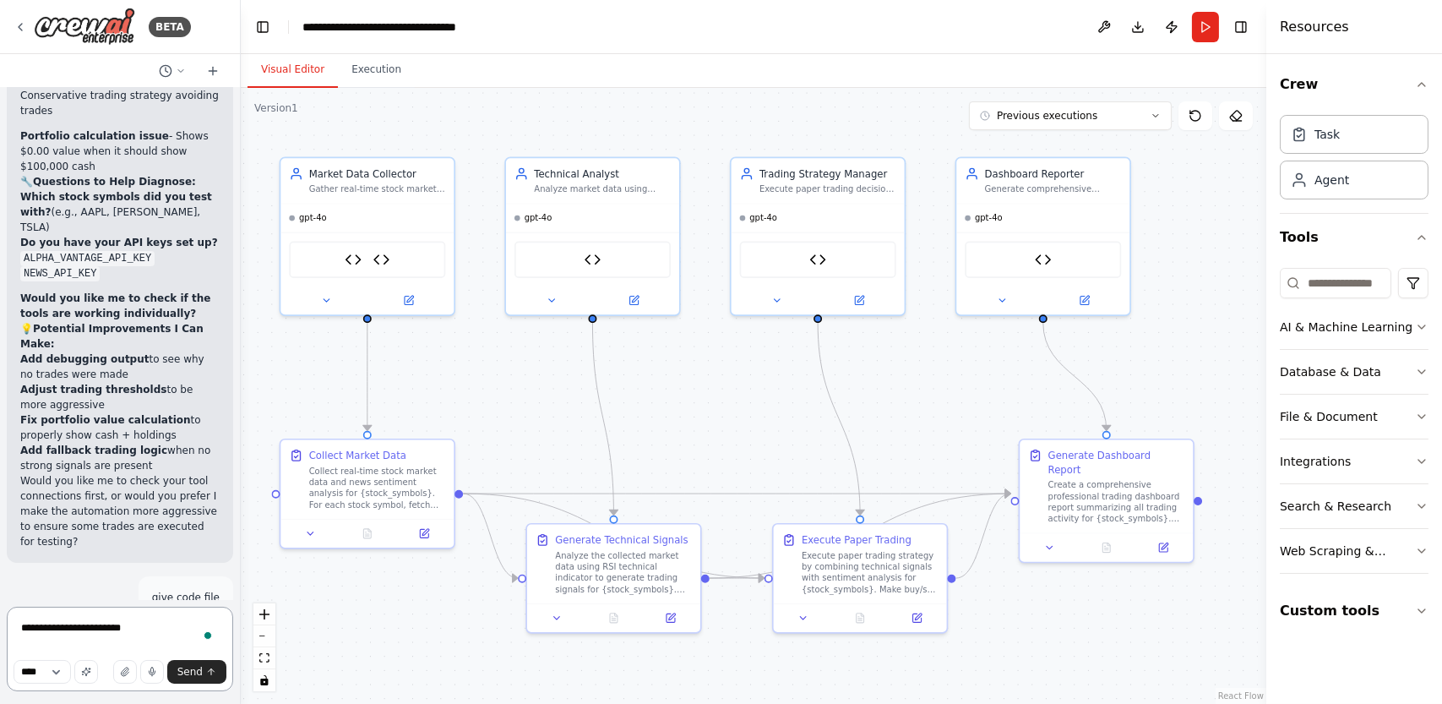
type textarea "**********"
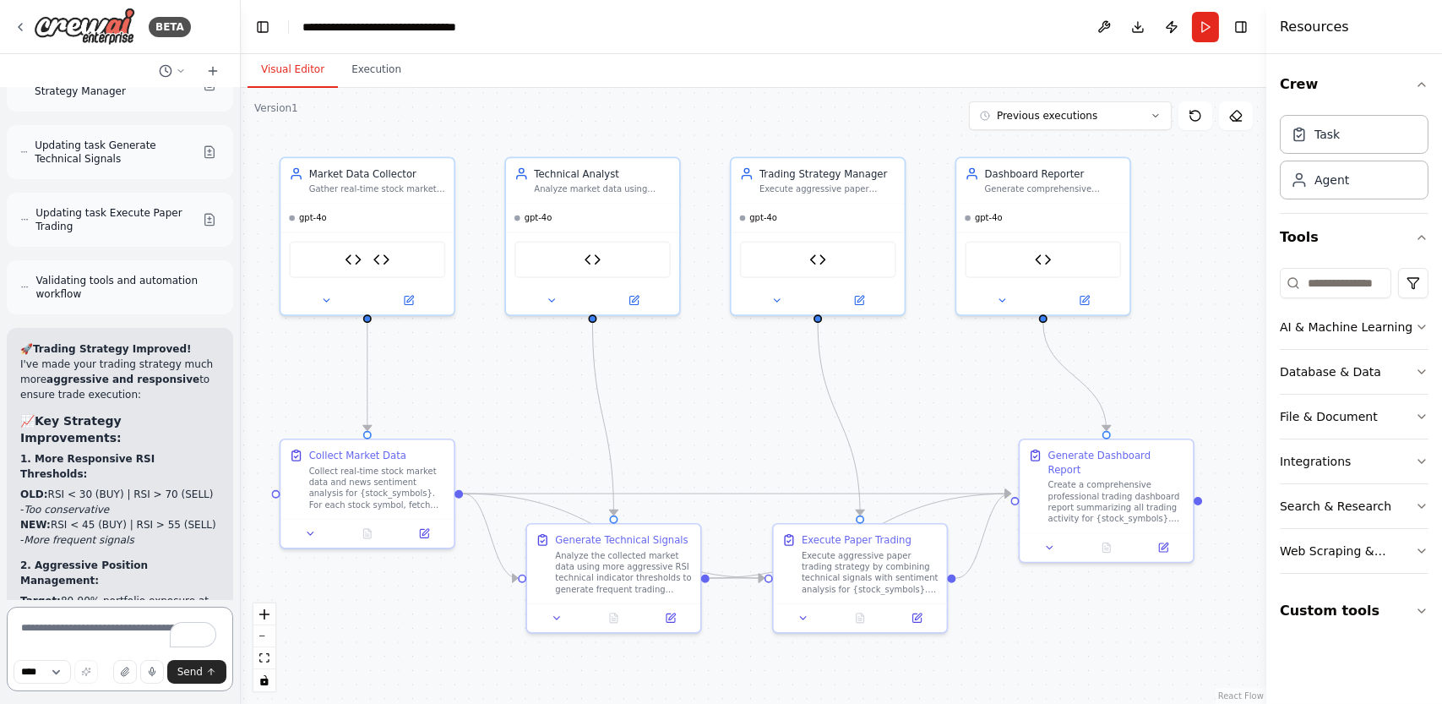
scroll to position [13721, 0]
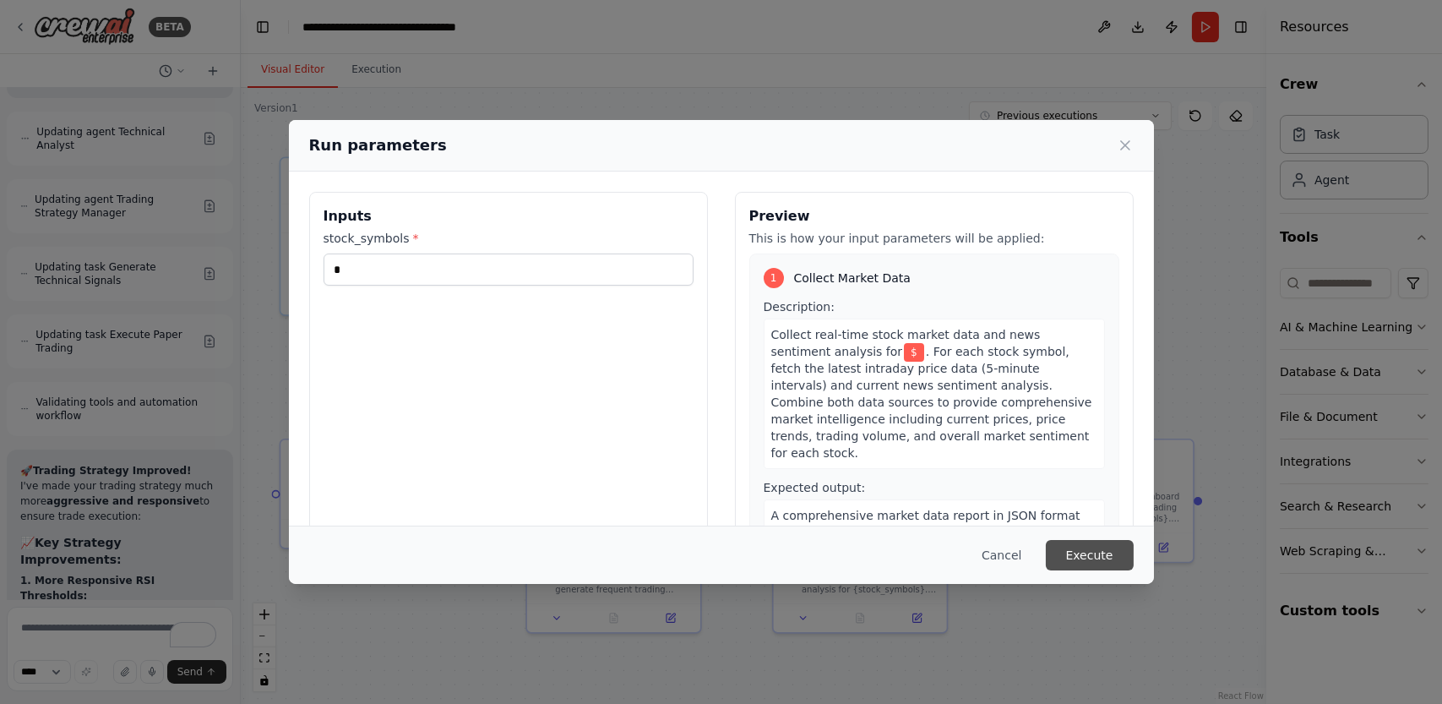
click at [1081, 547] on button "Execute" at bounding box center [1090, 555] width 88 height 30
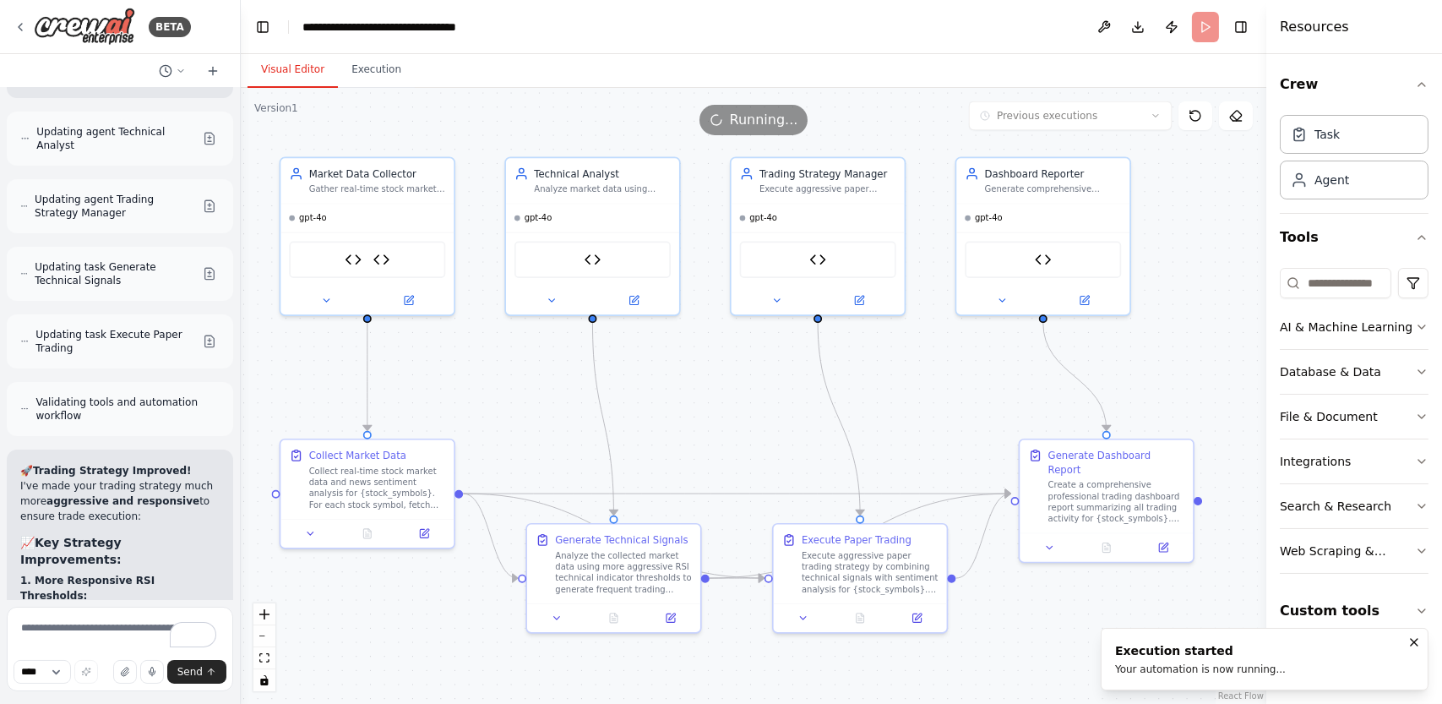
click at [277, 75] on button "Visual Editor" at bounding box center [293, 69] width 90 height 35
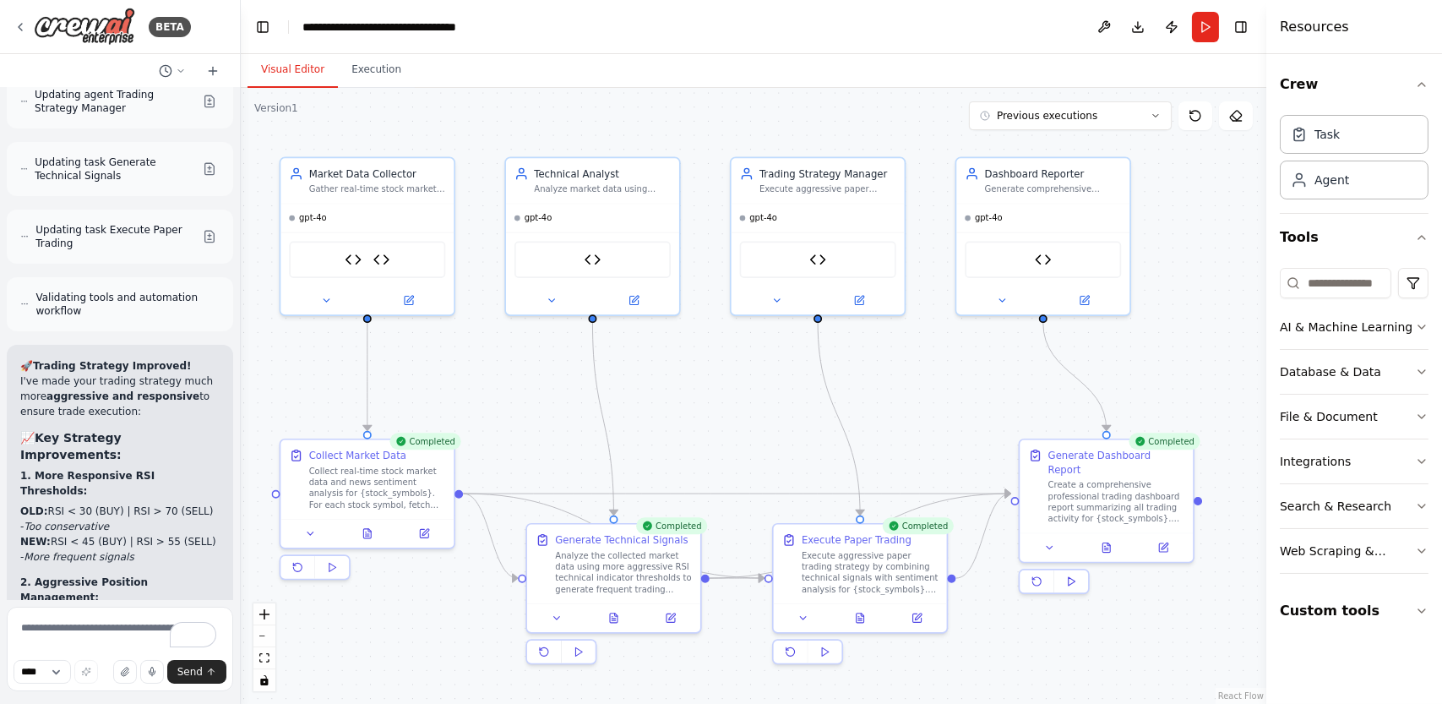
scroll to position [13721, 0]
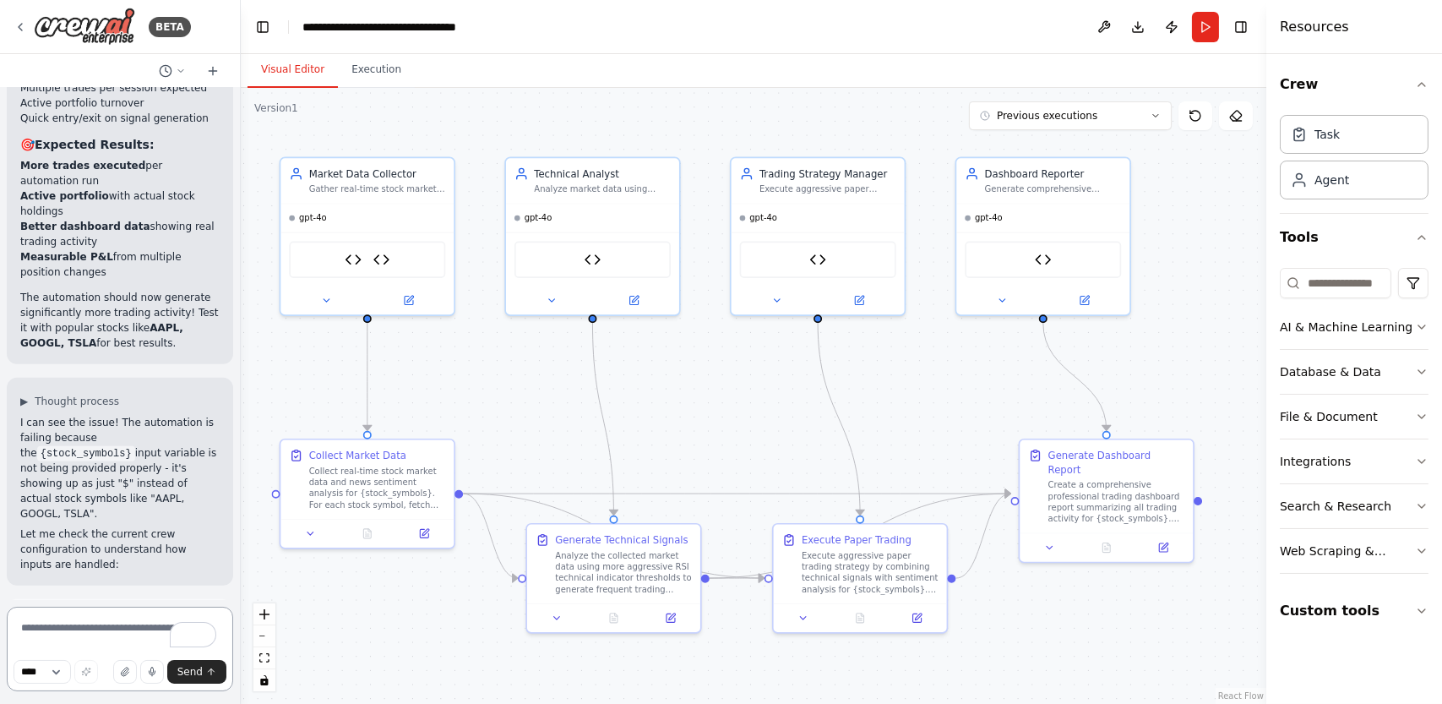
scroll to position [14477, 0]
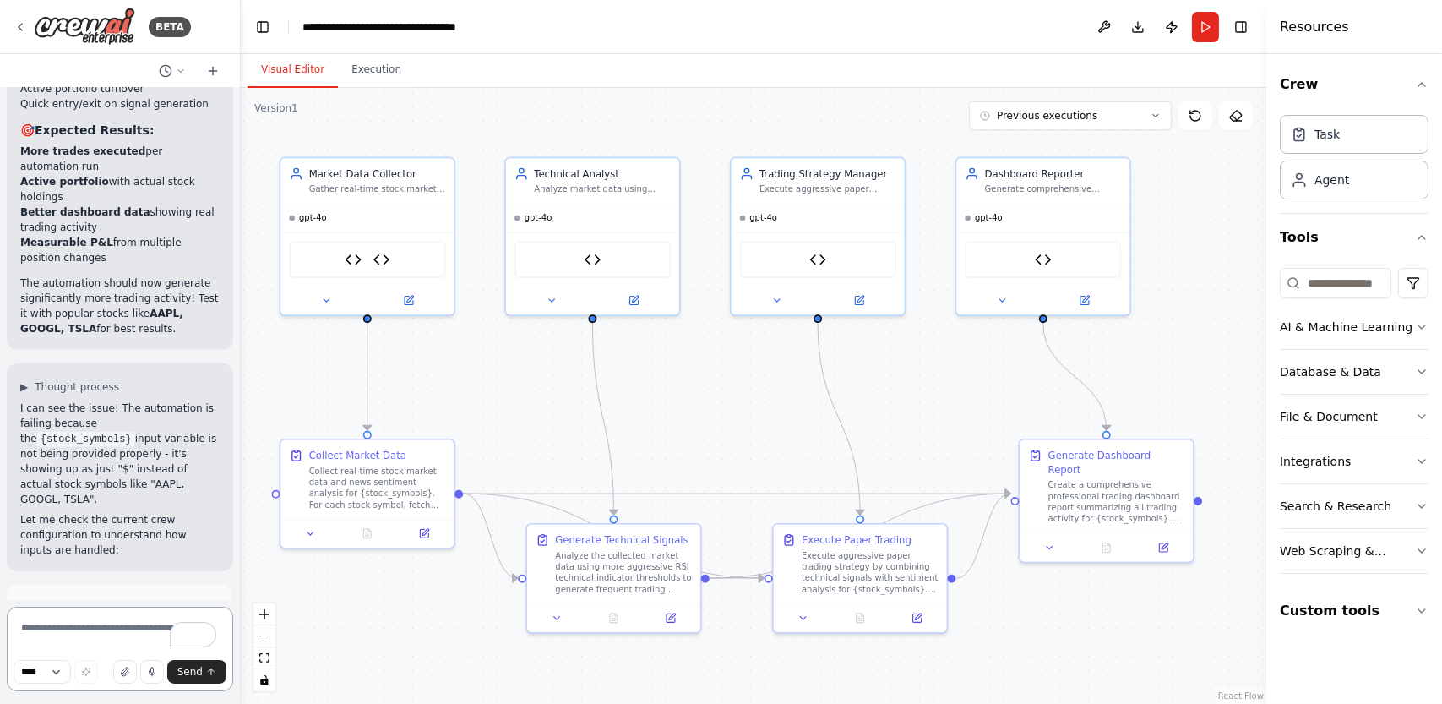
click at [47, 629] on textarea "To enrich screen reader interactions, please activate Accessibility in Grammarl…" at bounding box center [120, 649] width 226 height 85
type textarea "**********"
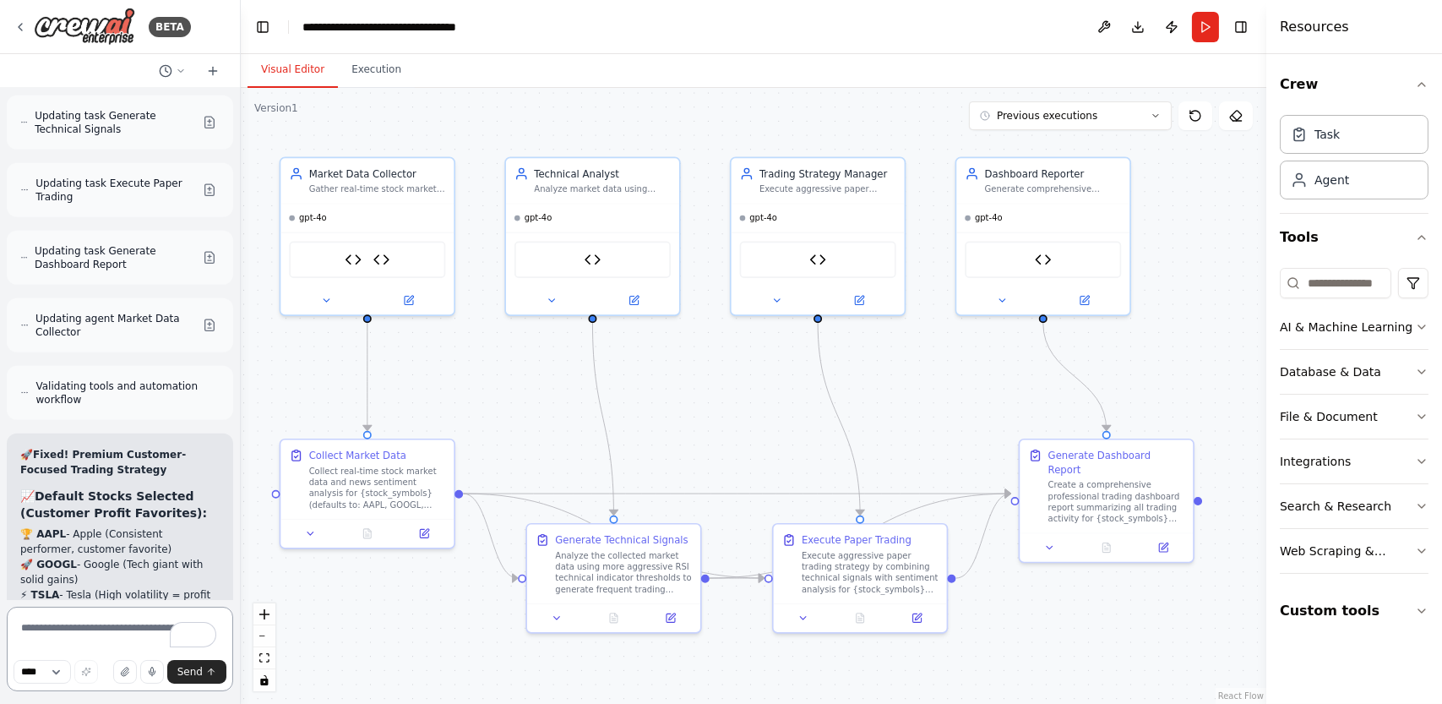
scroll to position [16029, 0]
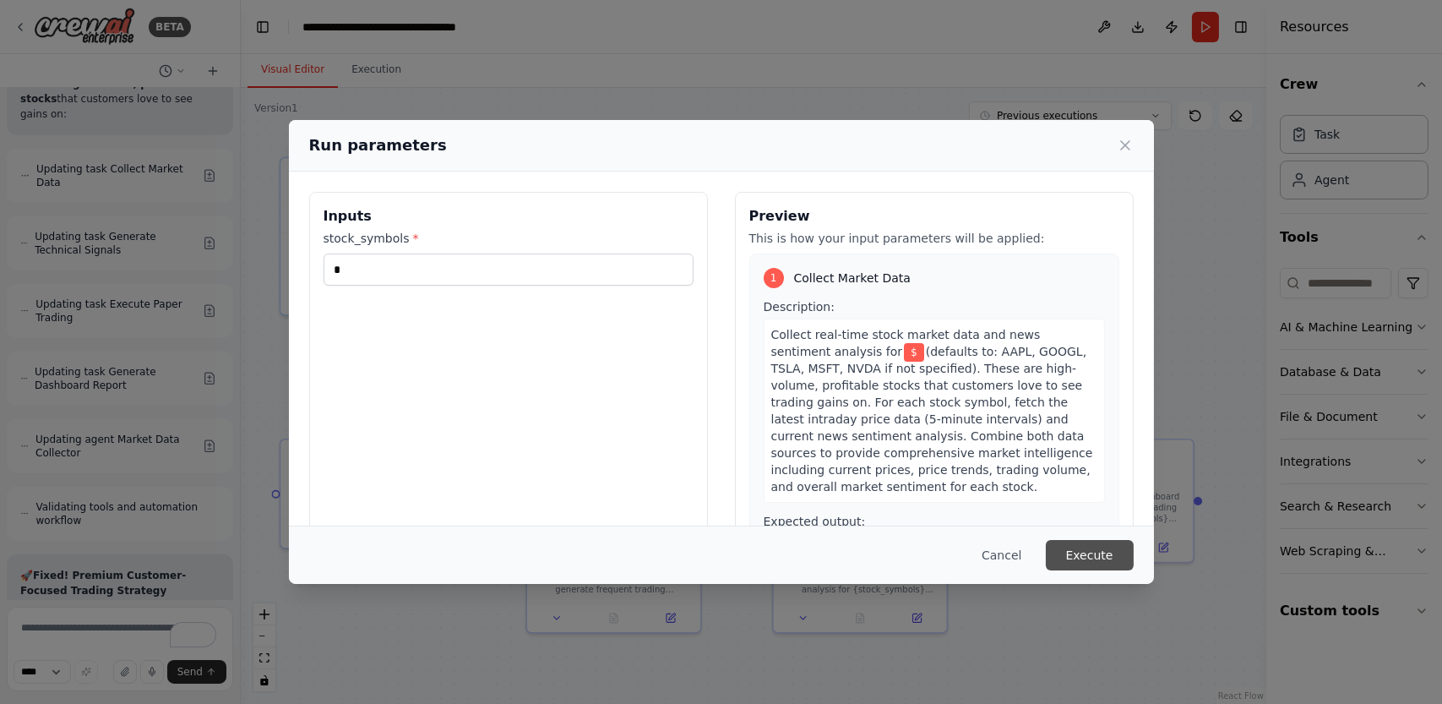
click at [1087, 559] on button "Execute" at bounding box center [1090, 555] width 88 height 30
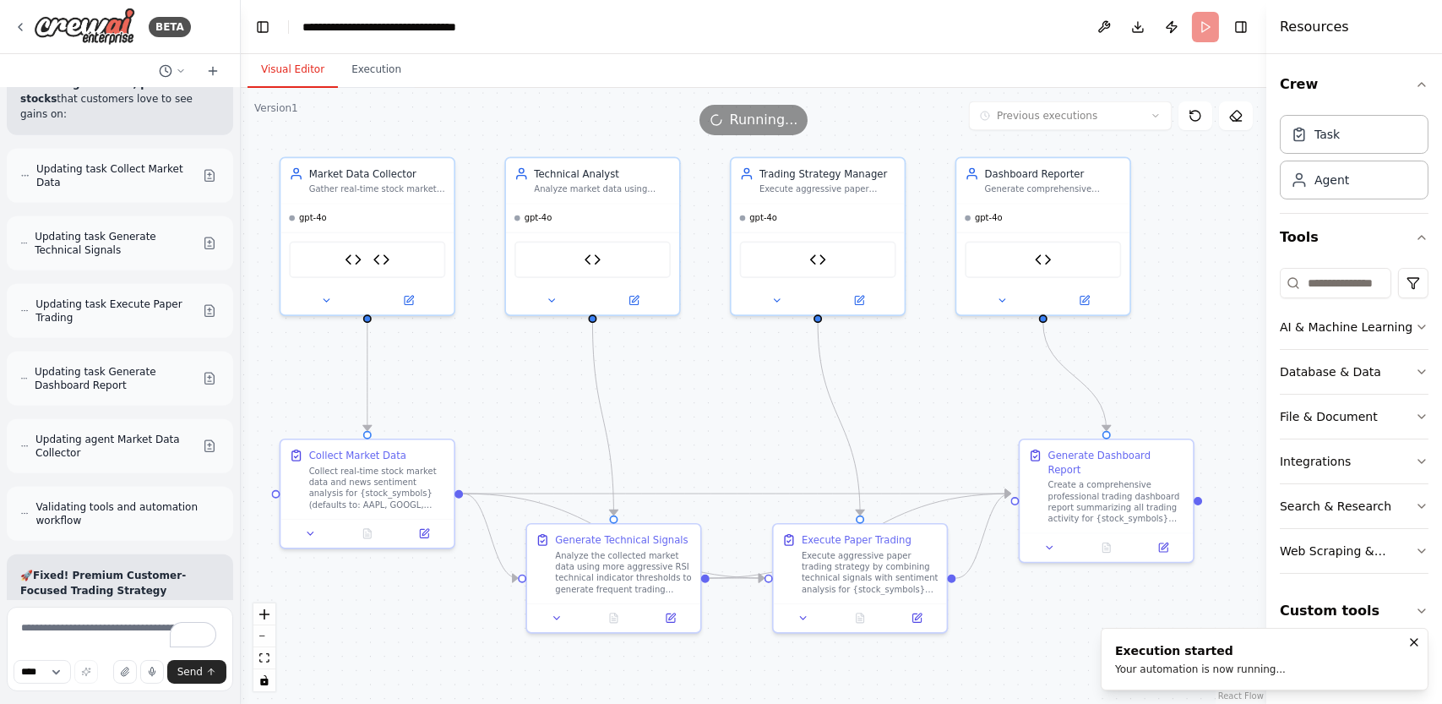
click at [303, 76] on button "Visual Editor" at bounding box center [293, 69] width 90 height 35
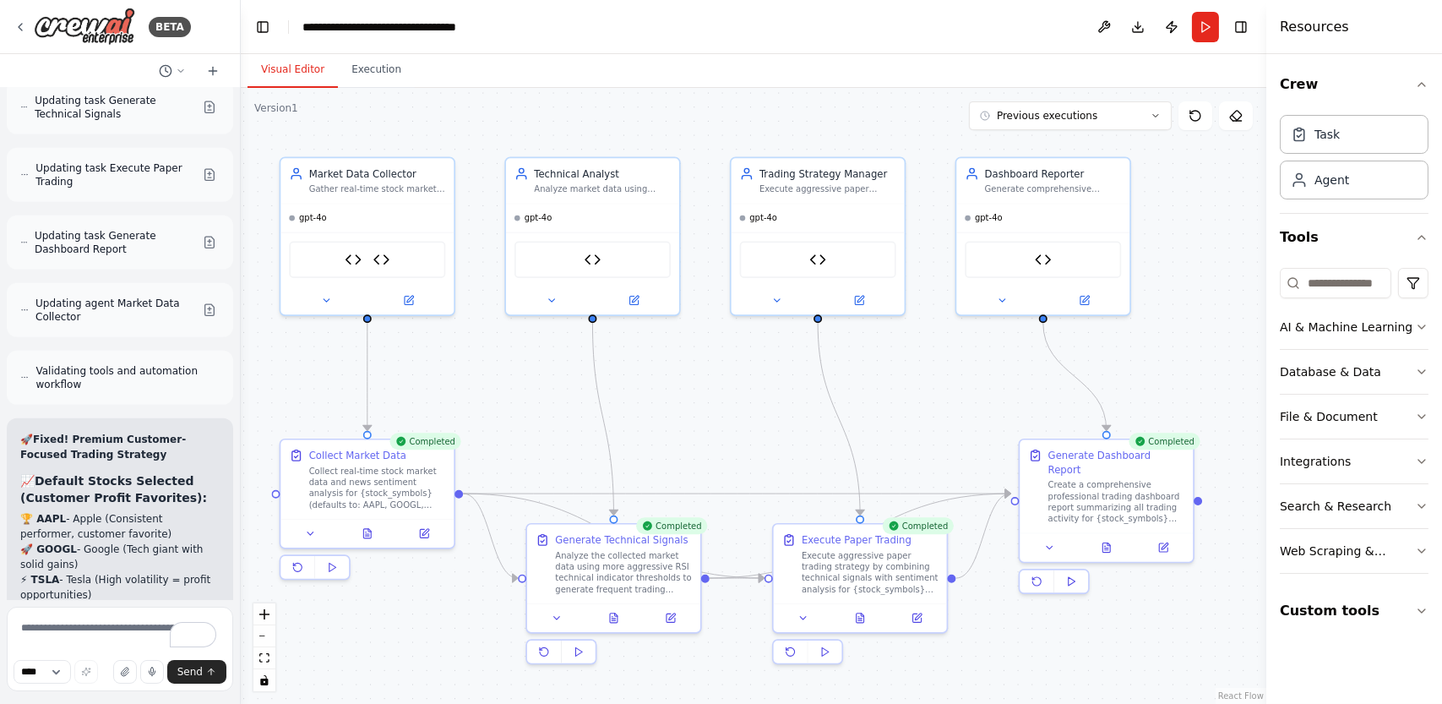
scroll to position [16029, 0]
